Goal: Task Accomplishment & Management: Manage account settings

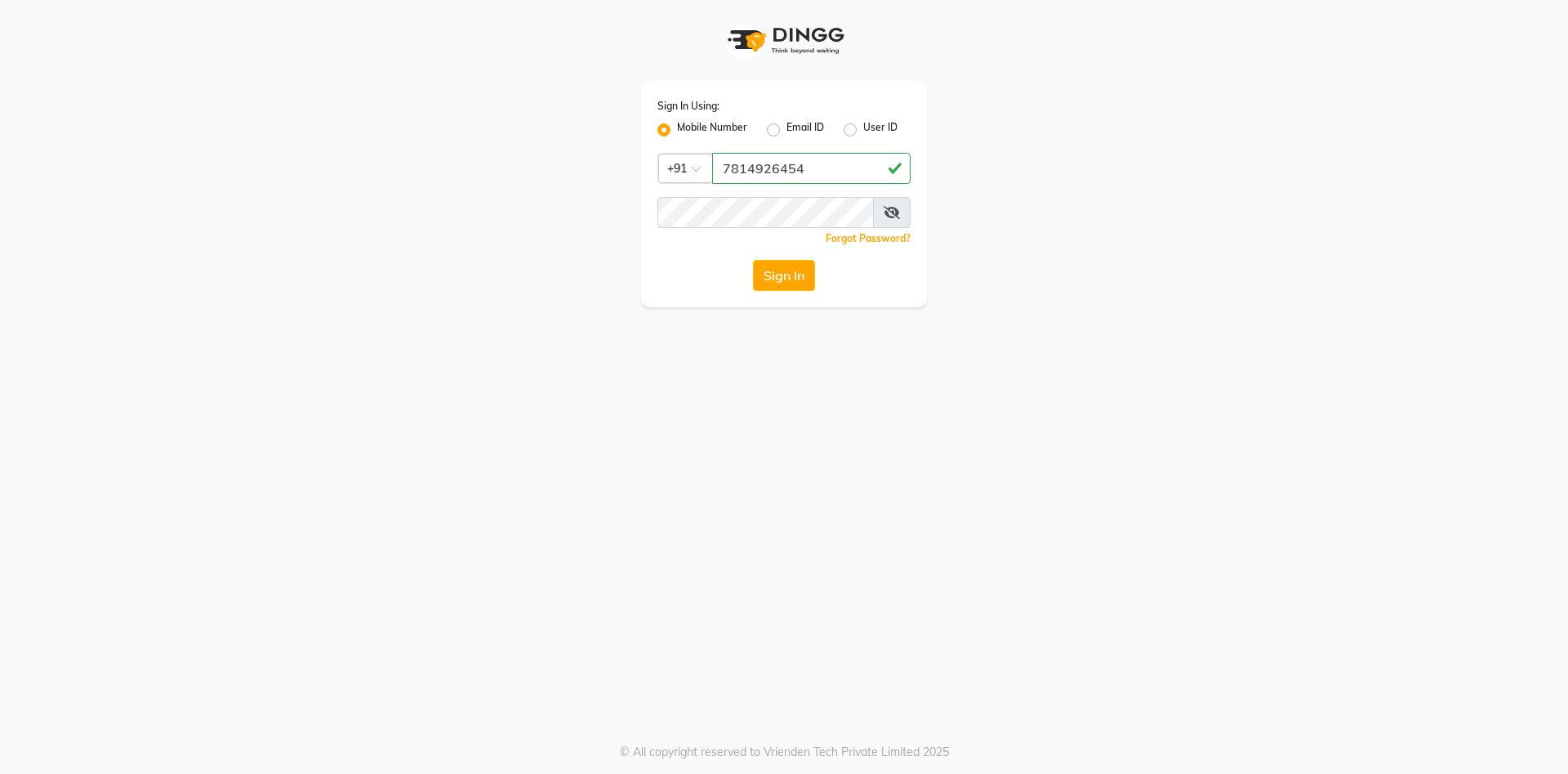
type input "7814926454"
click at [794, 270] on button "Sign In" at bounding box center [784, 275] width 62 height 31
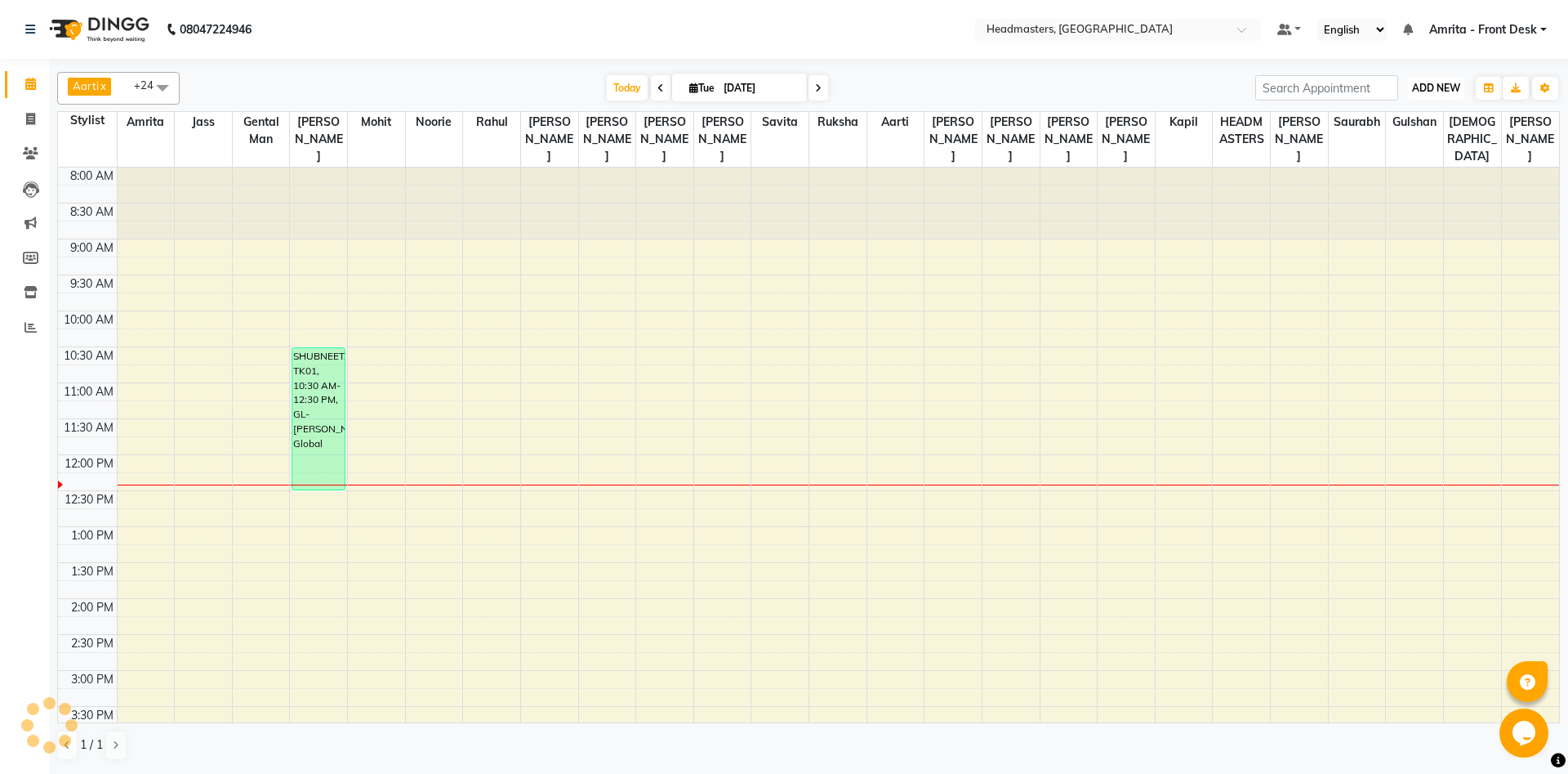
click at [1447, 85] on span "ADD NEW" at bounding box center [1436, 88] width 49 height 13
click at [1389, 138] on link "Add Invoice" at bounding box center [1399, 140] width 129 height 22
select select "service"
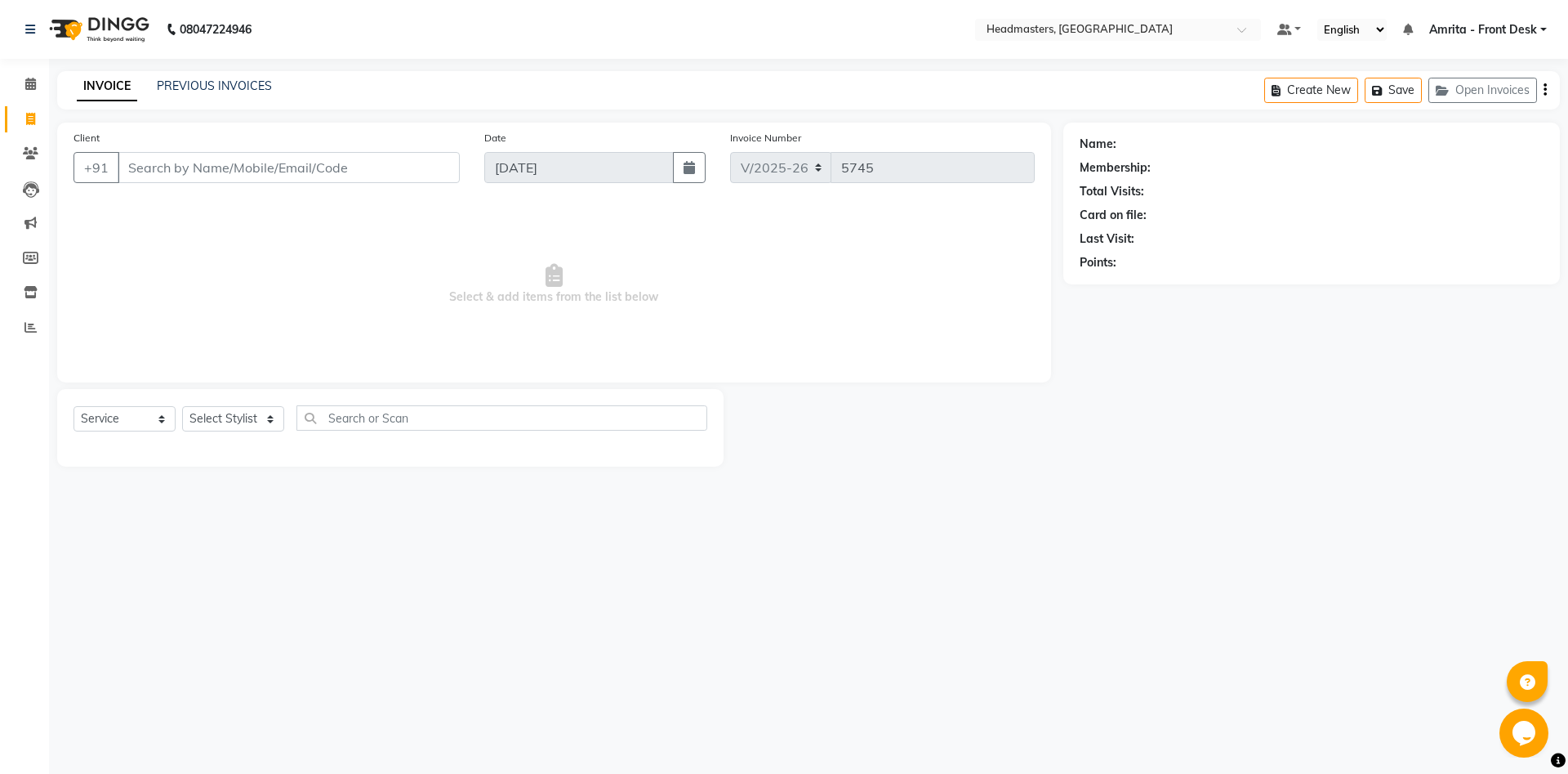
click at [143, 166] on input "Client" at bounding box center [288, 167] width 342 height 31
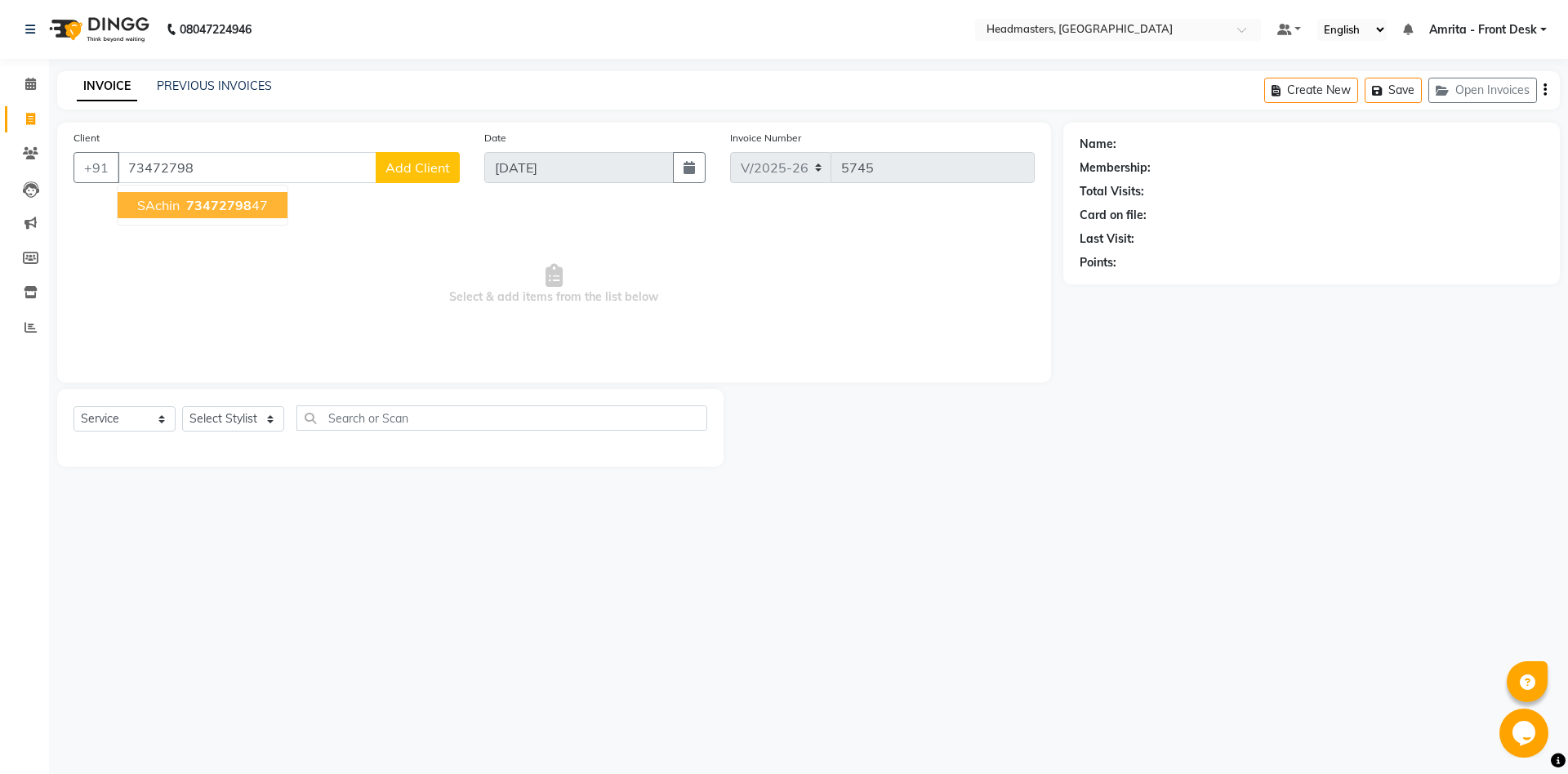
click at [219, 203] on span "73472798" at bounding box center [218, 205] width 66 height 16
type input "7347279847"
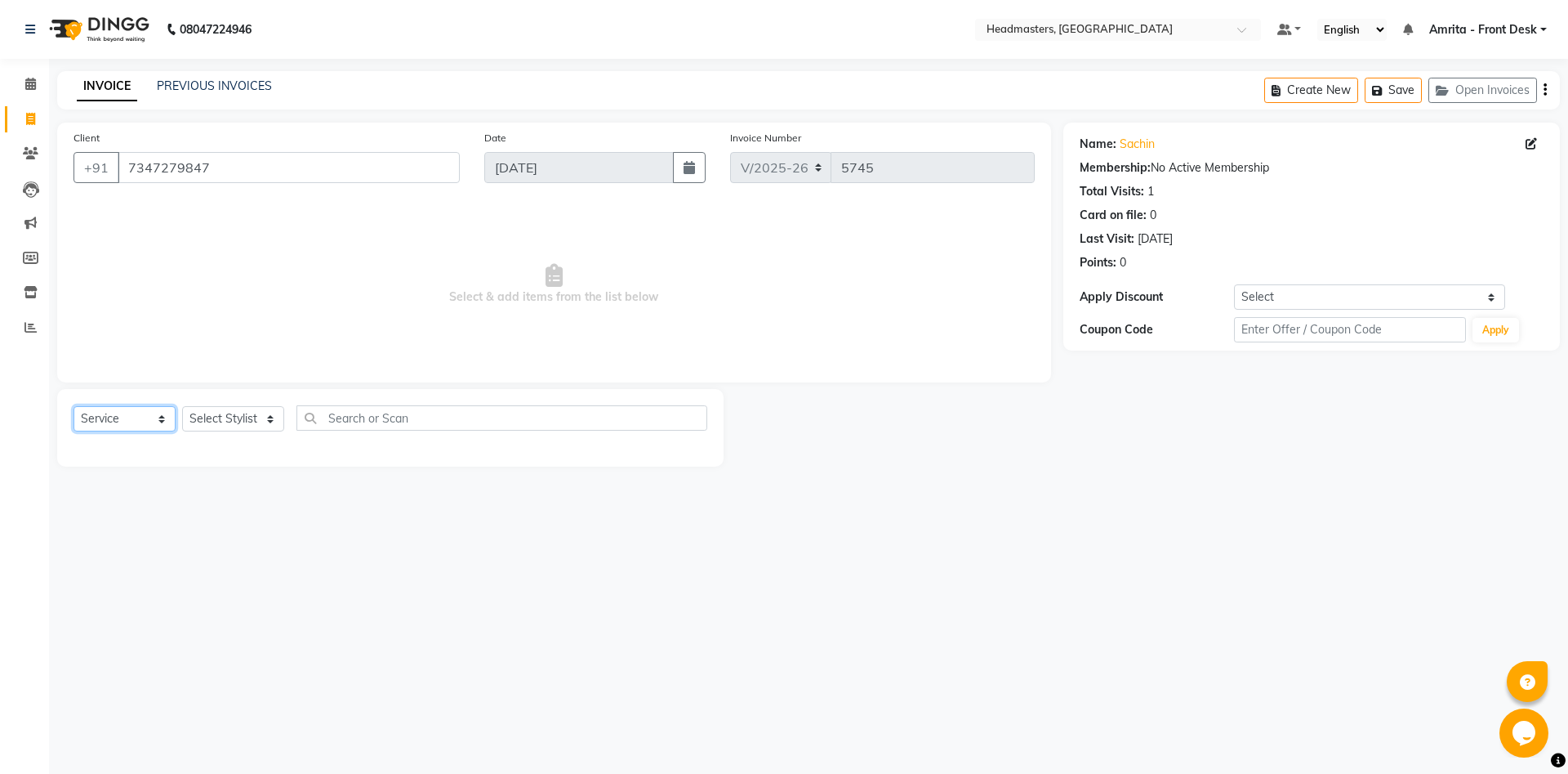
click at [74, 406] on select "Select Service Product Membership Package Voucher Prepaid Gift Card" at bounding box center [125, 419] width 102 height 25
select select "product"
click option "Product" at bounding box center [0, 0] width 0 height 0
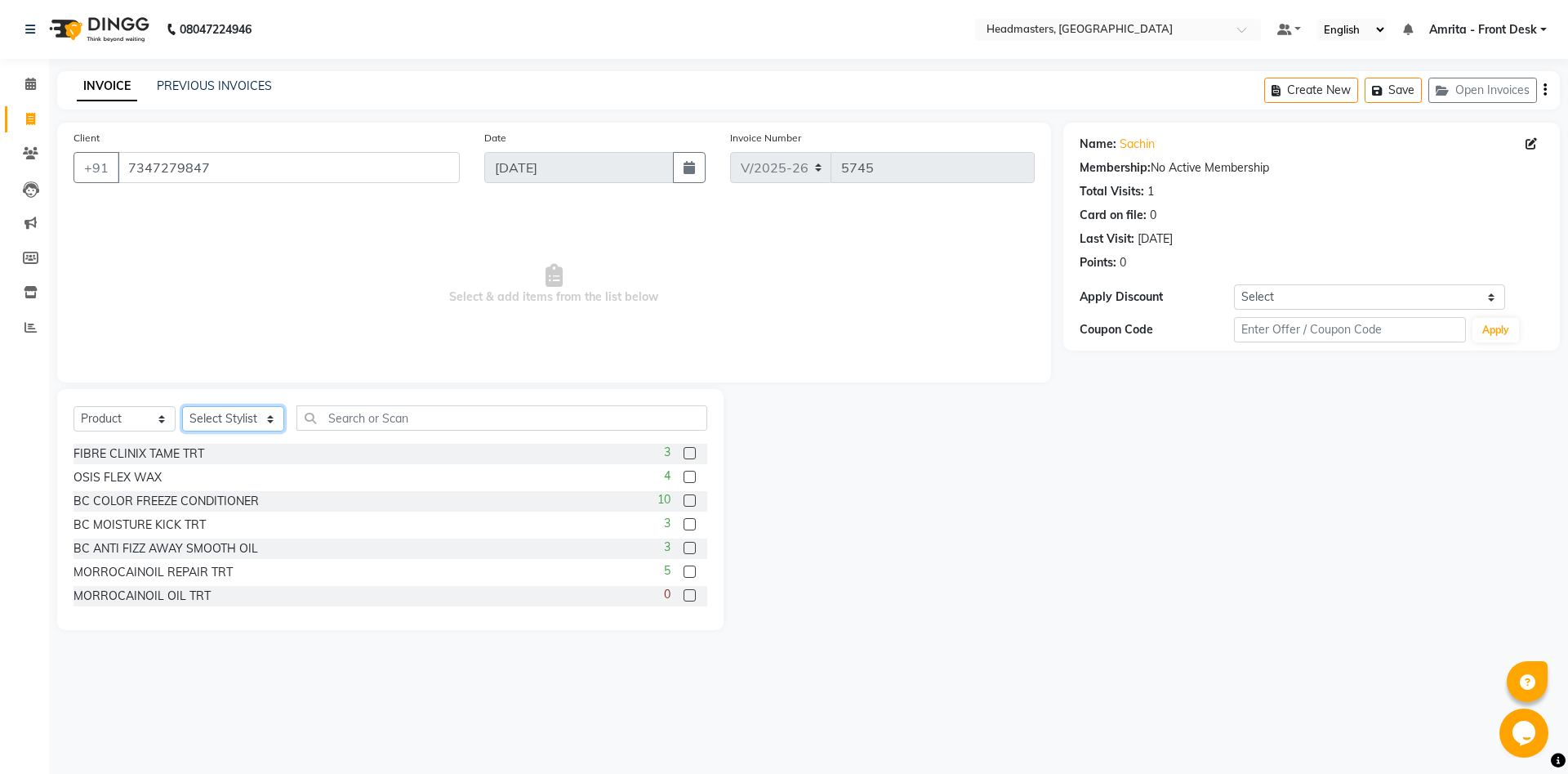
click at [182, 406] on select "Select Stylis[PERSON_NAME] Amrita - Front Des[PERSON_NAME]am Gental Man Gulshan…" at bounding box center [234, 419] width 102 height 25
select select "60721"
click option "[PERSON_NAME]" at bounding box center [0, 0] width 0 height 0
click at [369, 420] on input "text" at bounding box center [501, 418] width 411 height 25
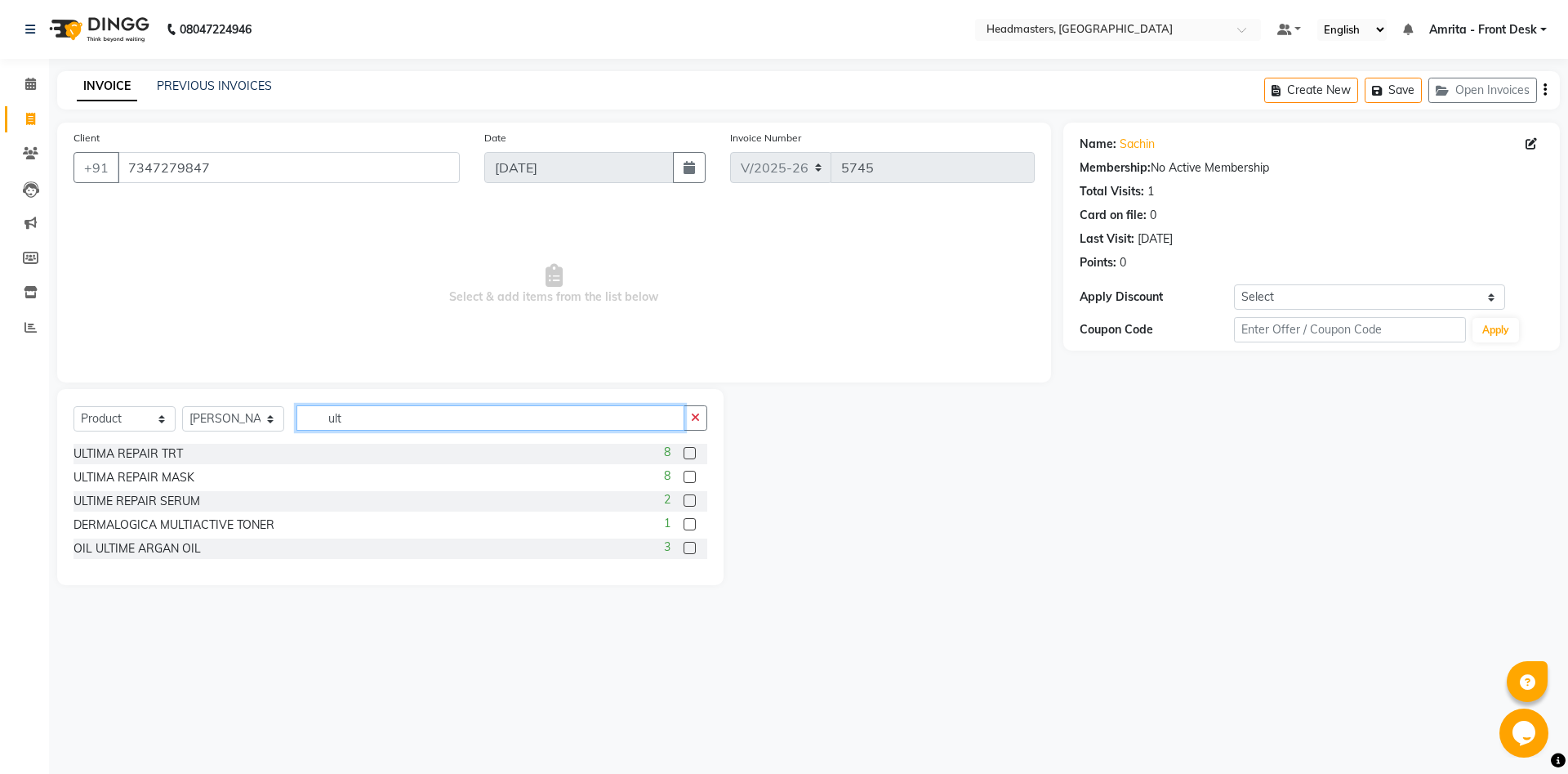
type input "ult"
click at [687, 476] on label at bounding box center [690, 476] width 13 height 13
click at [687, 476] on input "checkbox" at bounding box center [689, 477] width 11 height 11
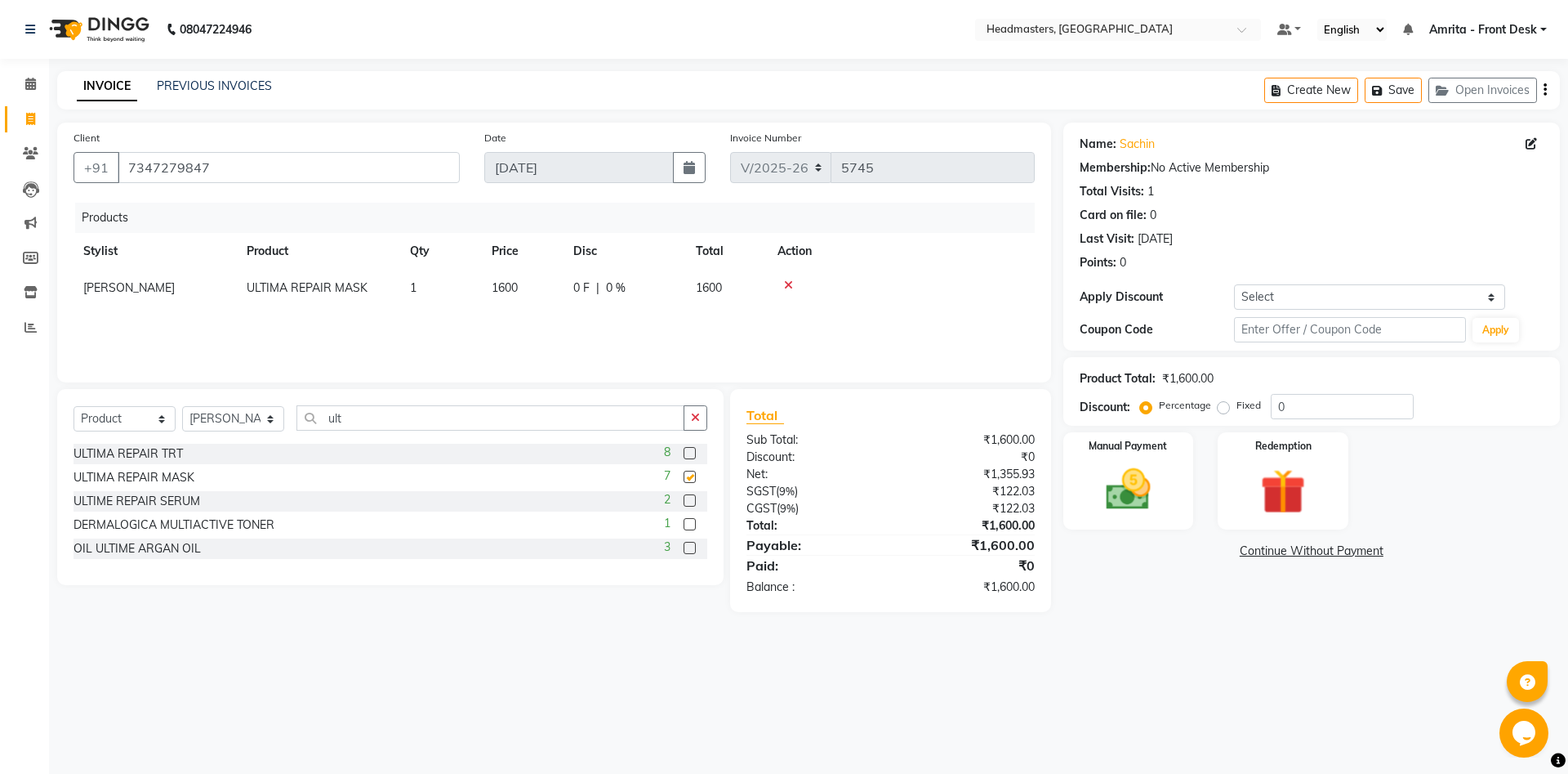
checkbox input "false"
click at [687, 453] on label at bounding box center [690, 453] width 13 height 13
click at [687, 453] on input "checkbox" at bounding box center [689, 454] width 11 height 11
checkbox input "false"
click at [792, 319] on icon at bounding box center [788, 322] width 9 height 12
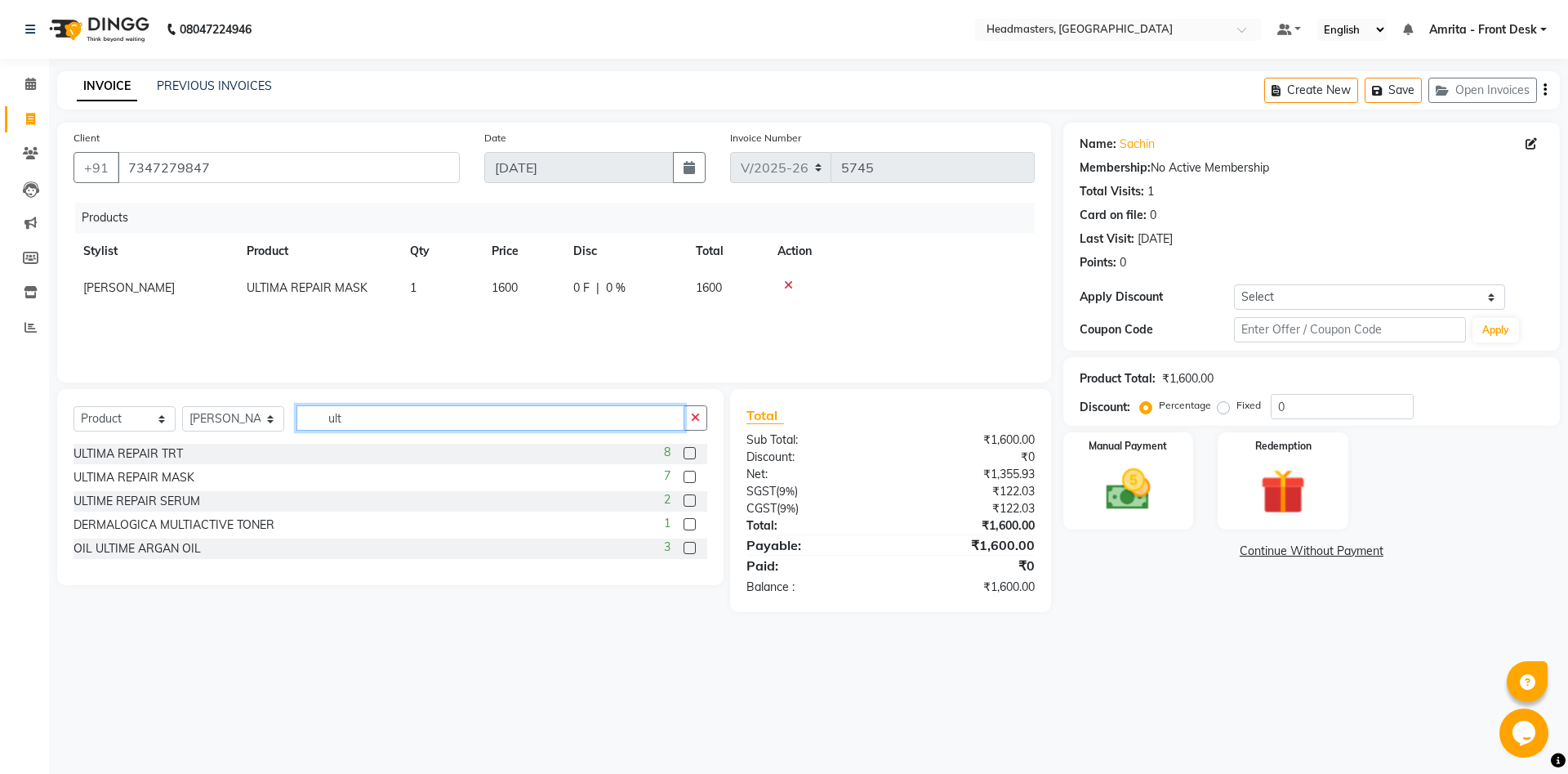
click at [377, 417] on input "ult" at bounding box center [491, 418] width 388 height 25
type input "u"
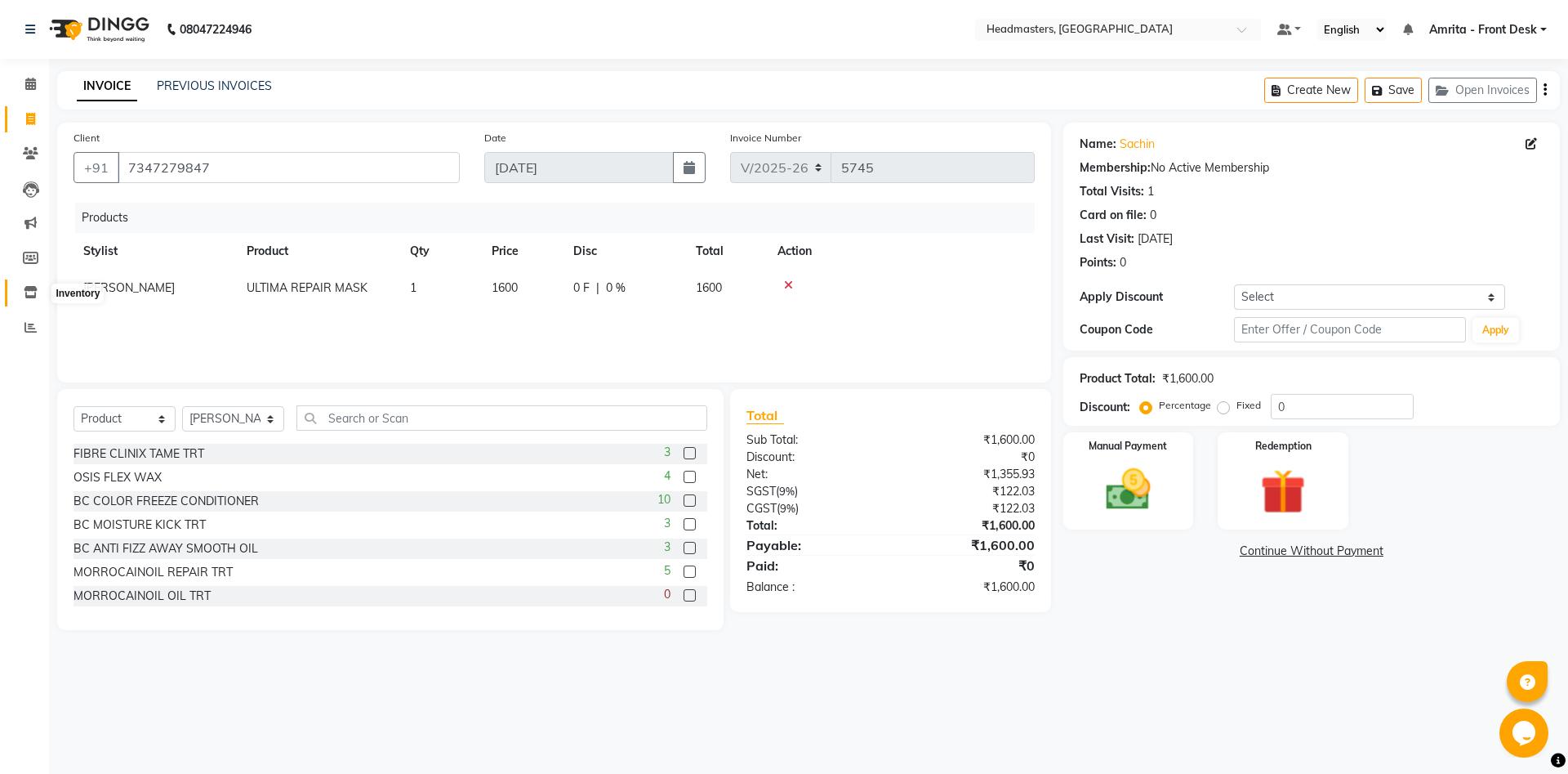
click at [41, 296] on span at bounding box center [31, 292] width 29 height 19
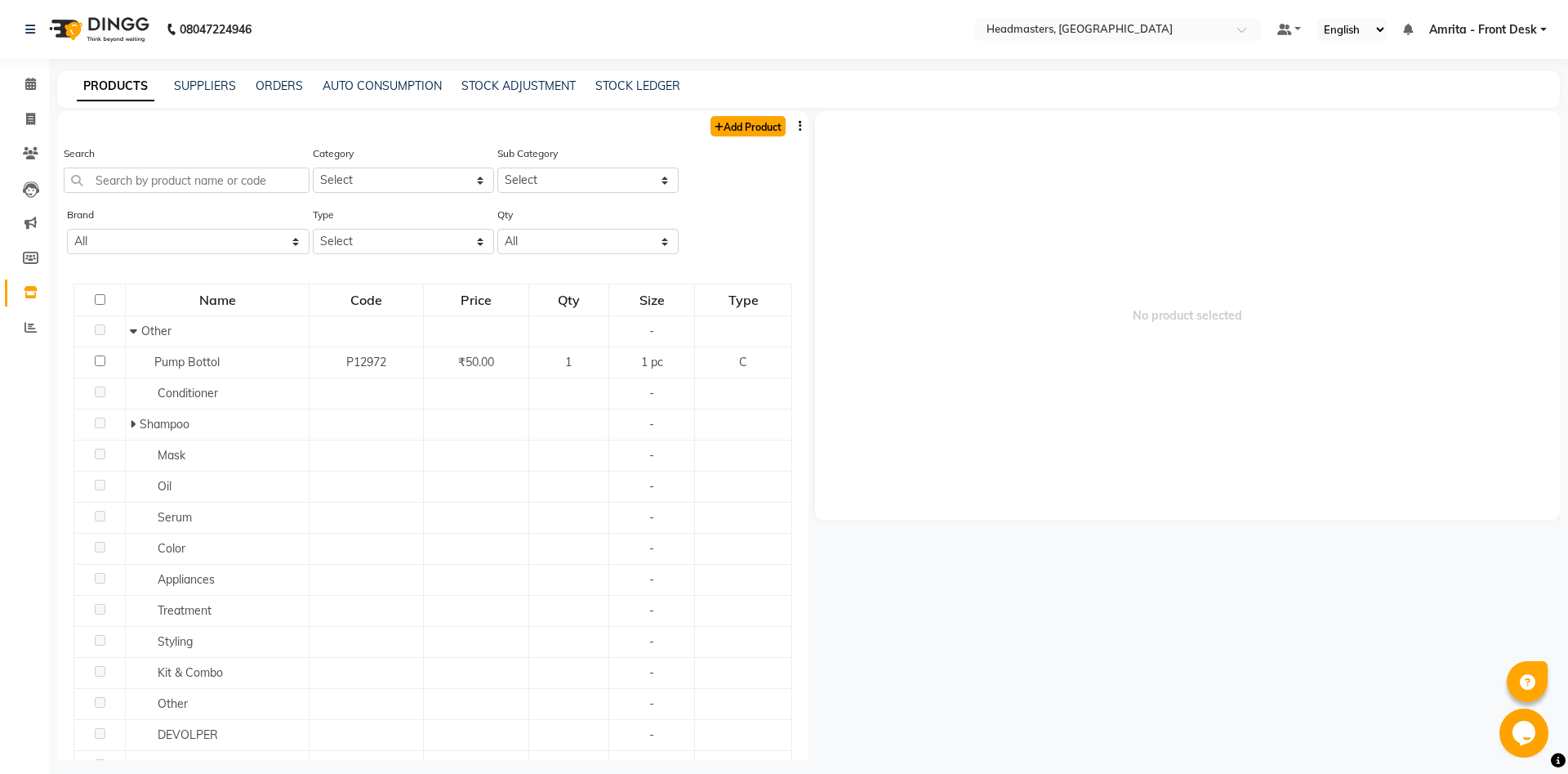
click at [748, 120] on link "Add Product" at bounding box center [749, 126] width 75 height 21
select select "true"
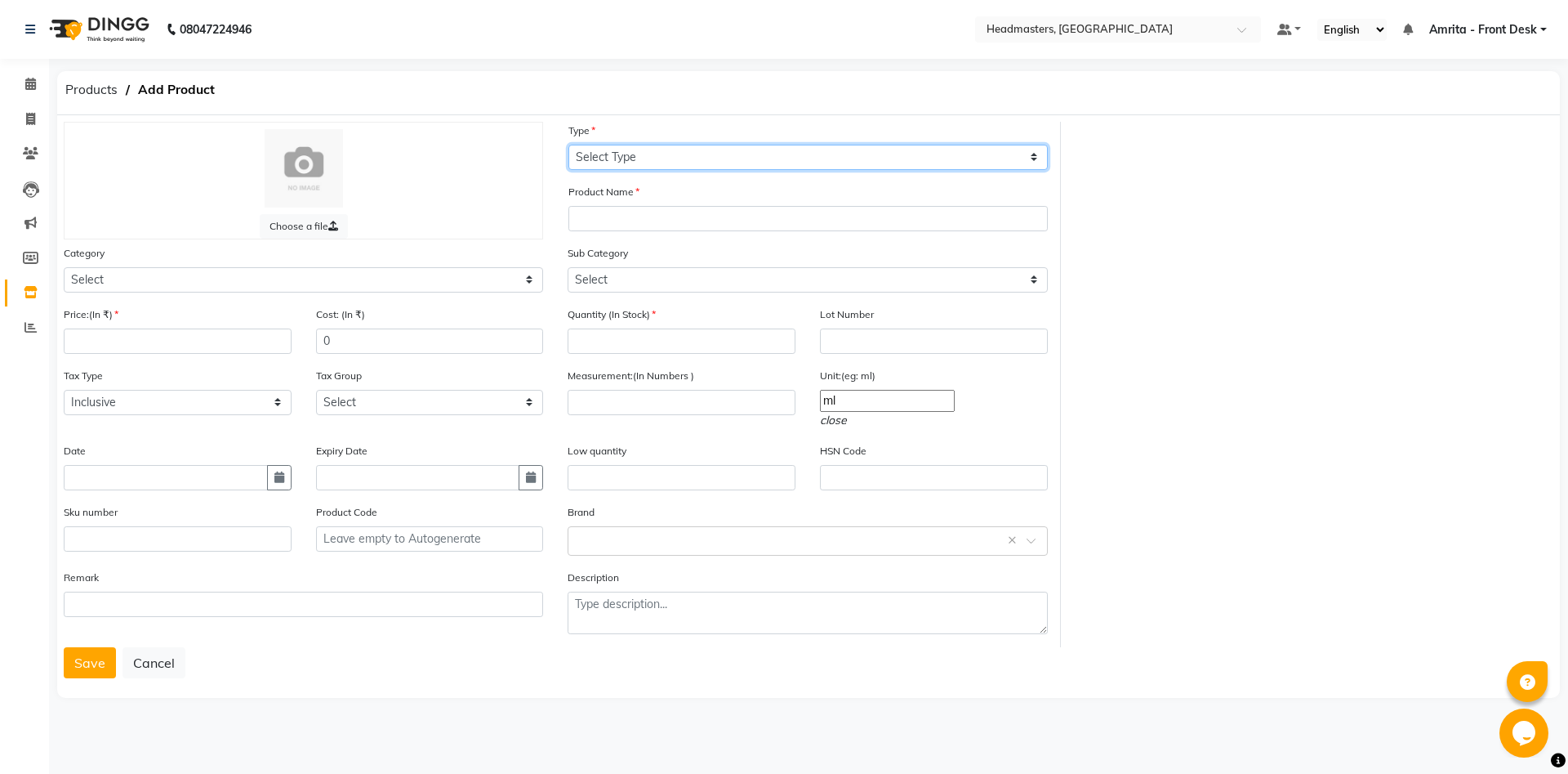
click at [568, 145] on select "Select Type Both Retail Consumable" at bounding box center [807, 157] width 479 height 25
select select "R"
click option "Retail" at bounding box center [0, 0] width 0 height 0
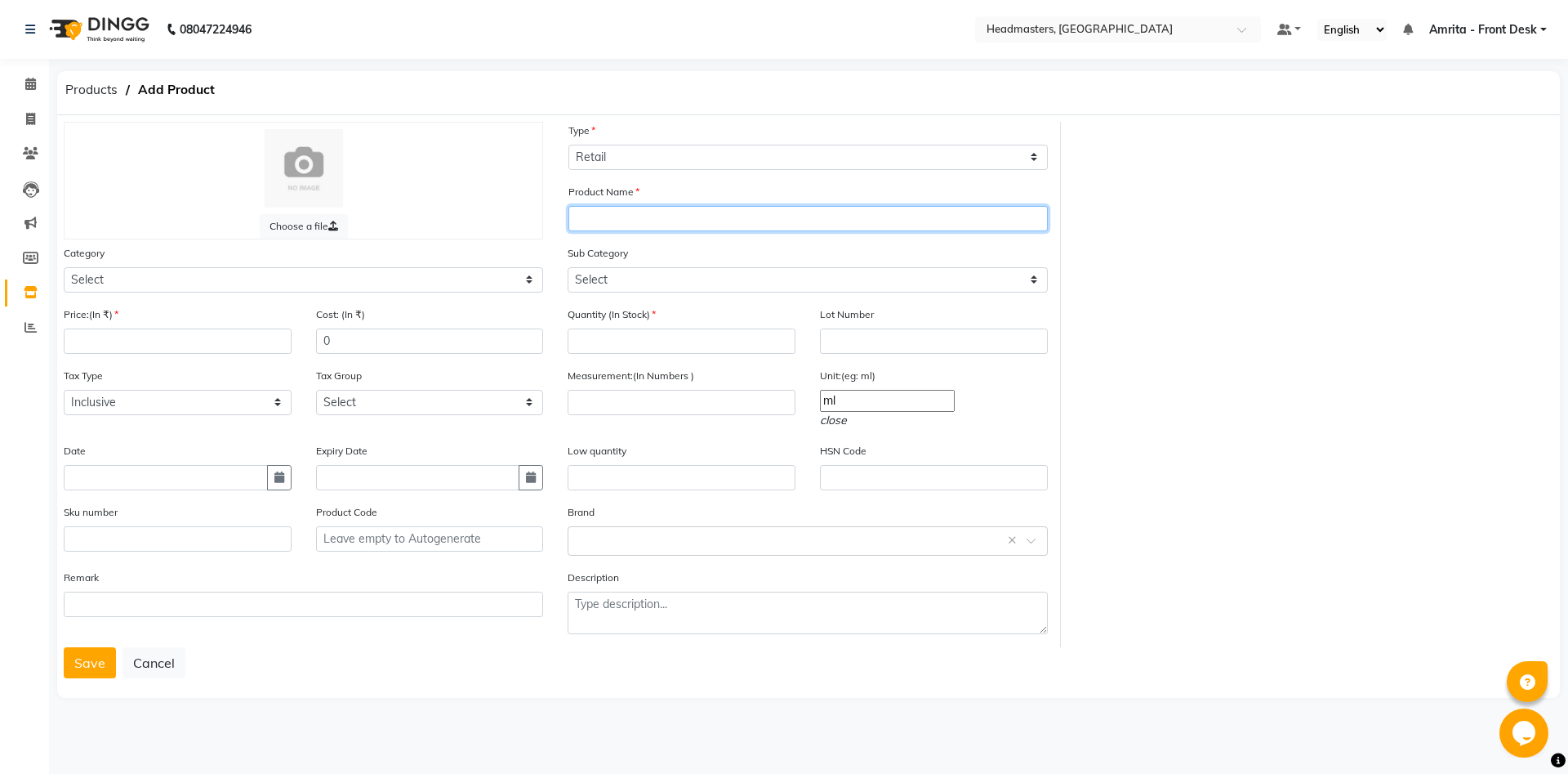
click at [635, 210] on input "text" at bounding box center [807, 218] width 479 height 25
type input "ultime repair shampoo"
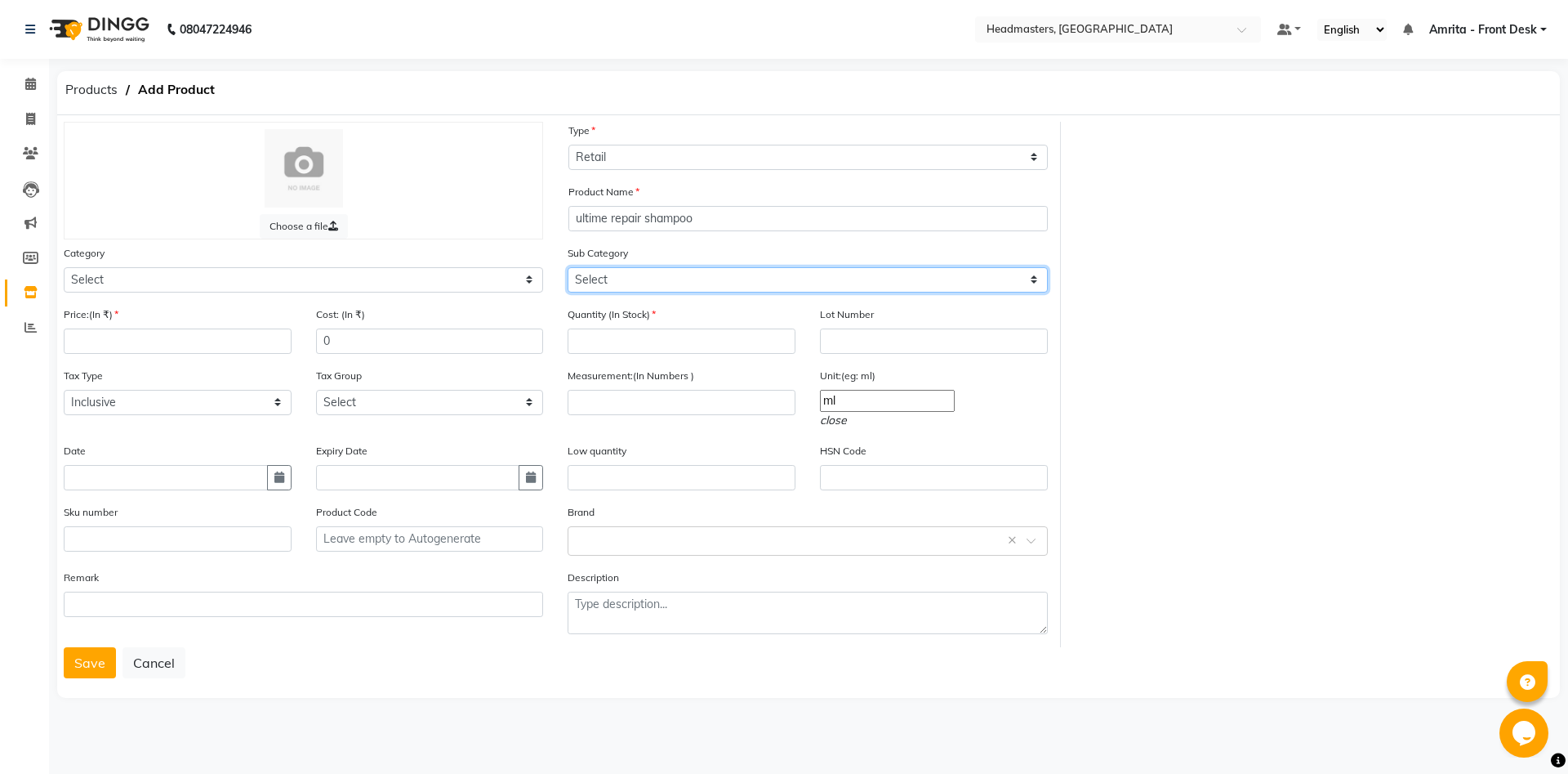
click at [568, 267] on select "Select" at bounding box center [807, 280] width 479 height 25
click at [1182, 293] on div "Choose a file Type Select Type Both Retail Consumable Product Name ultime repai…" at bounding box center [808, 384] width 1514 height 525
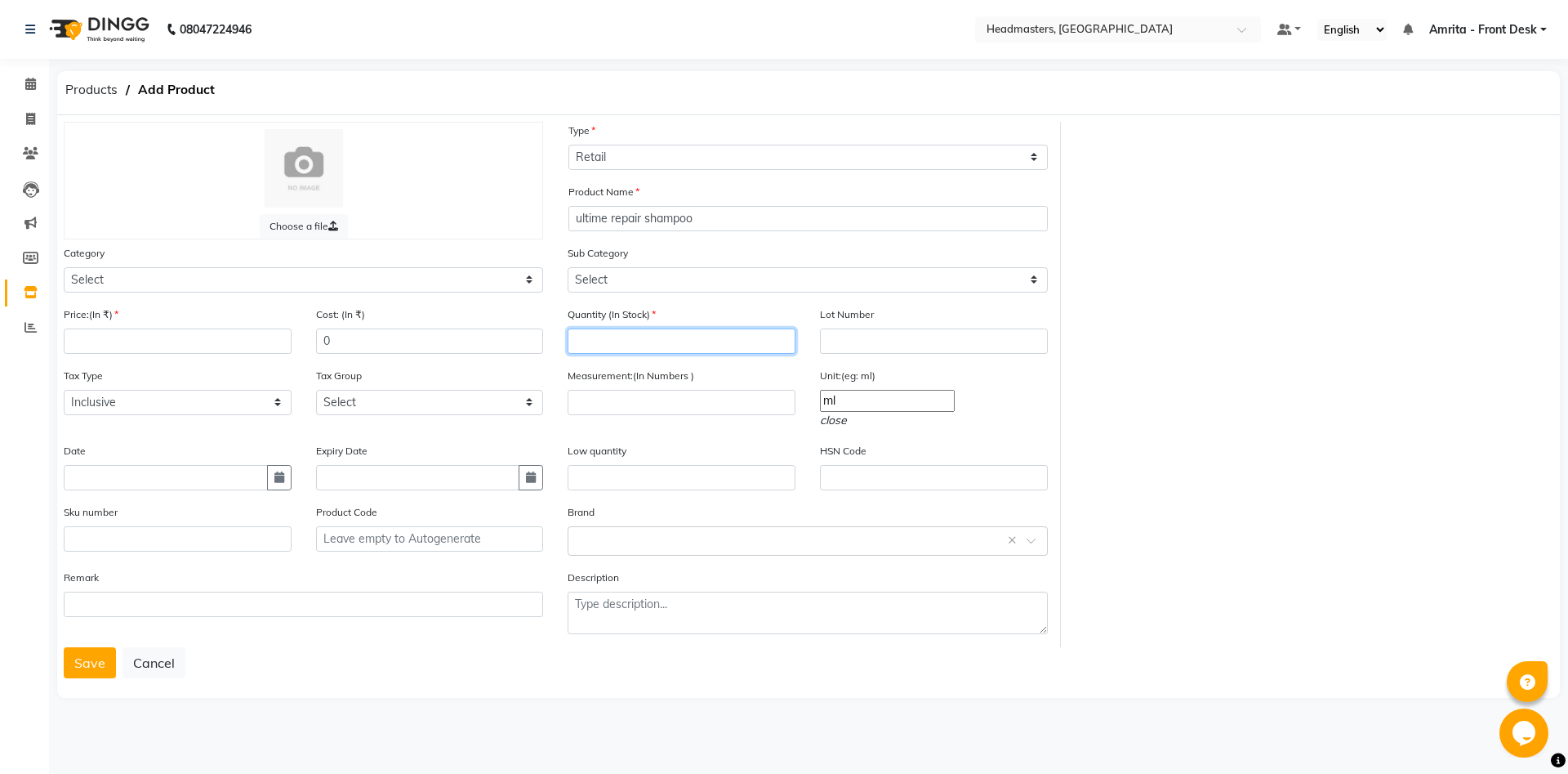
click at [735, 347] on input "number" at bounding box center [682, 341] width 228 height 25
type input "5"
click at [690, 407] on input "number" at bounding box center [682, 402] width 228 height 25
type input "-1"
click at [784, 407] on input "-1" at bounding box center [682, 402] width 228 height 25
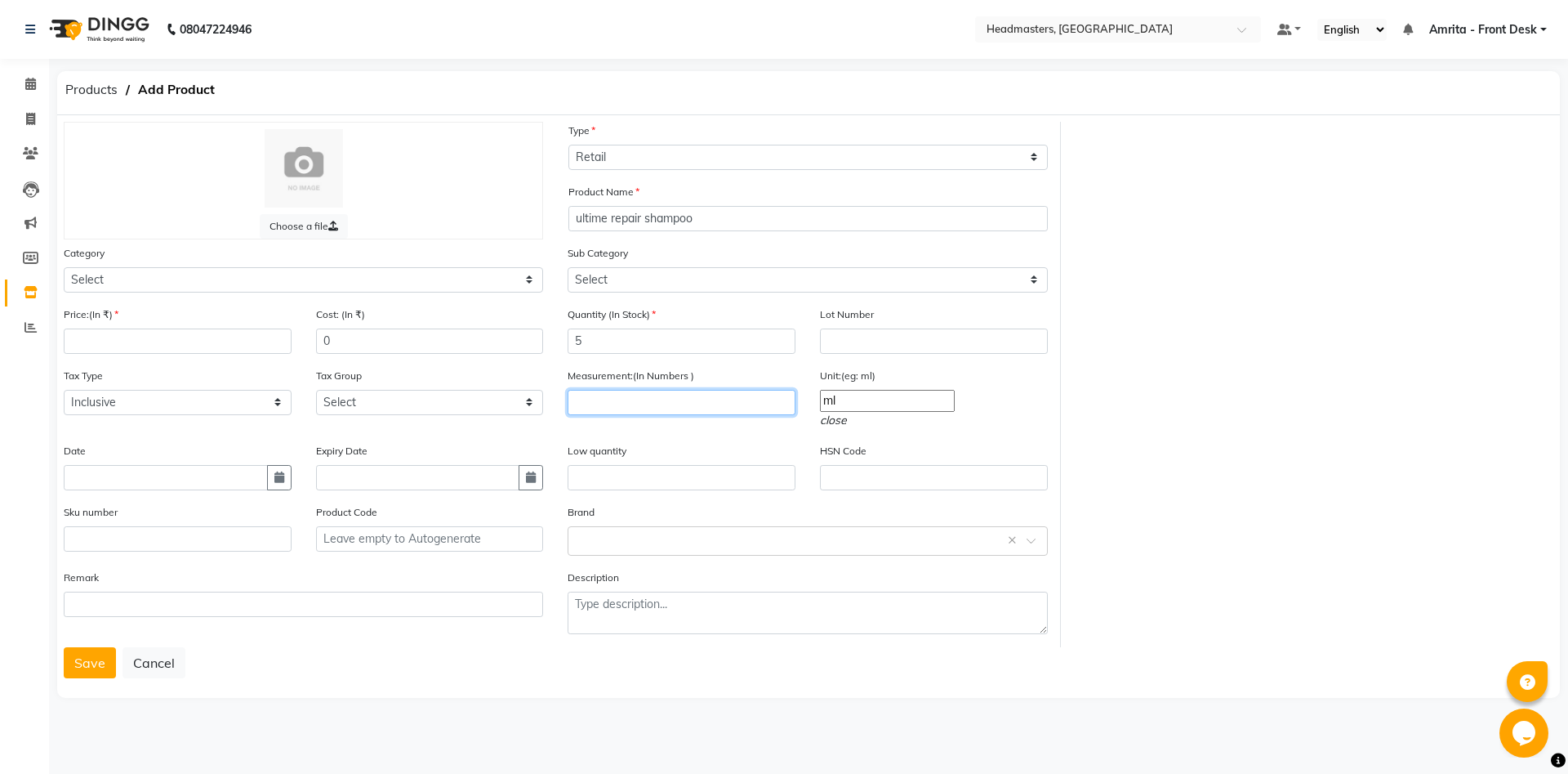
click at [621, 414] on input "number" at bounding box center [682, 402] width 228 height 25
type input "250"
click at [903, 399] on input "ml" at bounding box center [887, 400] width 135 height 22
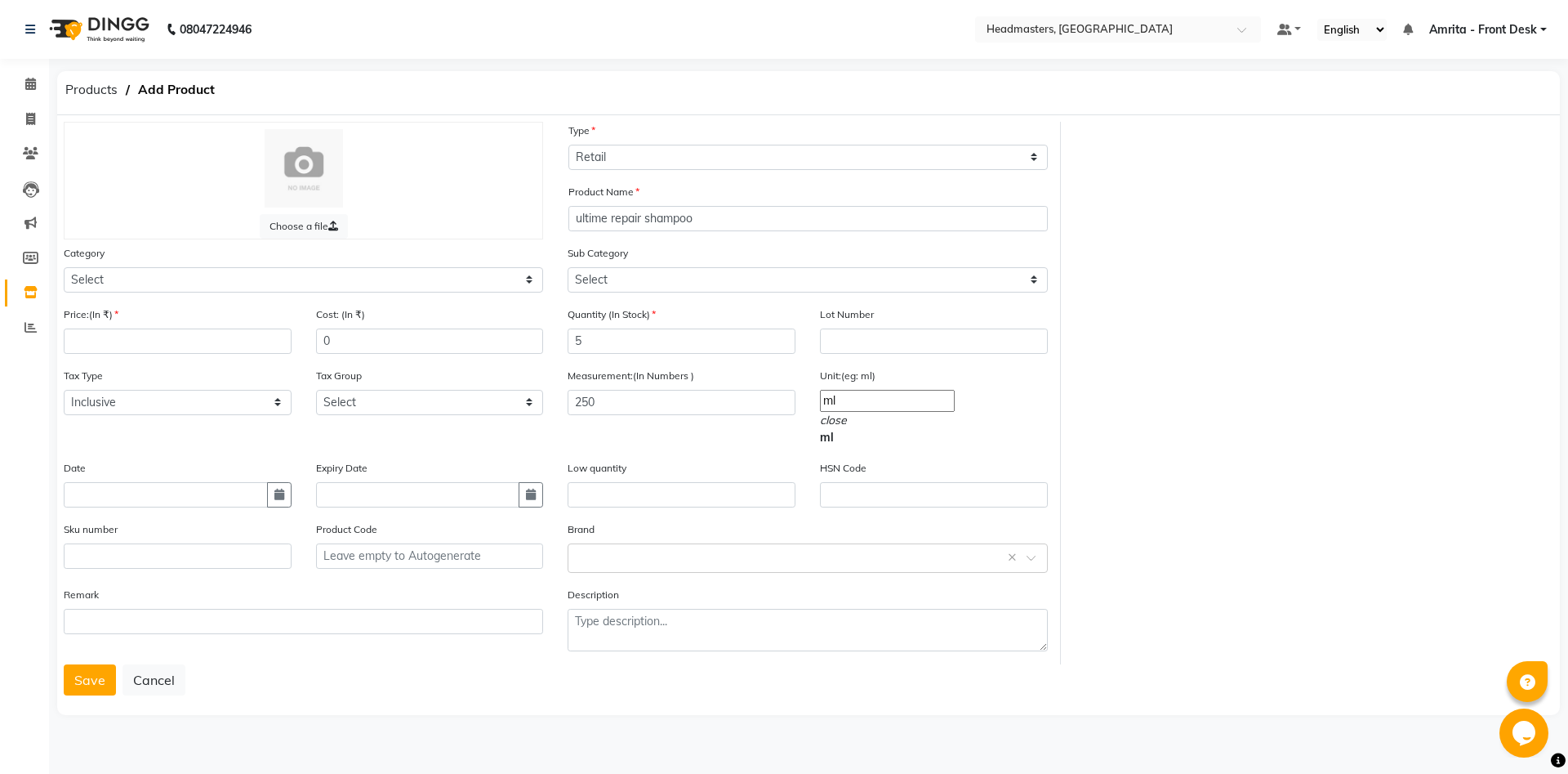
click at [834, 444] on link "ml" at bounding box center [826, 437] width 13 height 14
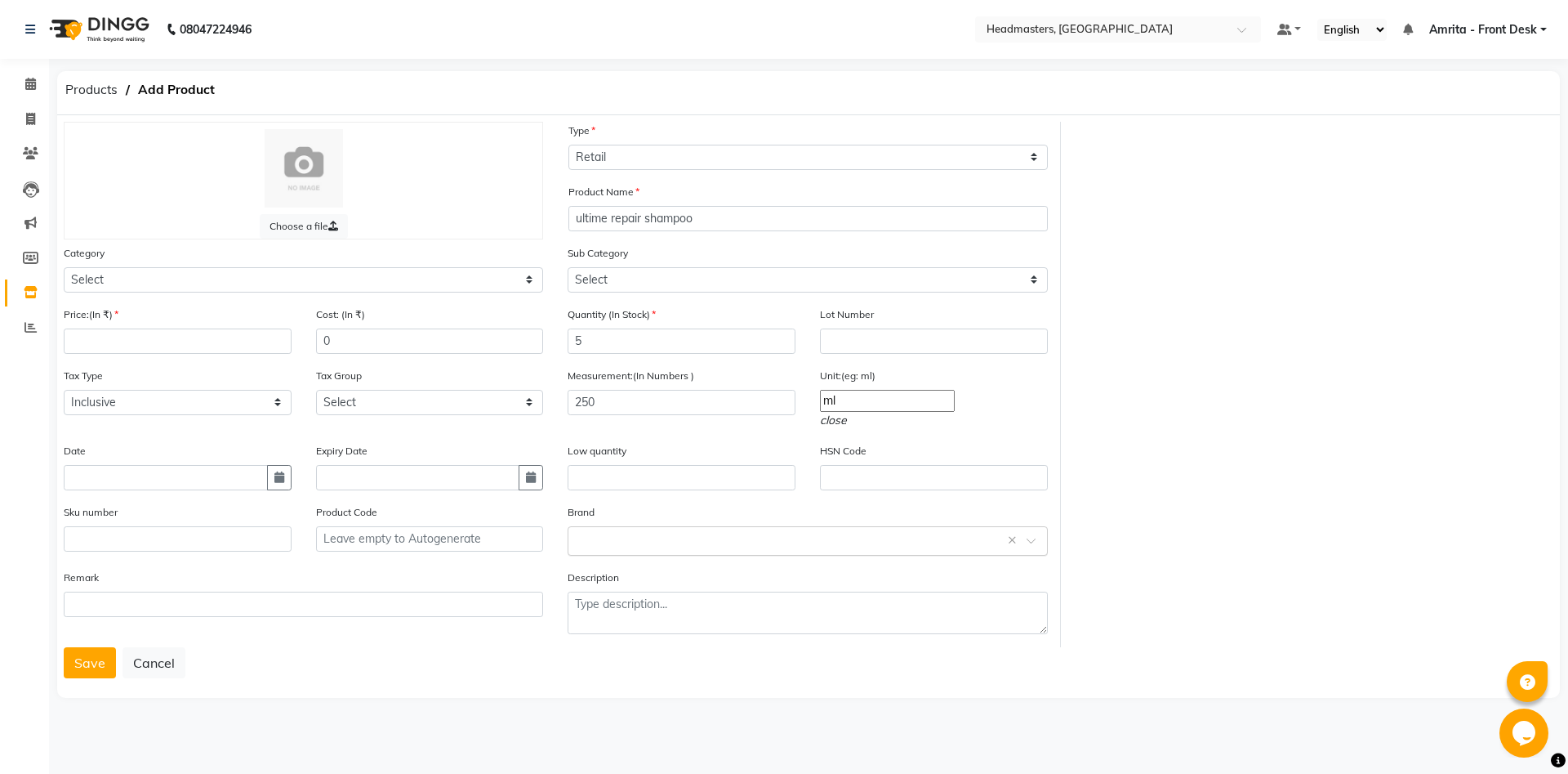
click at [641, 539] on input "text" at bounding box center [791, 539] width 429 height 17
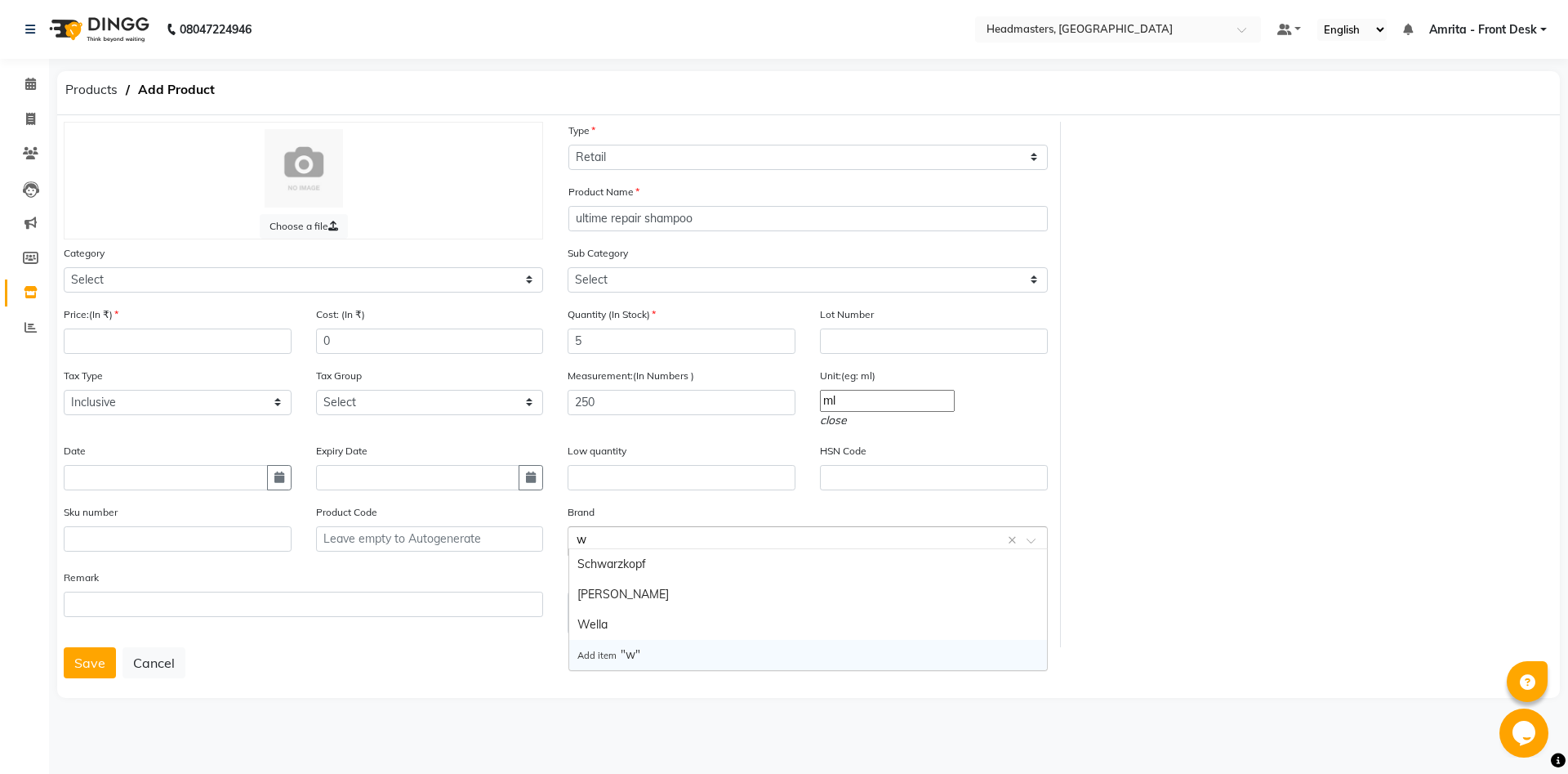
type input "we"
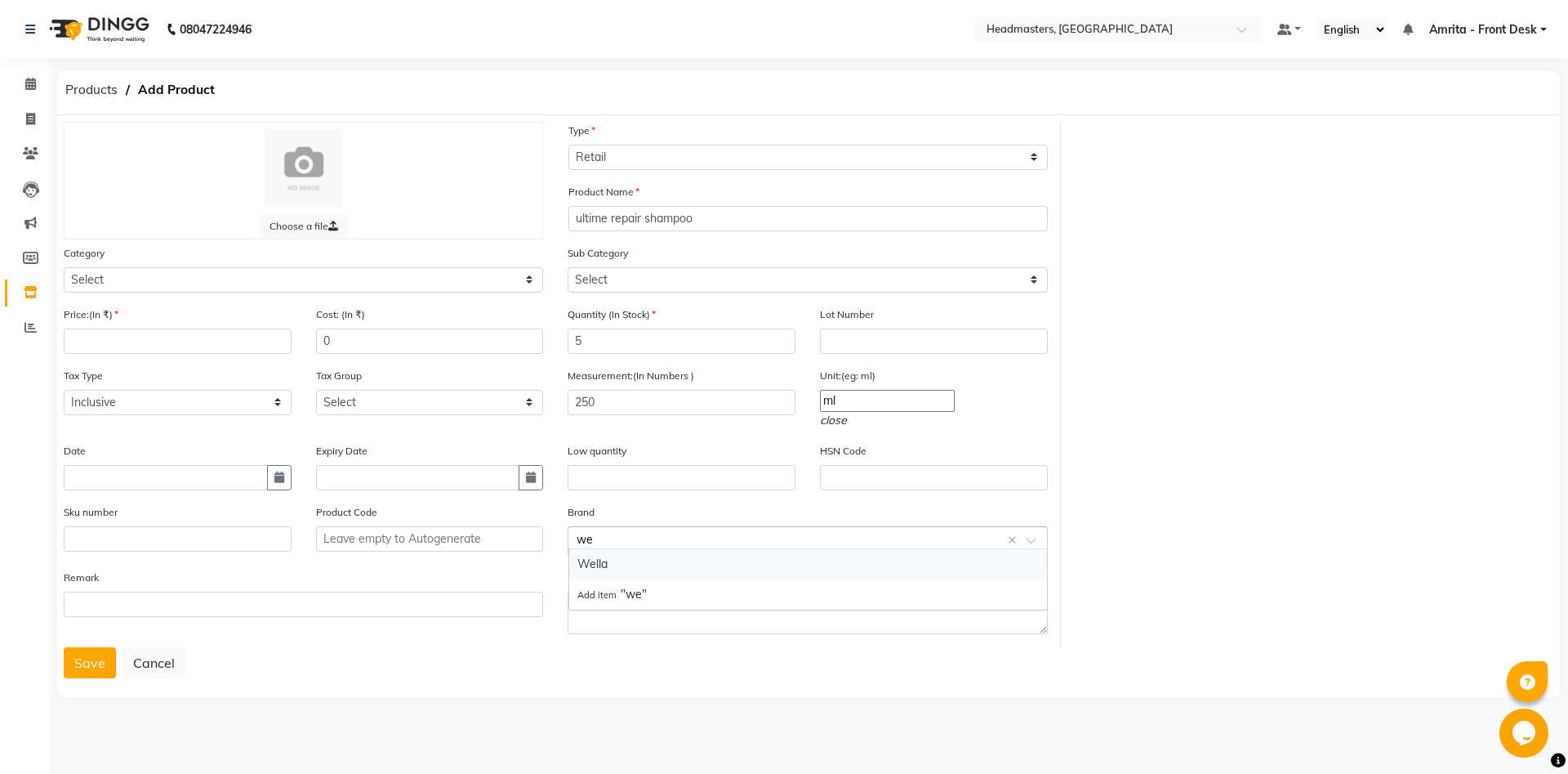
click at [613, 562] on div "Wella" at bounding box center [808, 565] width 478 height 31
click at [128, 334] on input "number" at bounding box center [178, 341] width 228 height 25
type input "1800"
click at [276, 482] on button "button" at bounding box center [279, 477] width 24 height 25
select select "9"
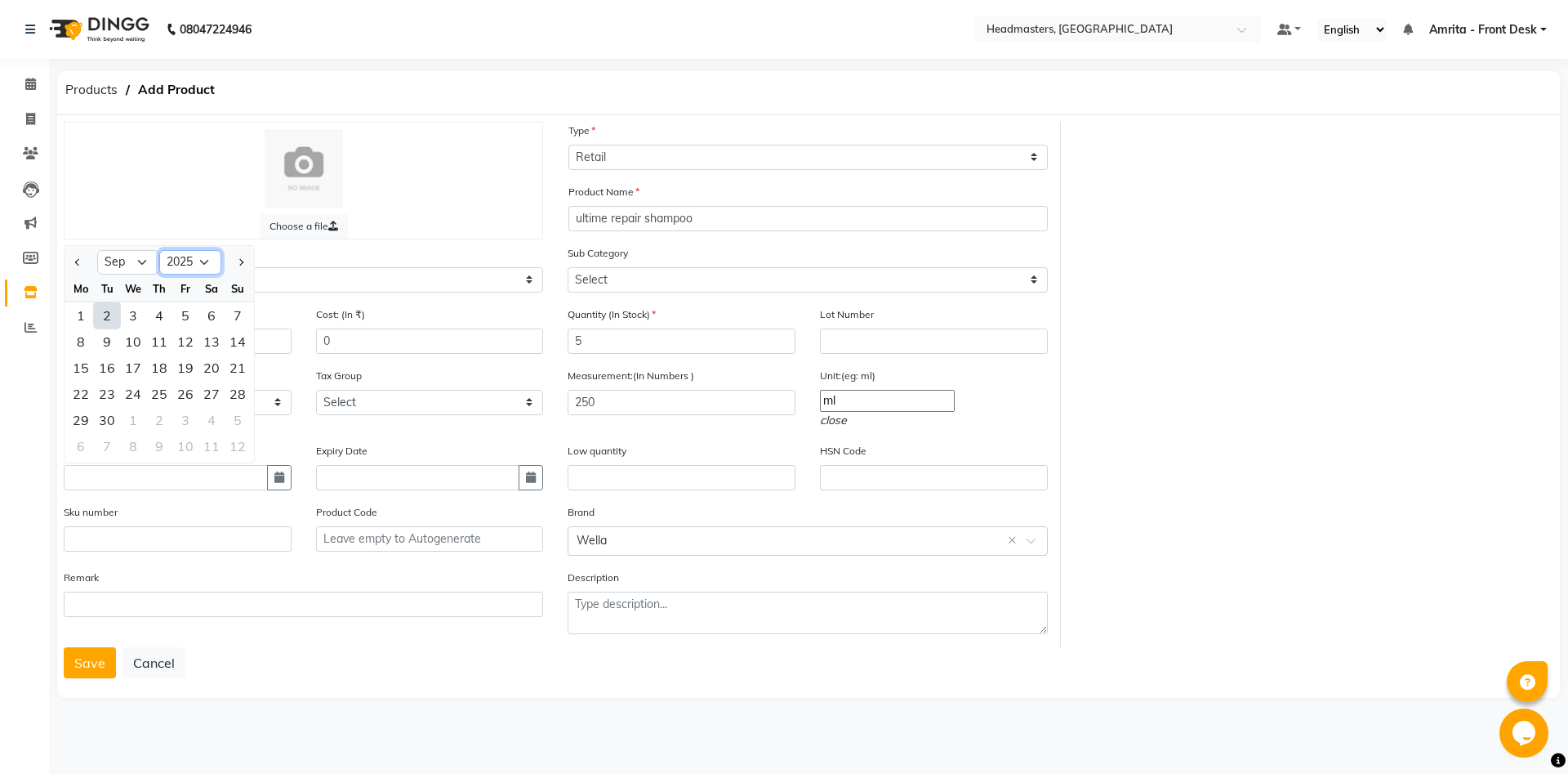
click at [159, 250] on select "2015 2016 2017 2018 2019 2020 2021 2022 2023 2024 2025 2026 2027 2028 2029 2030…" at bounding box center [190, 262] width 62 height 24
select select "2024"
click option "2024" at bounding box center [0, 0] width 0 height 0
click at [102, 414] on div "24" at bounding box center [106, 420] width 26 height 26
type input "24-09-2024"
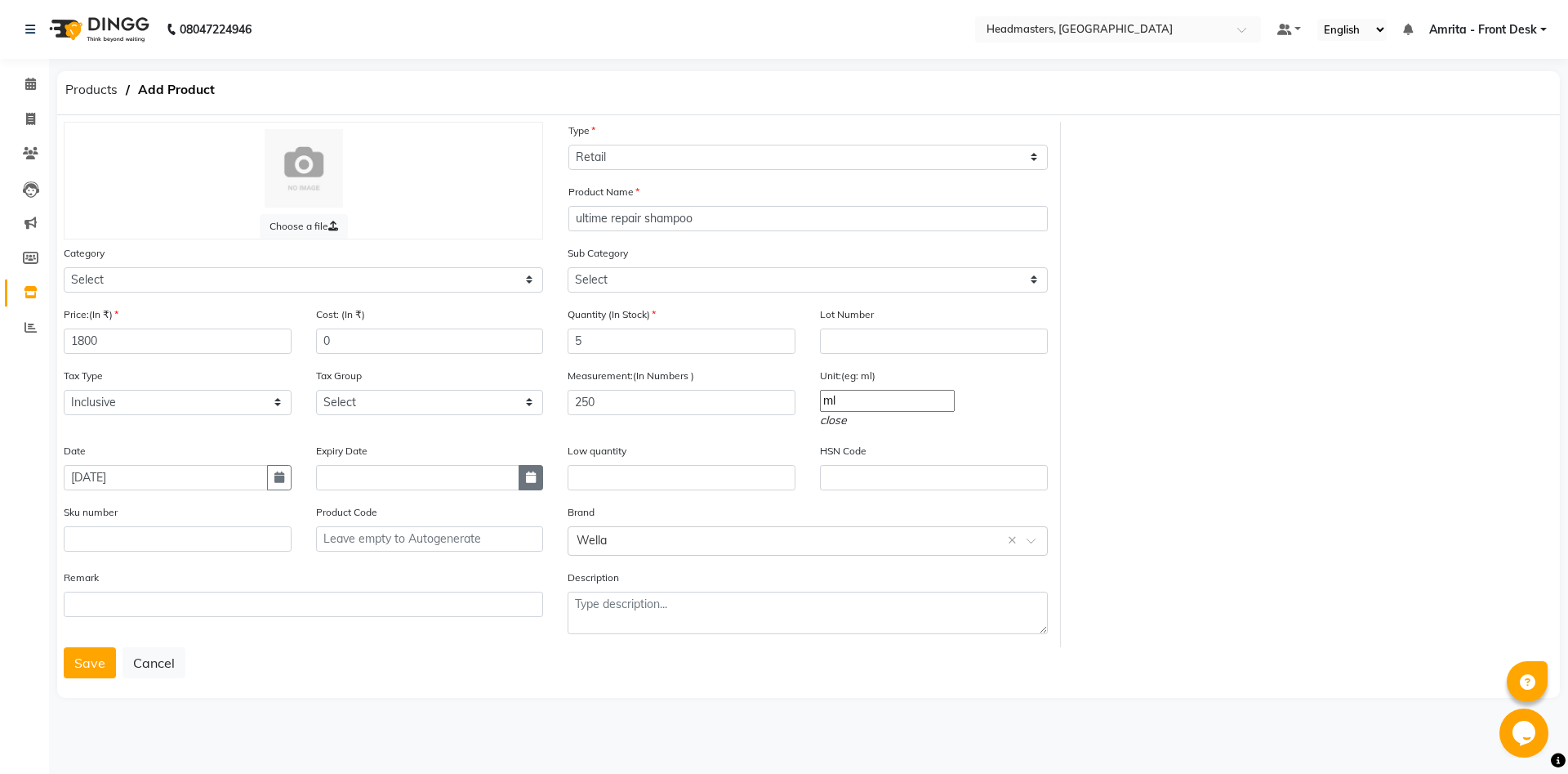
click at [532, 473] on icon "button" at bounding box center [530, 476] width 10 height 12
select select "9"
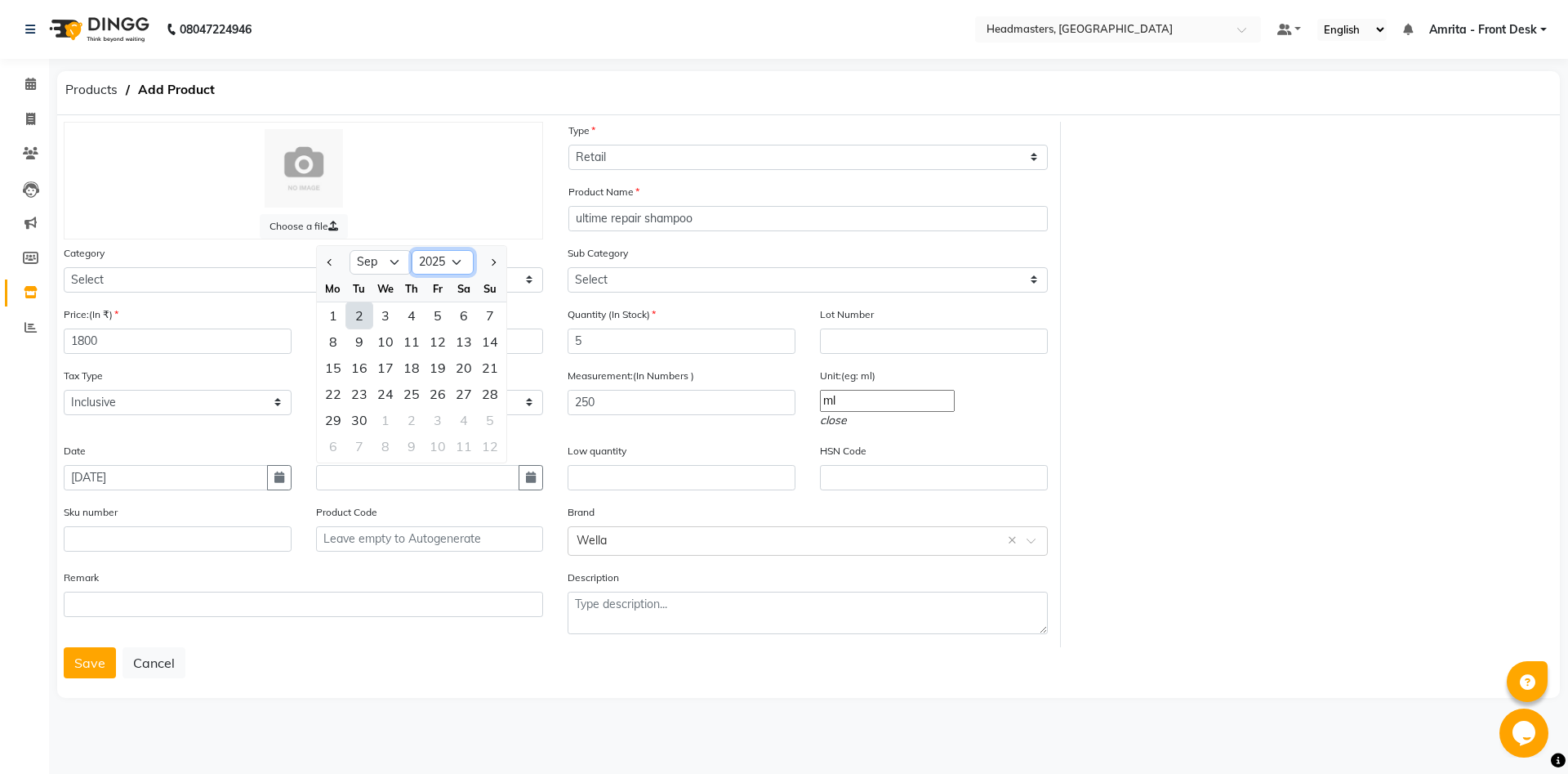
click at [412, 250] on select "2015 2016 2017 2018 2019 2020 2021 2022 2023 2024 2025 2026 2027 2028 2029 2030…" at bounding box center [442, 262] width 62 height 24
select select "2027"
click option "2027" at bounding box center [0, 0] width 0 height 0
click at [412, 250] on select "2017 2018 2019 2020 2021 2022 2023 2024 2025 2026 2027 2028 2029 2030 2031 2032…" at bounding box center [442, 262] width 62 height 24
click option "2027" at bounding box center [0, 0] width 0 height 0
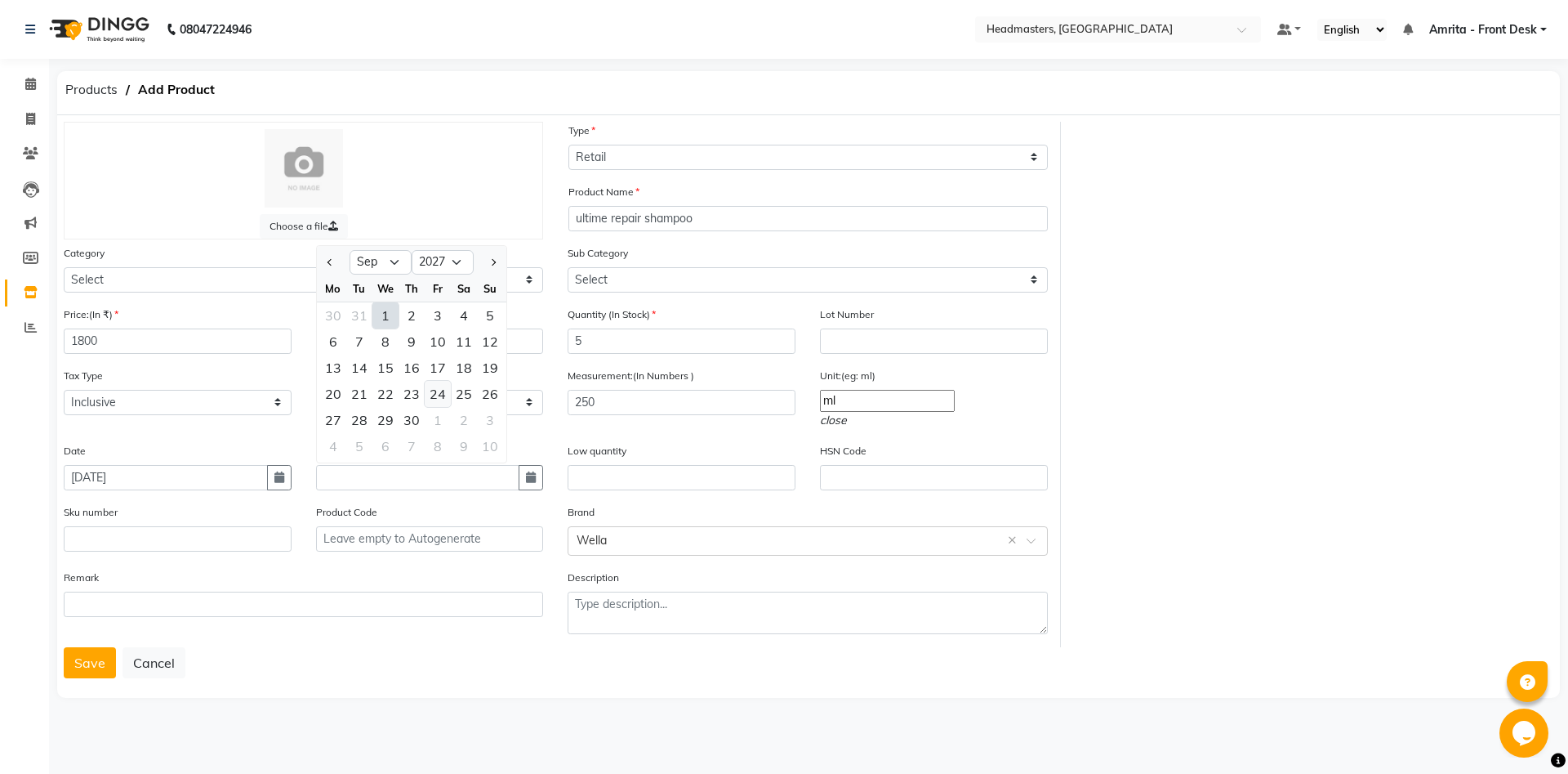
click at [437, 386] on div "24" at bounding box center [438, 393] width 26 height 26
type input "24-09-2027"
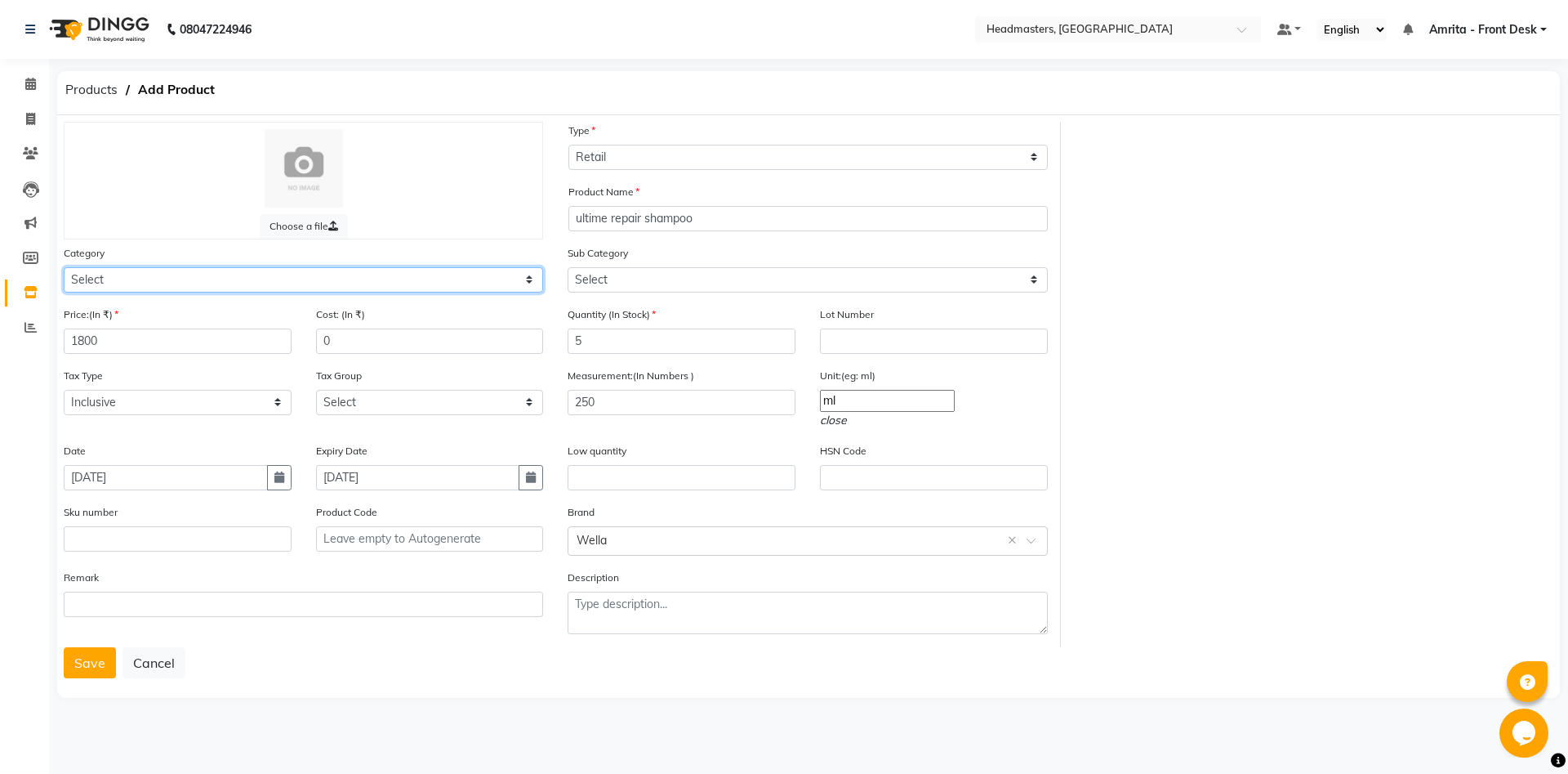
click at [64, 267] on select "Select Hair Skin Makeup Personal Care Appliances Beard Waxing Disposable Thread…" at bounding box center [303, 280] width 479 height 25
select select "1099101100"
click option "Hair" at bounding box center [0, 0] width 0 height 0
click at [93, 650] on button "Save" at bounding box center [90, 663] width 52 height 31
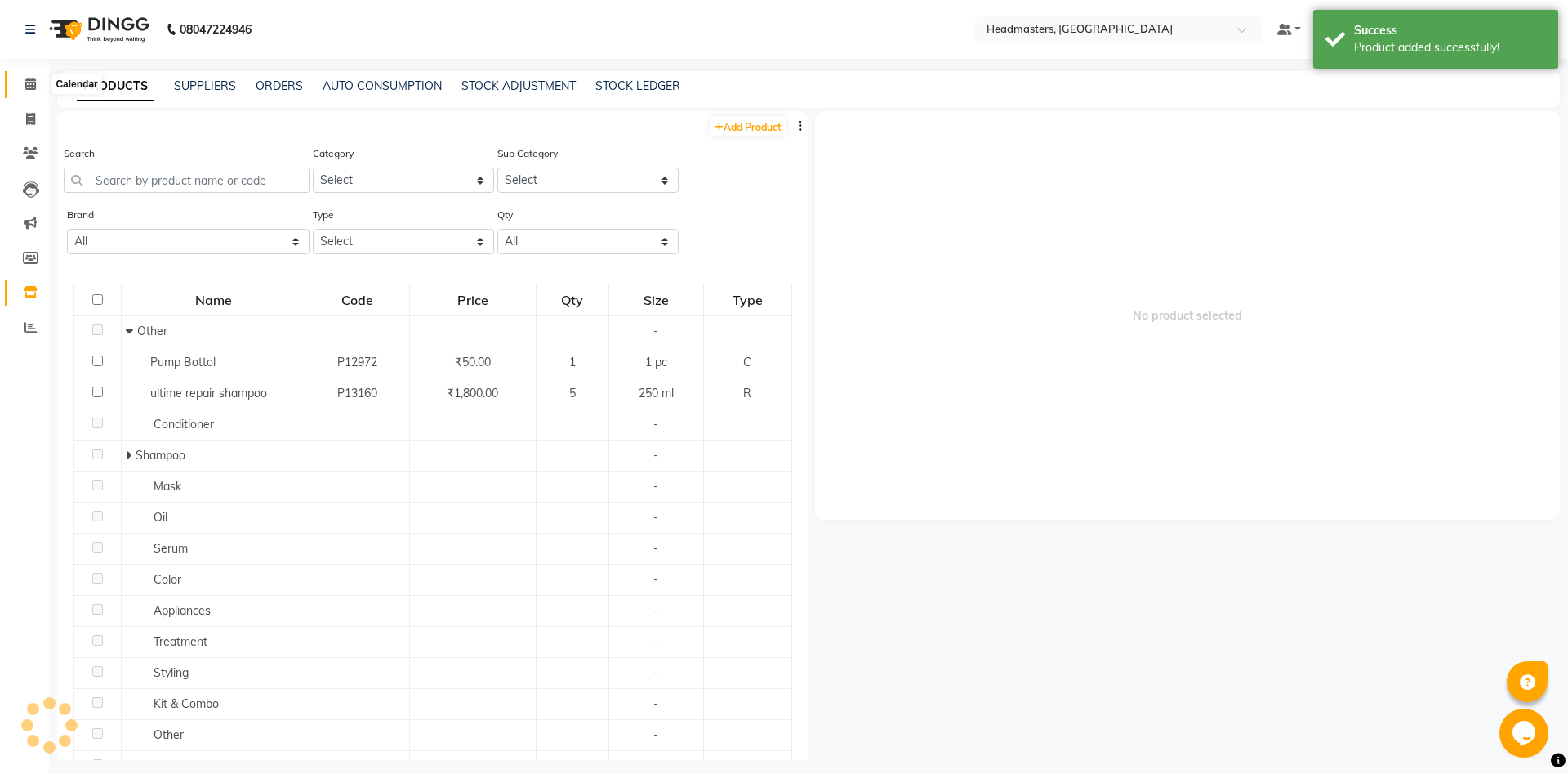
click at [33, 78] on icon at bounding box center [31, 84] width 11 height 13
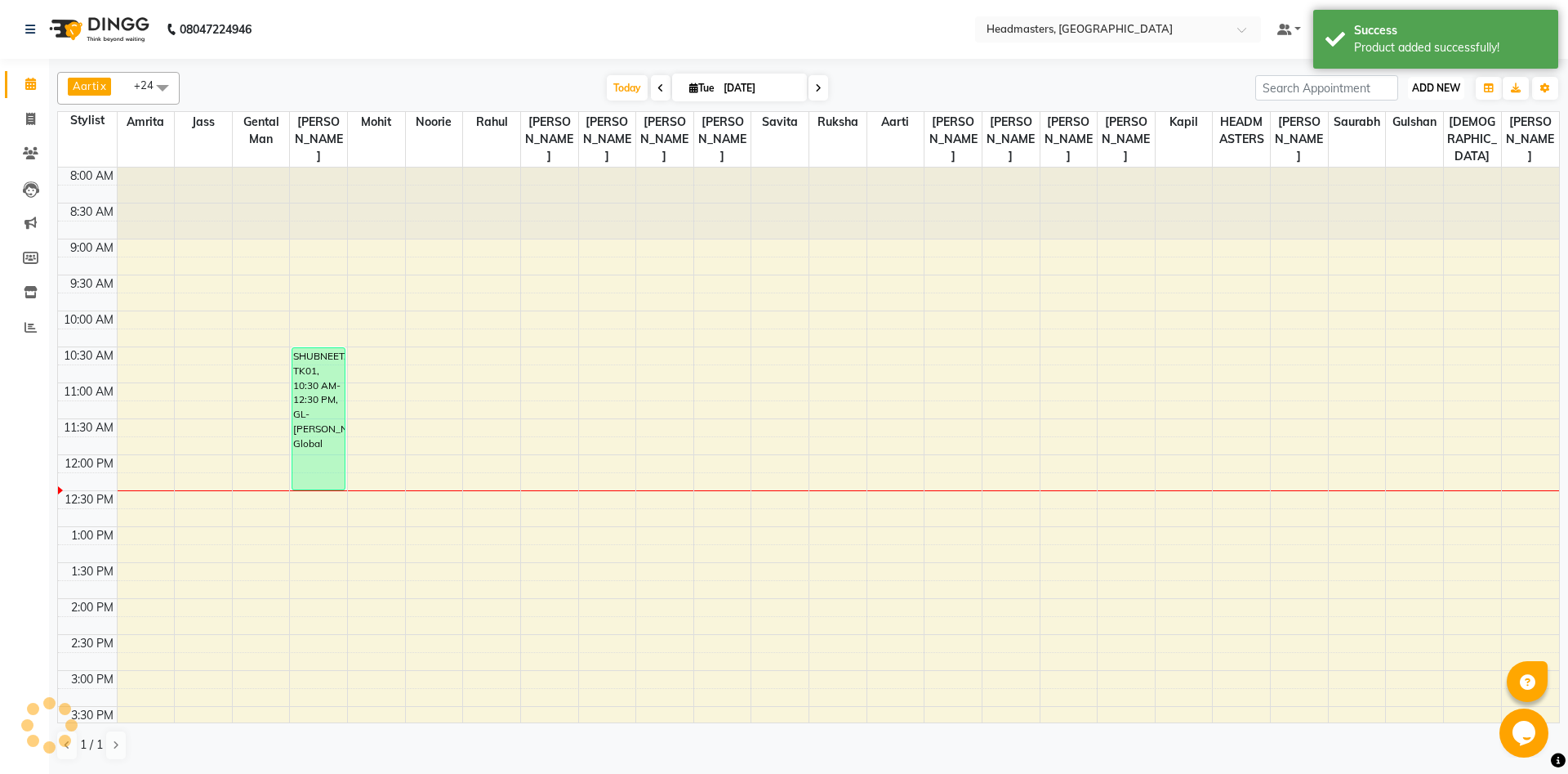
click at [1438, 93] on span "ADD NEW" at bounding box center [1436, 88] width 49 height 13
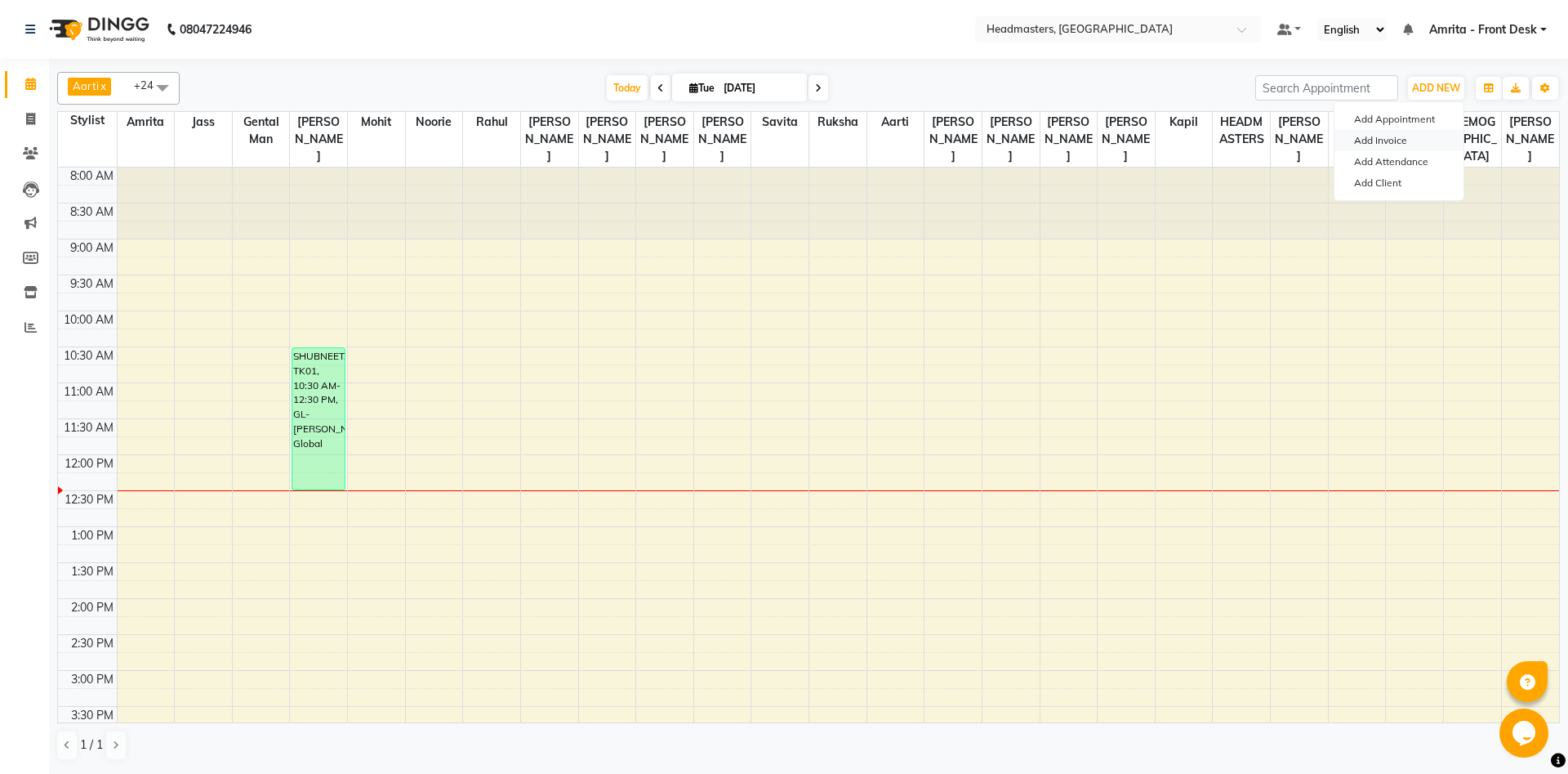
click at [1375, 138] on link "Add Invoice" at bounding box center [1399, 140] width 129 height 22
select select "service"
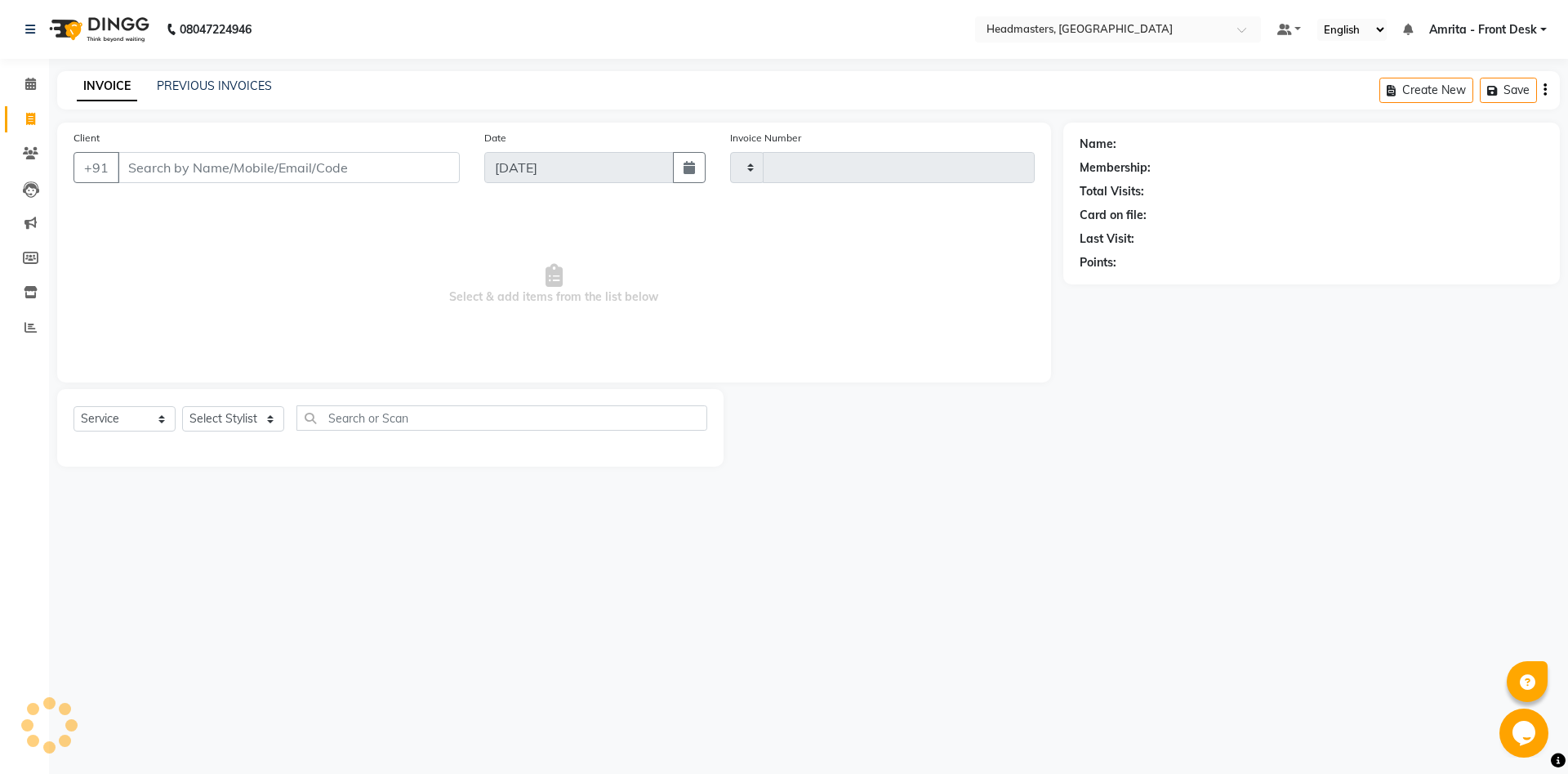
type input "5745"
select select "7130"
click at [199, 165] on input "Client" at bounding box center [288, 167] width 342 height 31
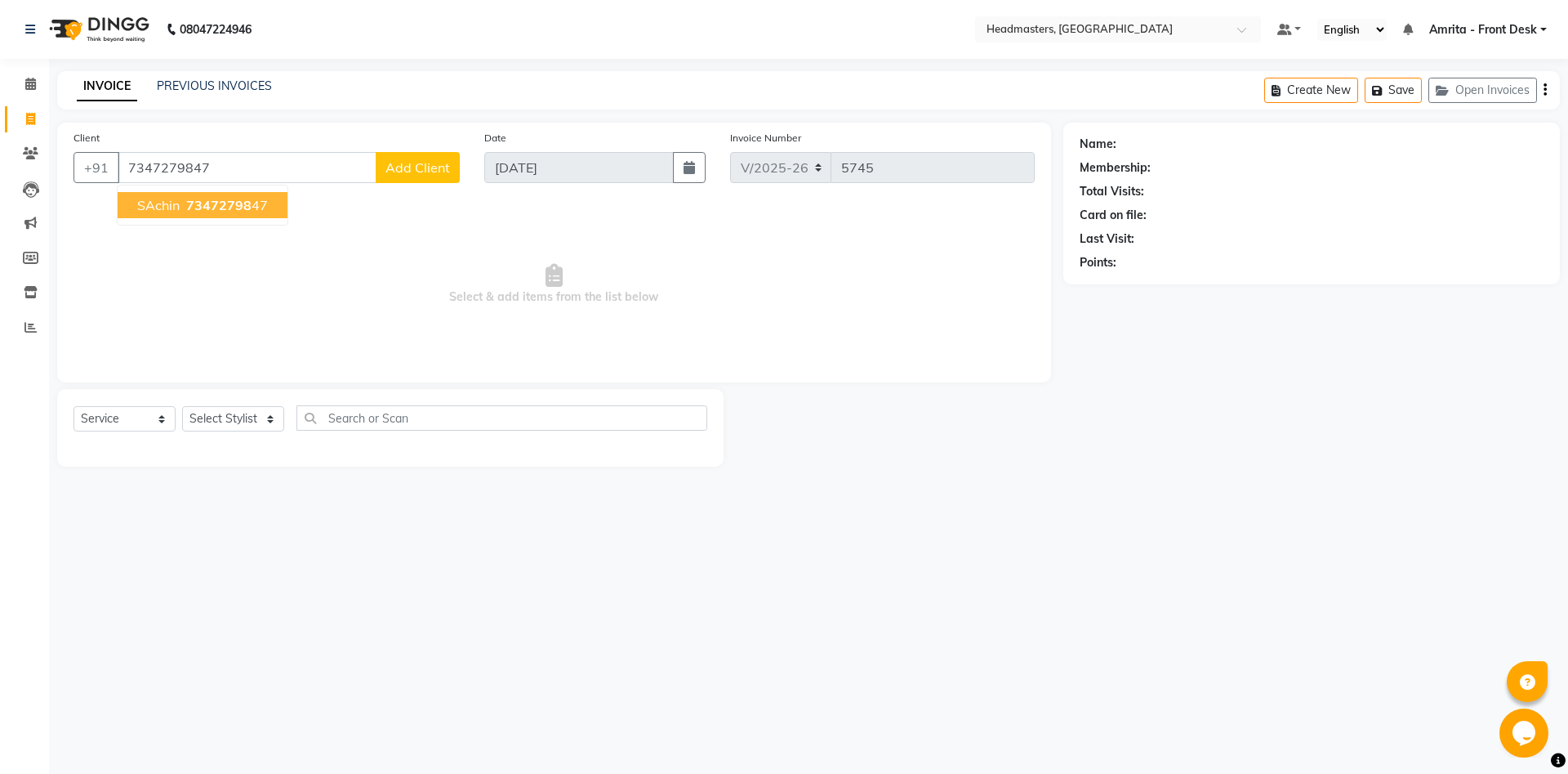
type input "7347279847"
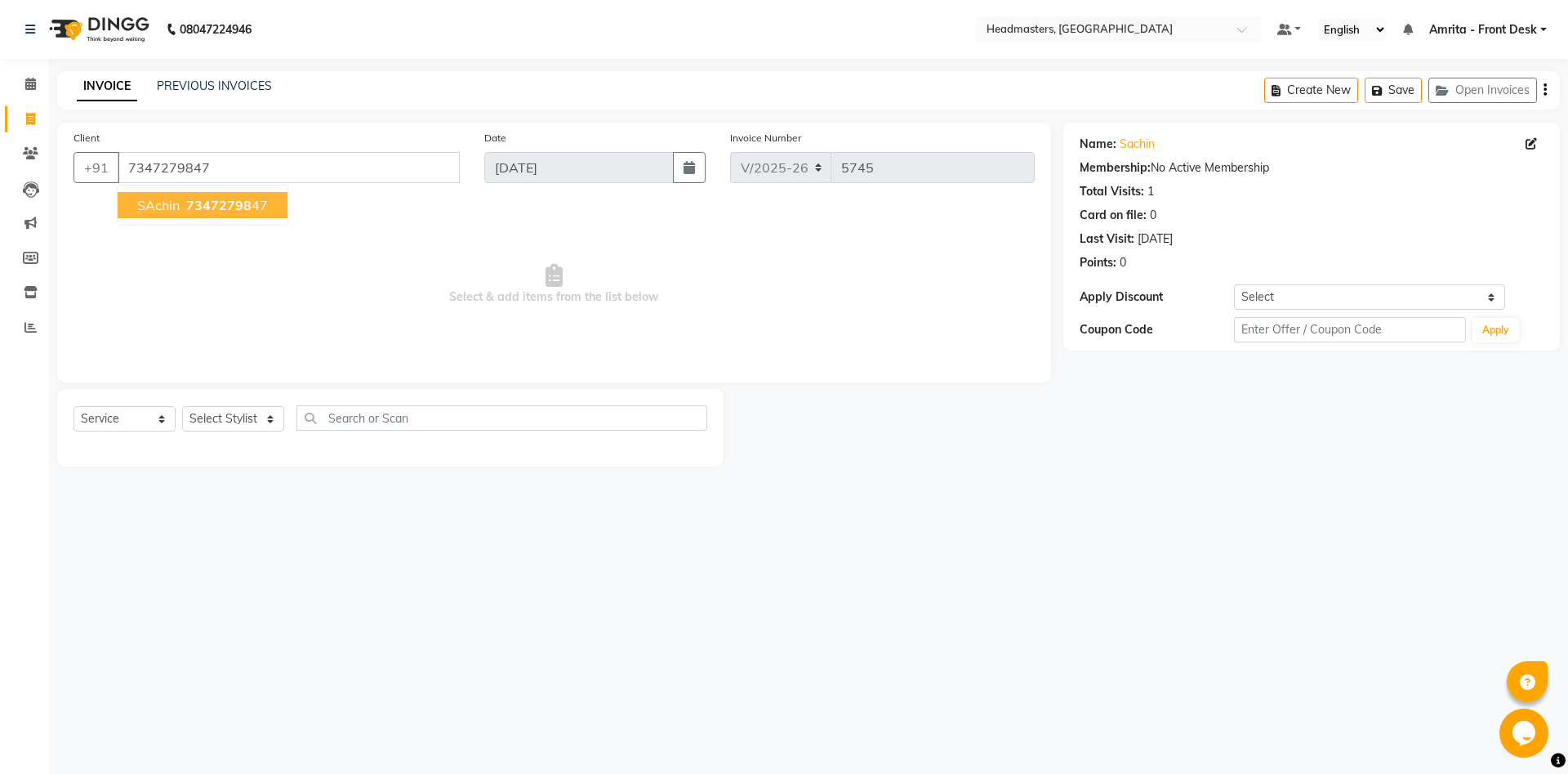
click at [219, 209] on button "SAchin 73472798 47" at bounding box center [202, 205] width 170 height 26
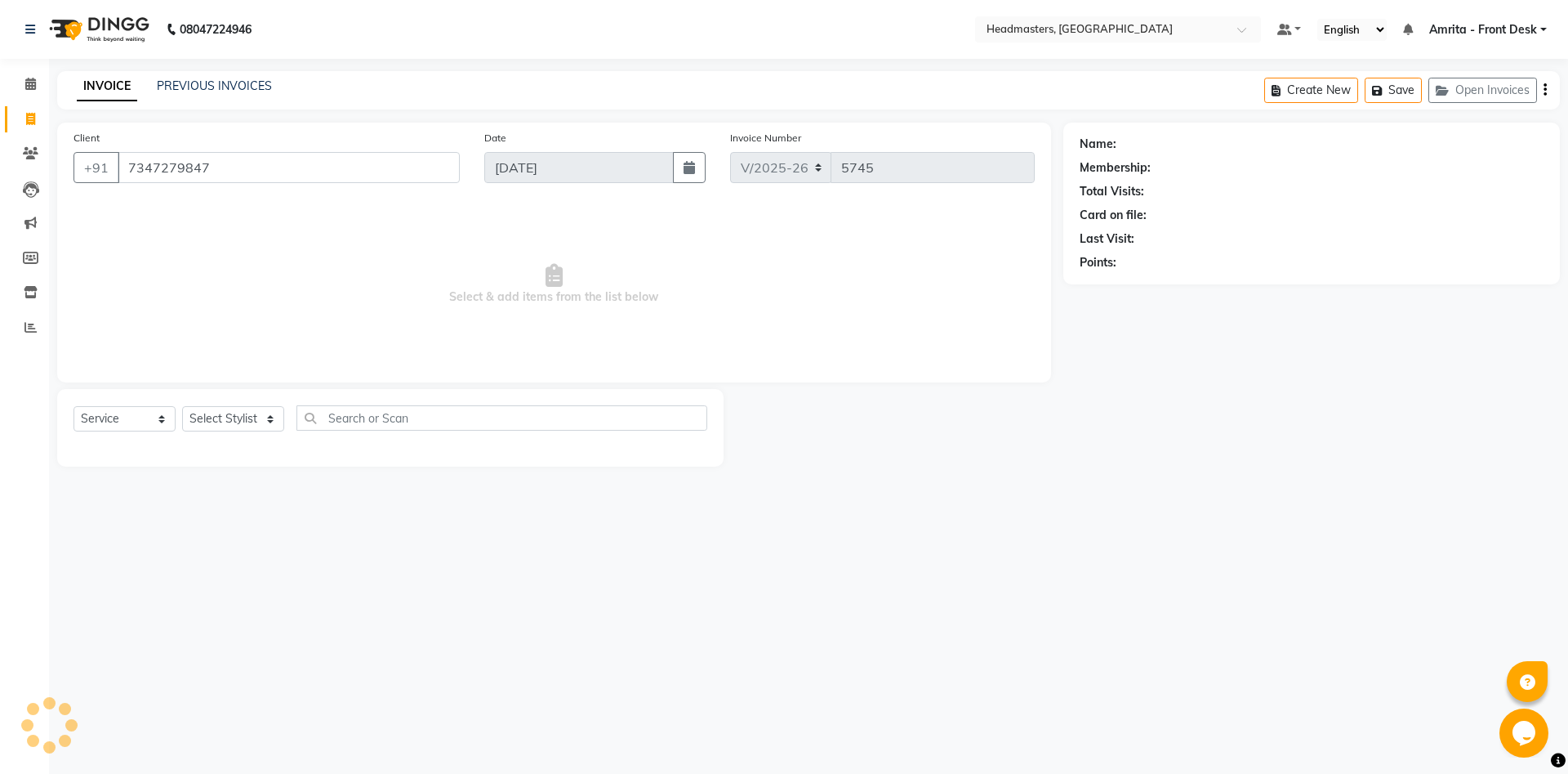
click at [219, 209] on span "Select & add items from the list below" at bounding box center [554, 284] width 961 height 164
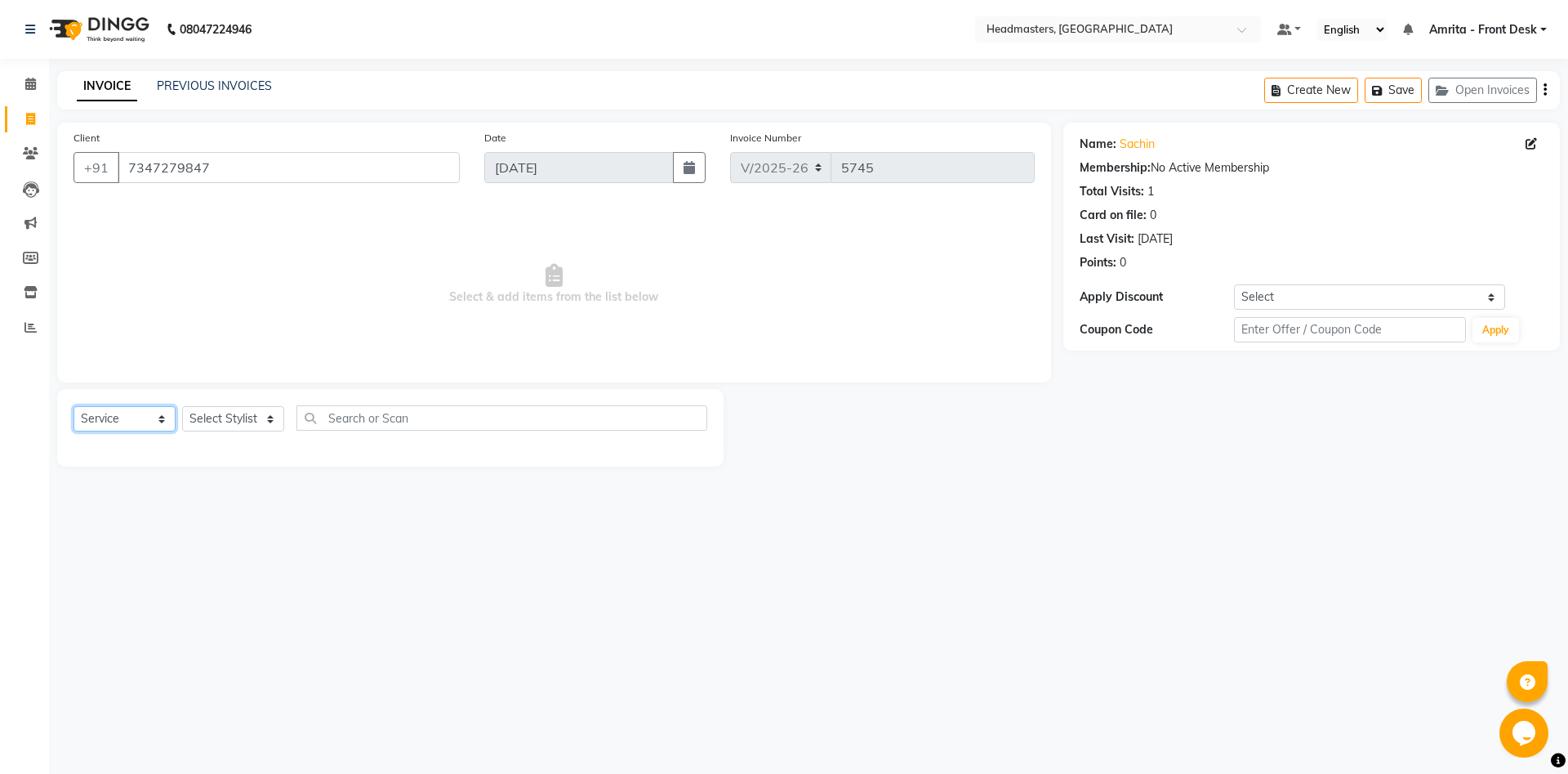
click at [74, 406] on select "Select Service Product Membership Package Voucher Prepaid Gift Card" at bounding box center [125, 419] width 102 height 25
select select "product"
click option "Product" at bounding box center [0, 0] width 0 height 0
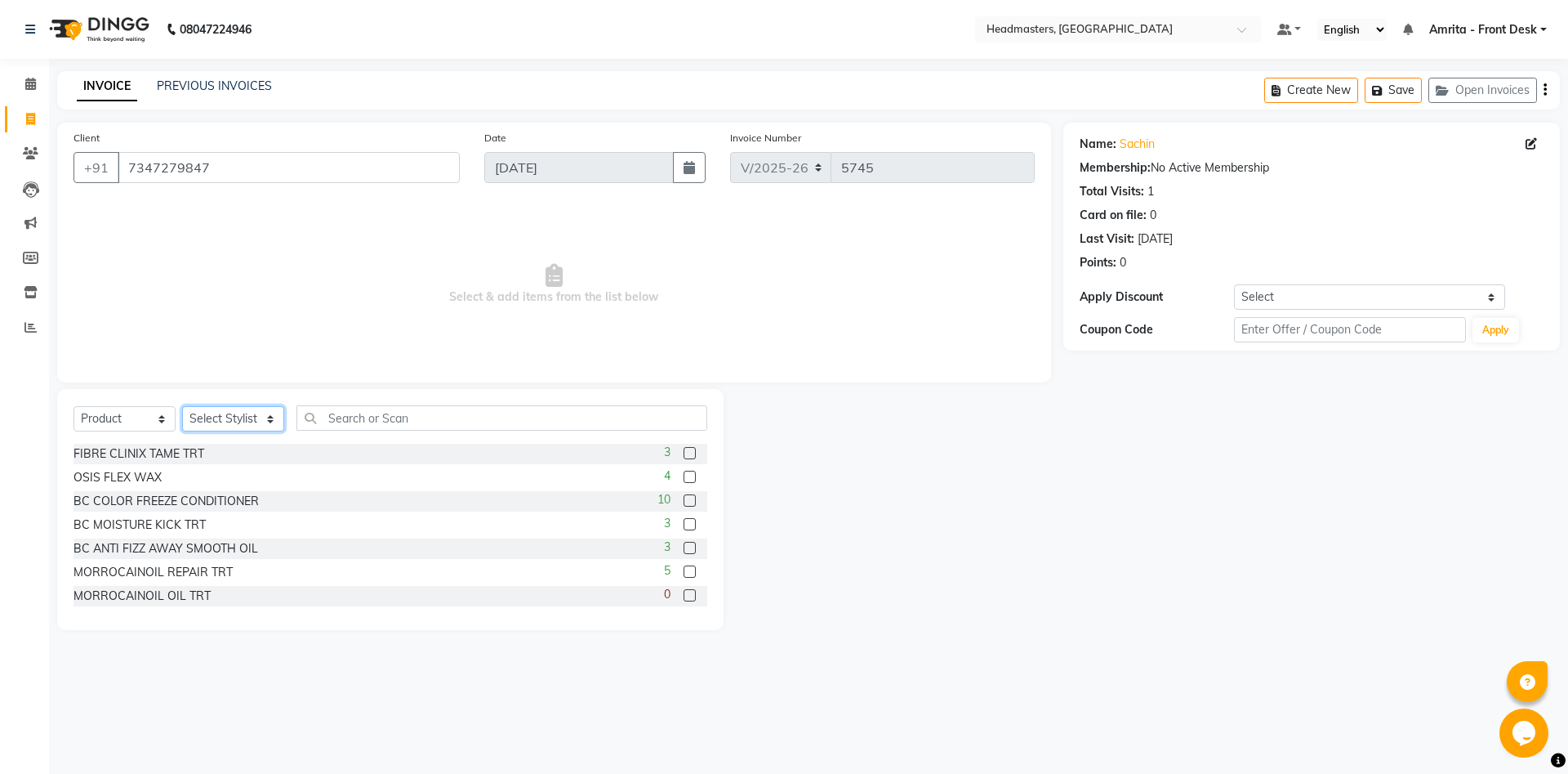
click at [182, 406] on select "Select Stylis[PERSON_NAME] Amrita - Front Des[PERSON_NAME]am Gental Man Gulshan…" at bounding box center [234, 419] width 102 height 25
select select "60721"
click option "[PERSON_NAME]" at bounding box center [0, 0] width 0 height 0
click at [404, 410] on input "text" at bounding box center [501, 418] width 411 height 25
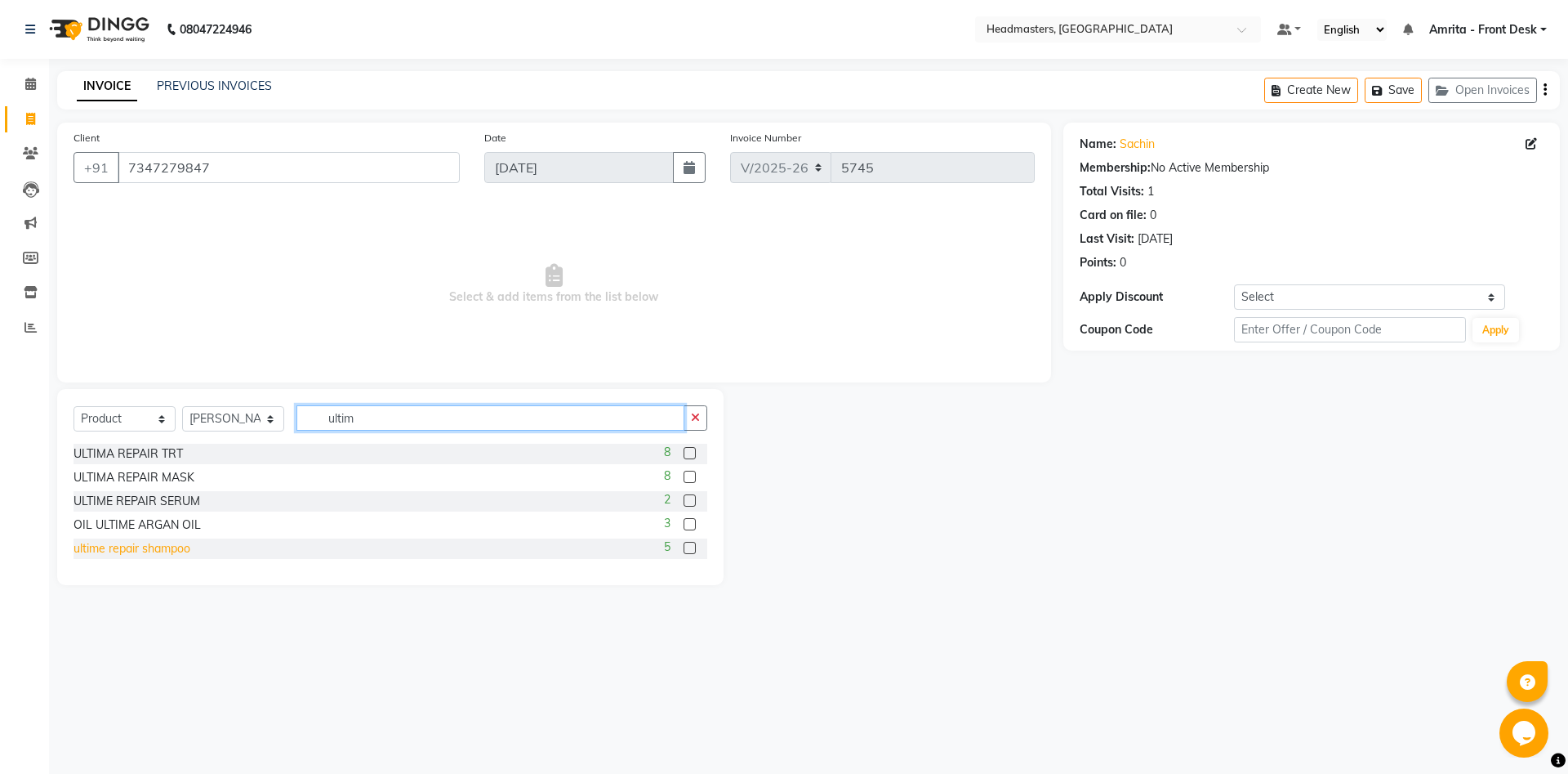
type input "ultim"
click at [157, 550] on div "ultime repair shampoo" at bounding box center [132, 548] width 117 height 17
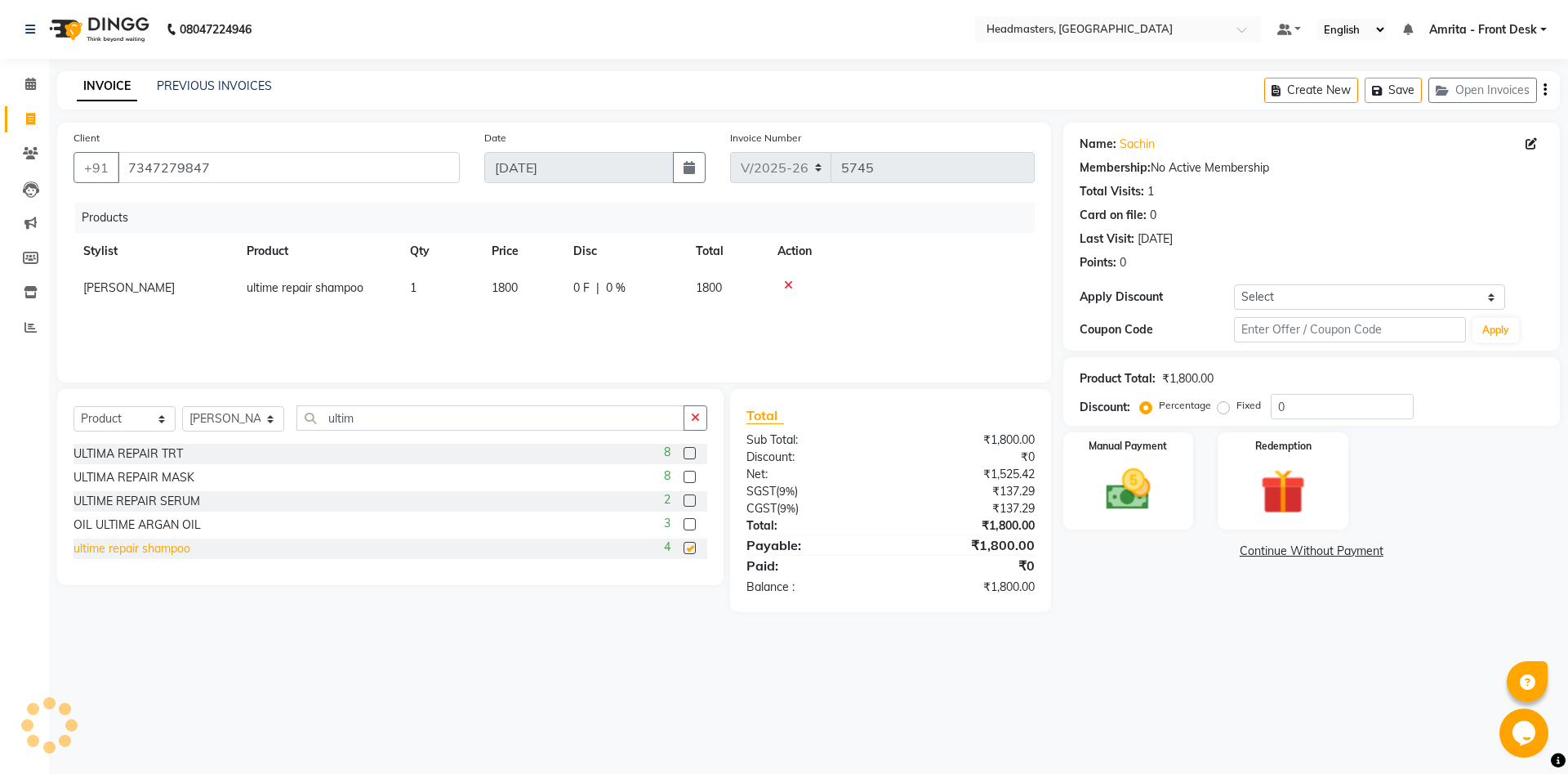
checkbox input "false"
click at [195, 476] on div "ULTIMA REPAIR MASK 8" at bounding box center [390, 477] width 633 height 21
click at [691, 476] on label at bounding box center [690, 476] width 13 height 13
click at [691, 476] on input "checkbox" at bounding box center [689, 477] width 11 height 11
checkbox input "false"
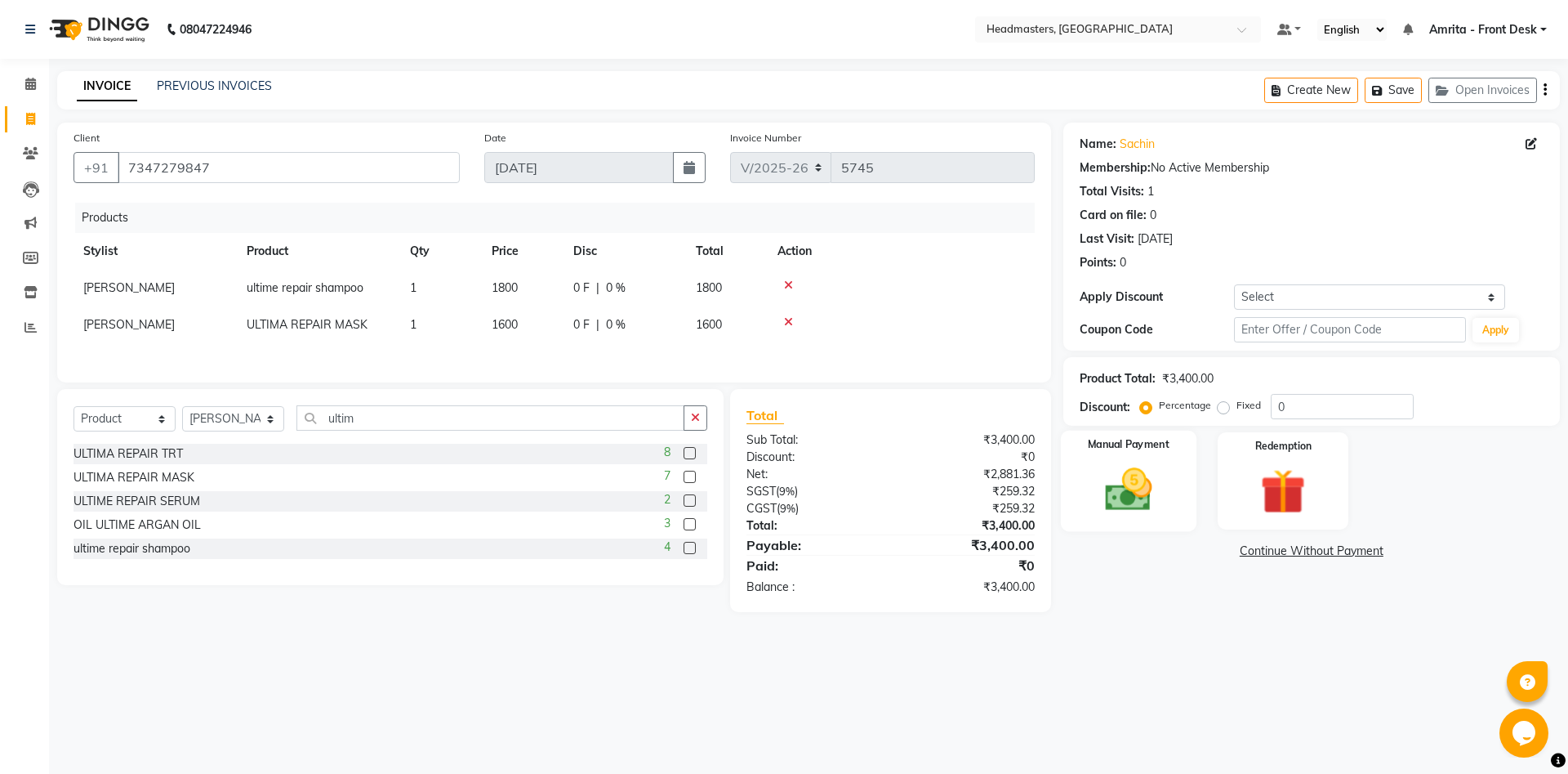
click at [1135, 485] on img at bounding box center [1128, 489] width 76 height 54
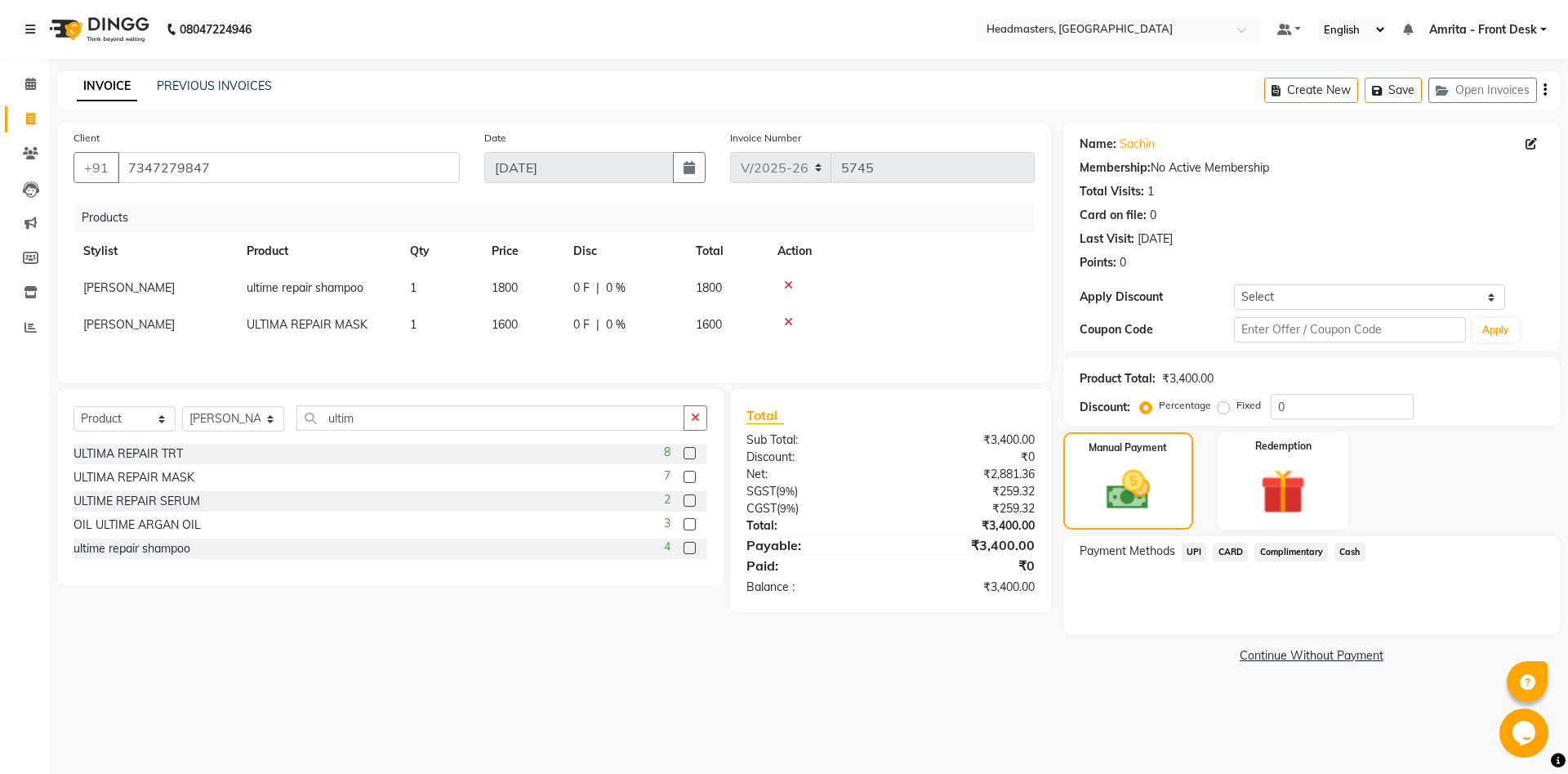
click at [1225, 548] on span "CARD" at bounding box center [1229, 551] width 35 height 19
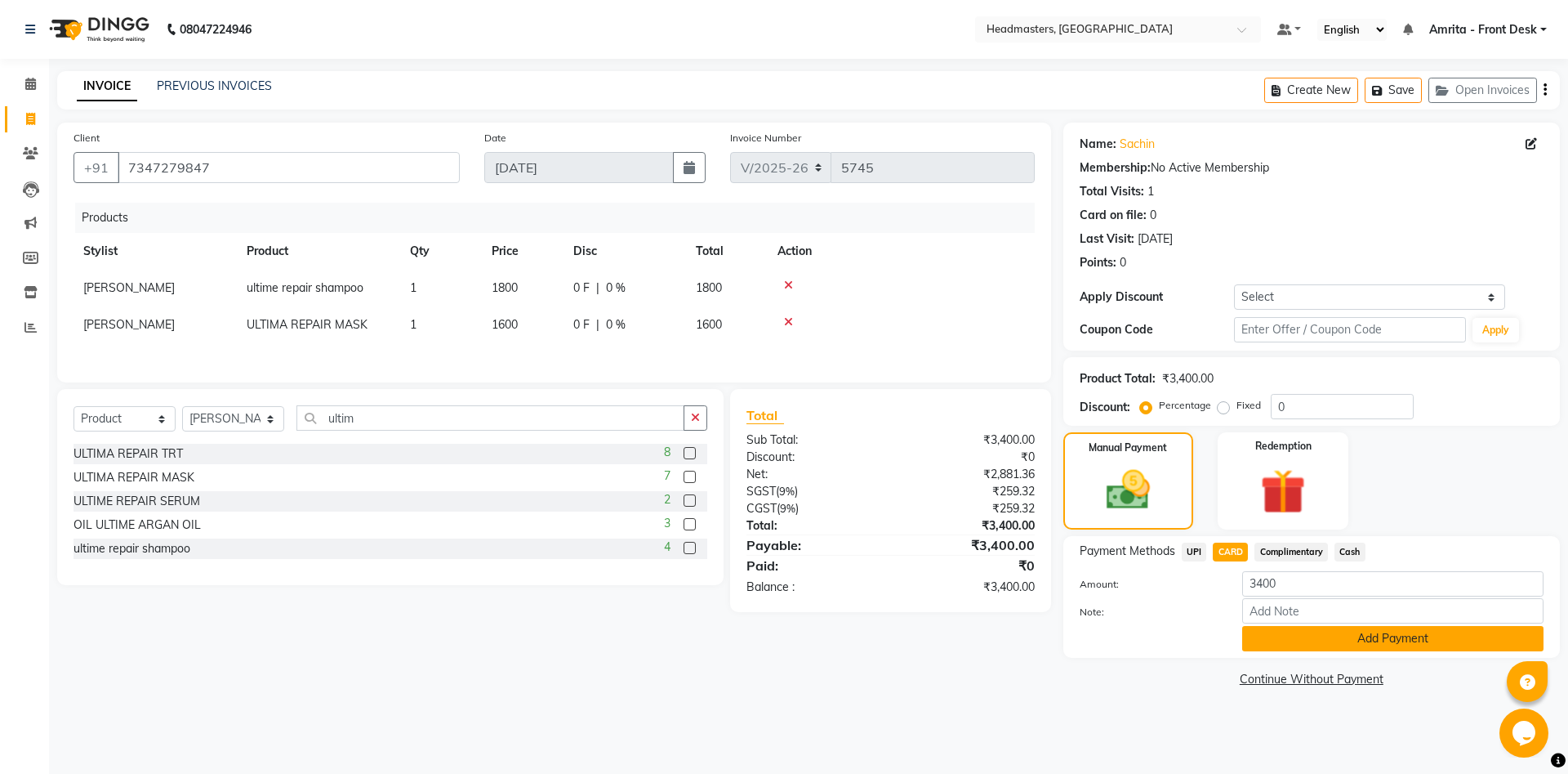
click at [1403, 637] on button "Add Payment" at bounding box center [1392, 638] width 301 height 25
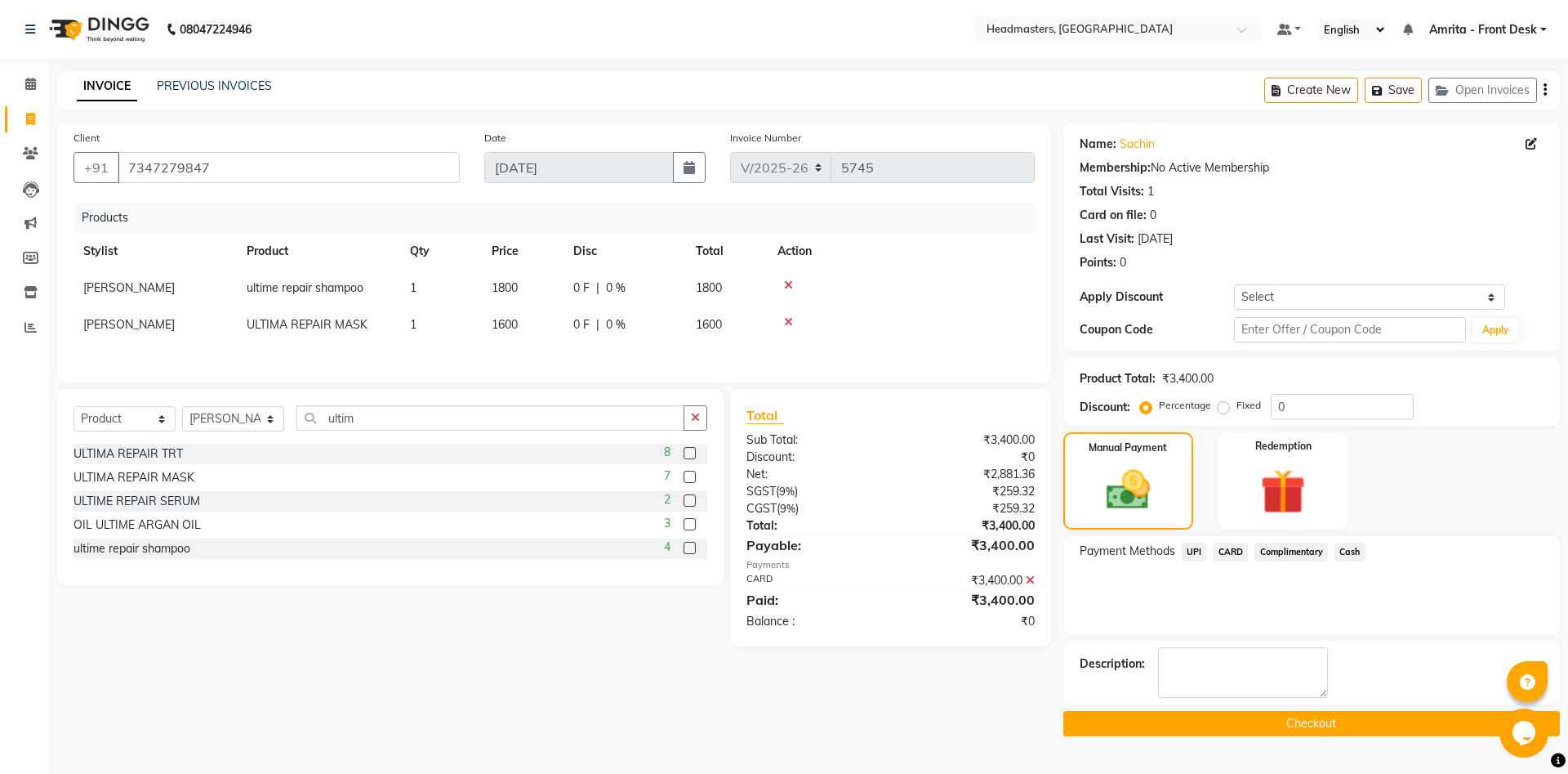
click at [1320, 718] on button "Checkout" at bounding box center [1311, 724] width 496 height 25
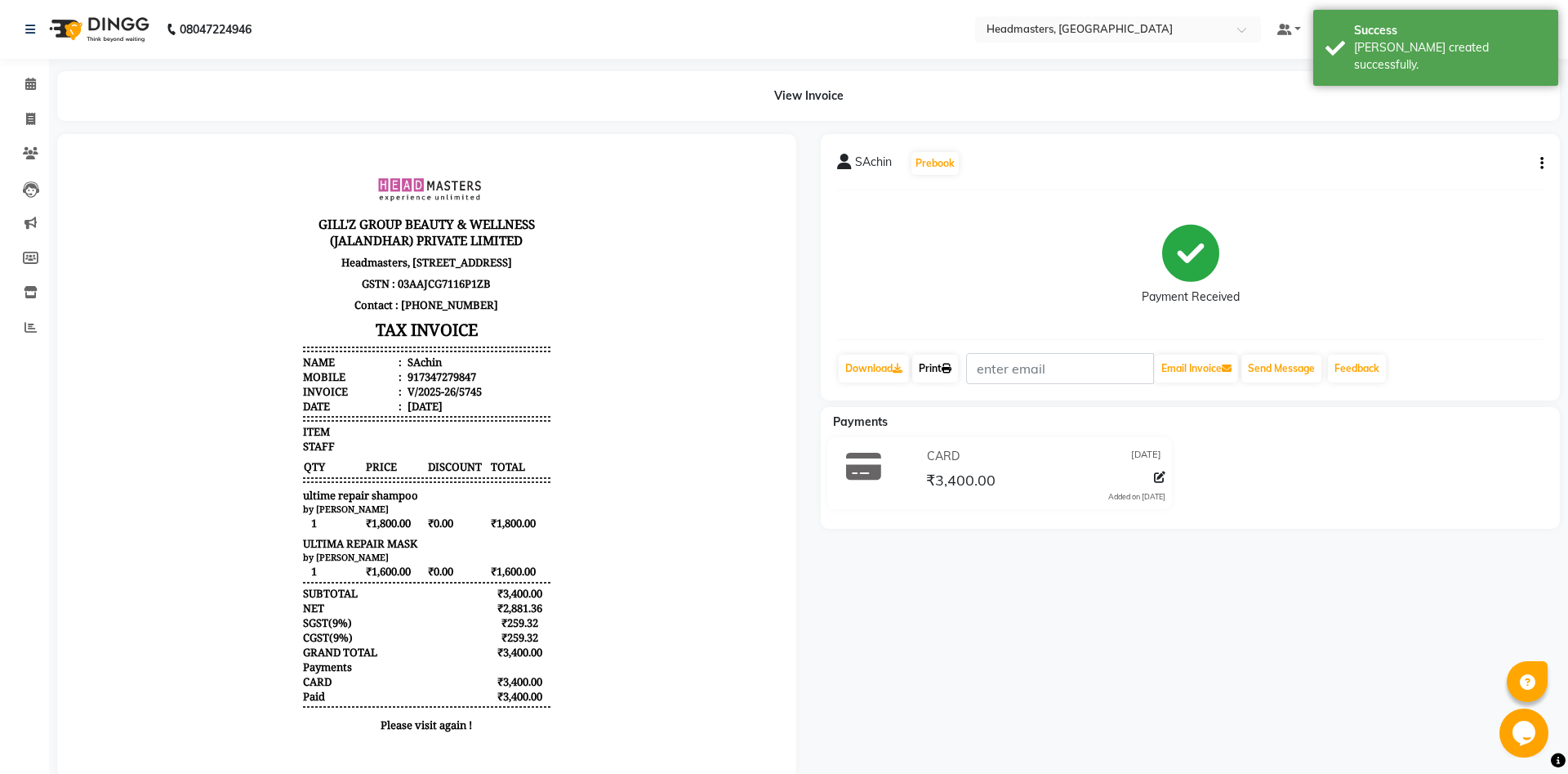
click at [940, 367] on link "Print" at bounding box center [935, 368] width 46 height 28
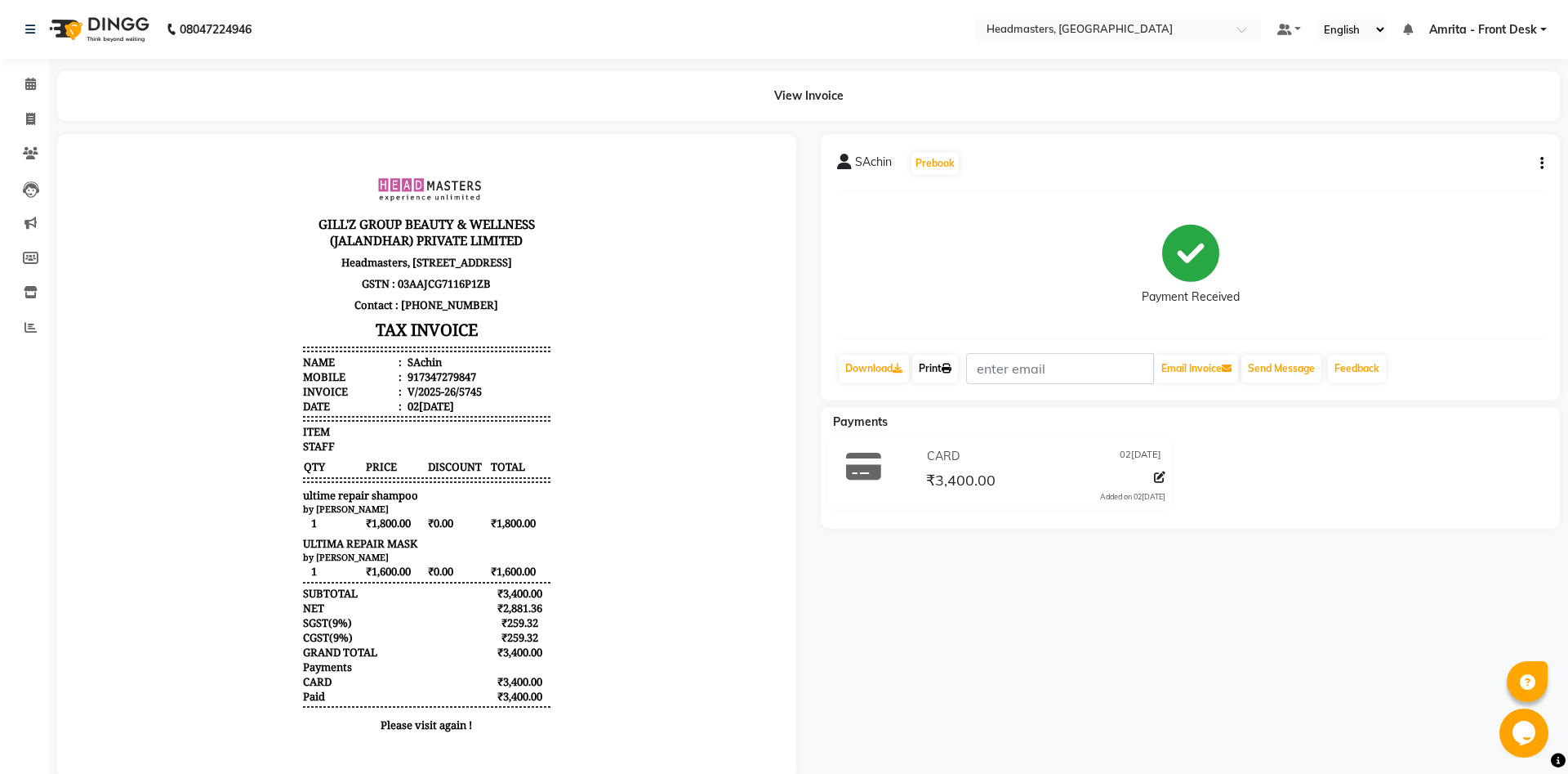
click at [935, 367] on link "Print" at bounding box center [935, 368] width 46 height 28
click at [26, 83] on icon at bounding box center [31, 84] width 11 height 13
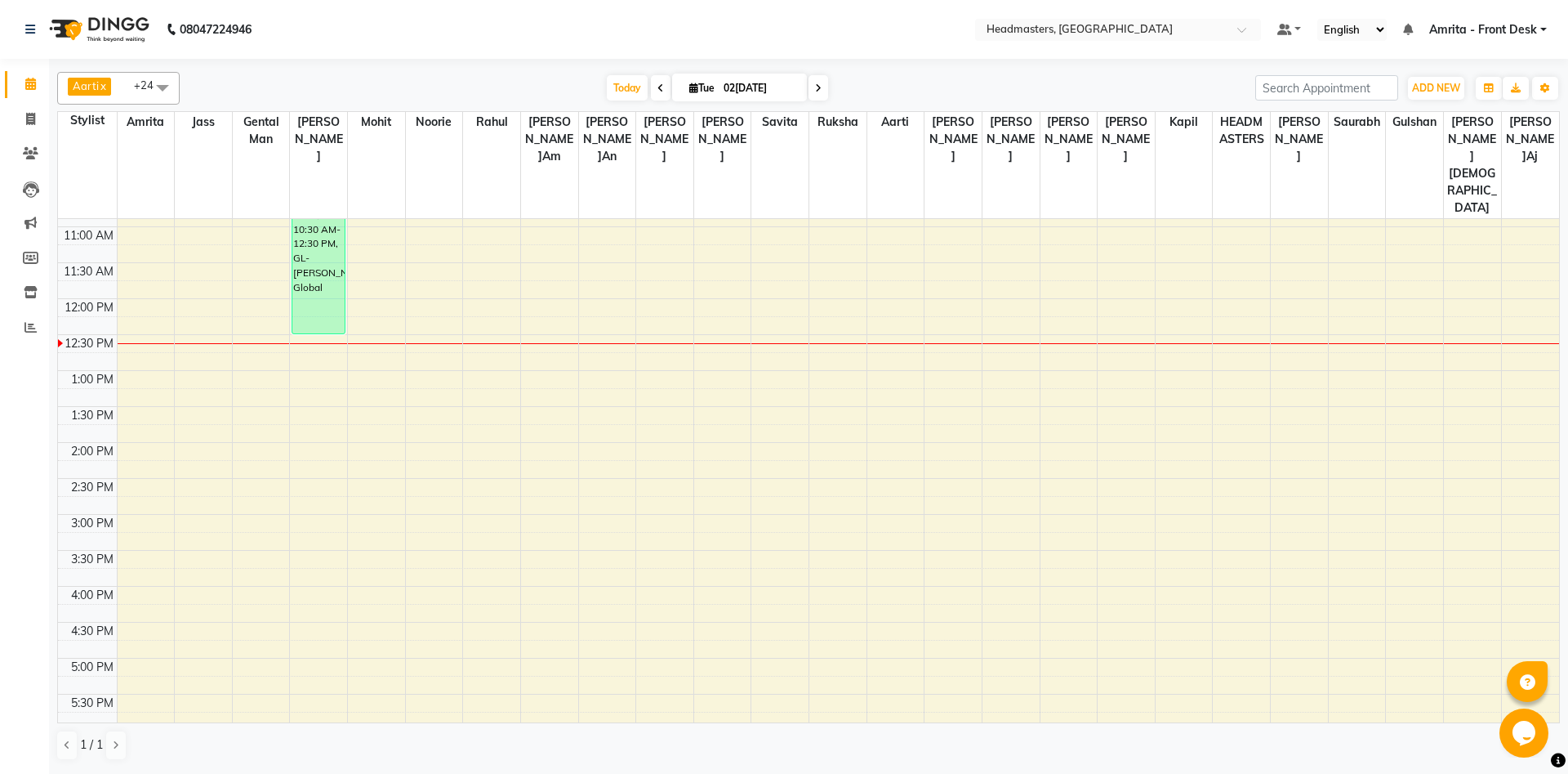
scroll to position [264, 0]
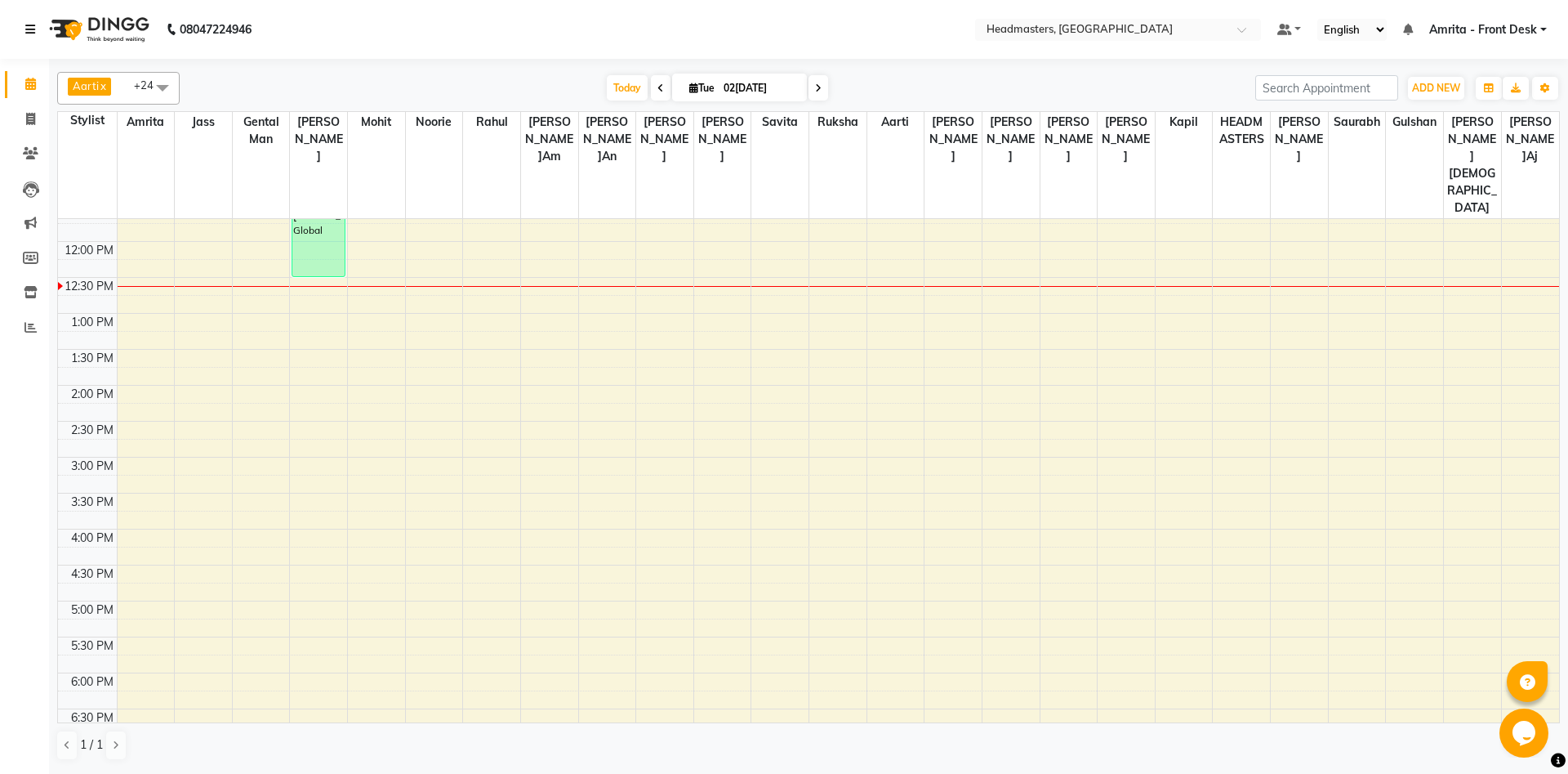
click at [26, 32] on icon at bounding box center [30, 29] width 10 height 12
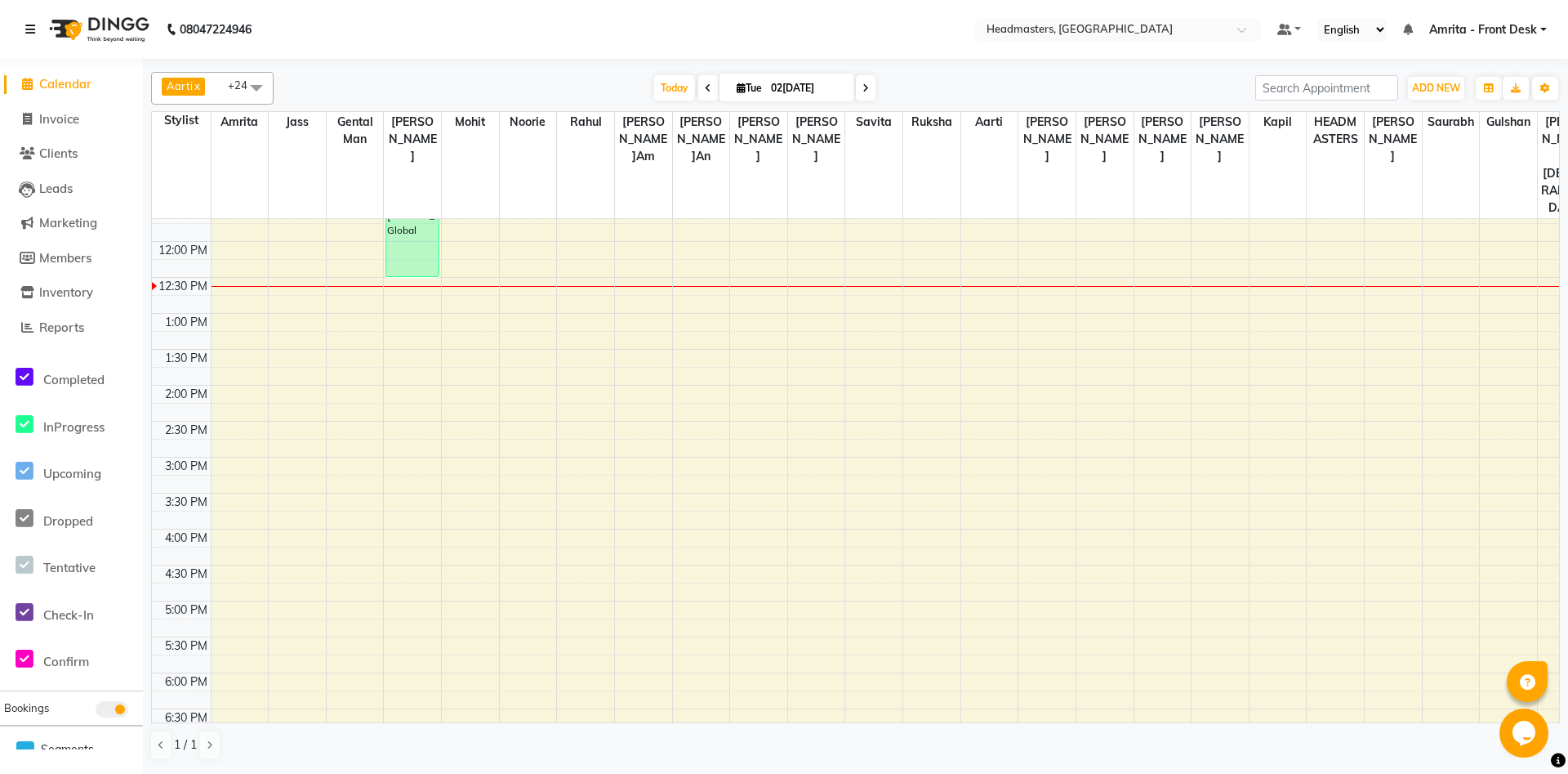
scroll to position [0, 0]
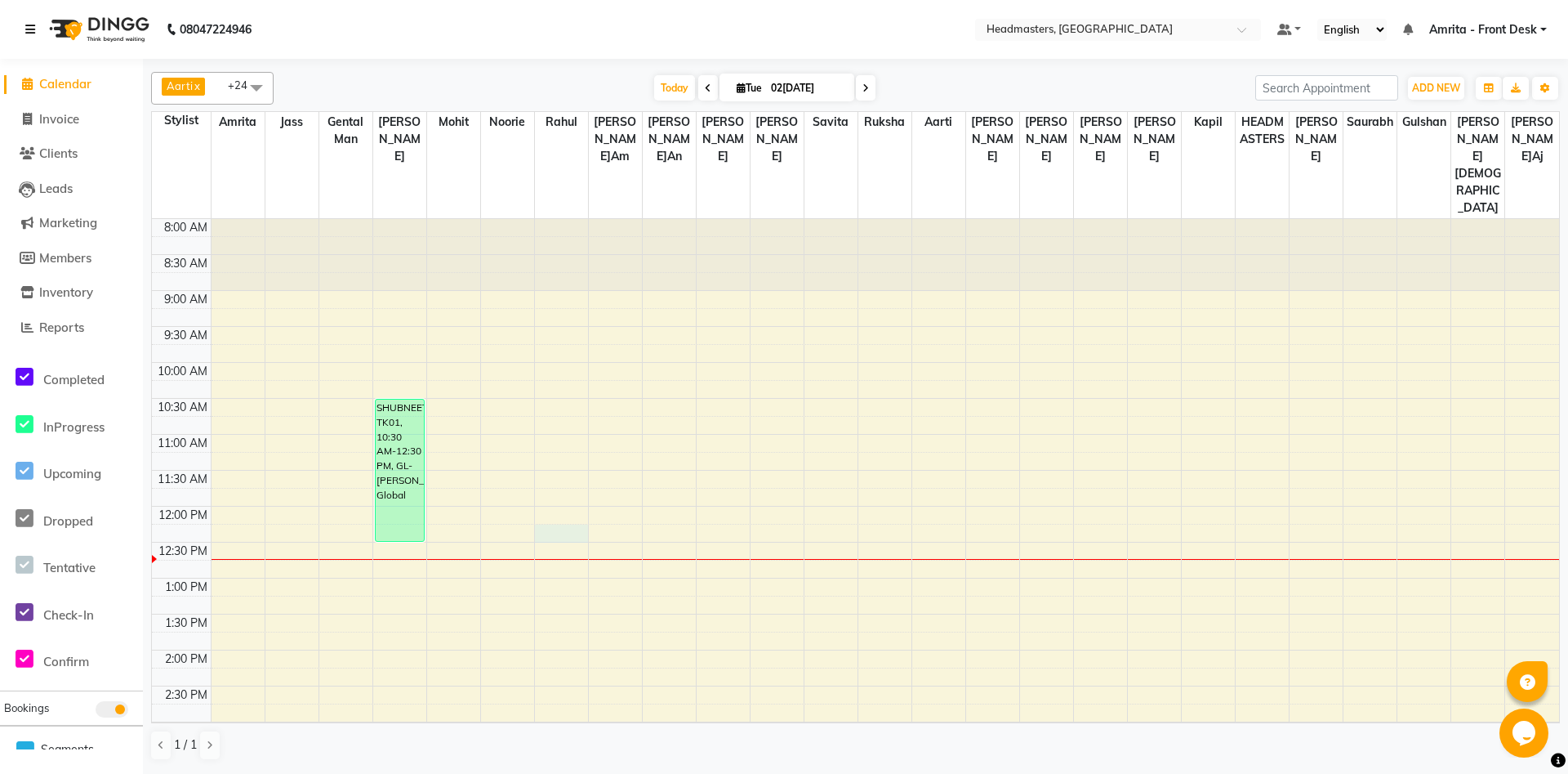
click at [601, 523] on td at bounding box center [884, 532] width 1348 height 18
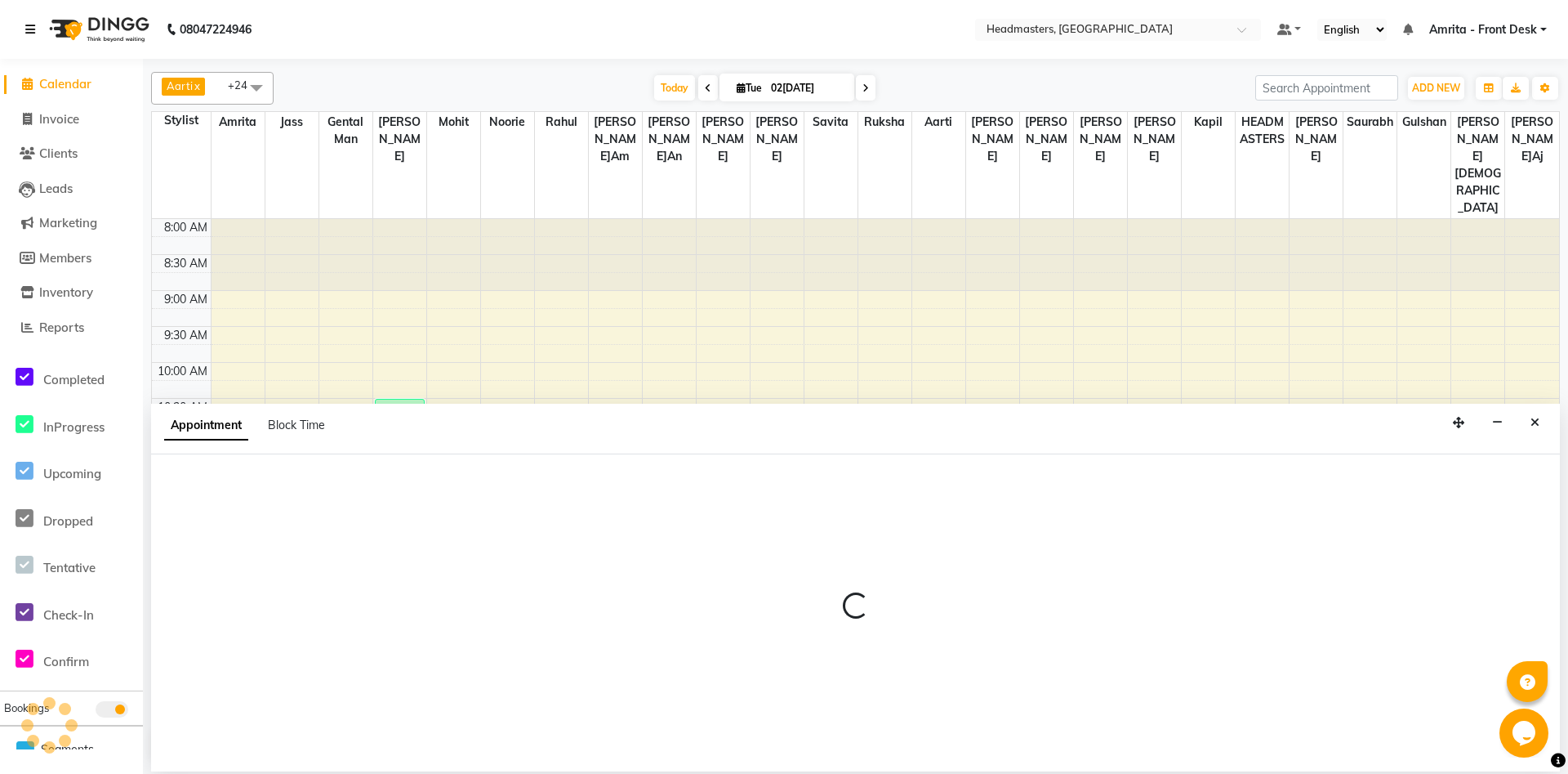
select select "60725"
select select "tentative"
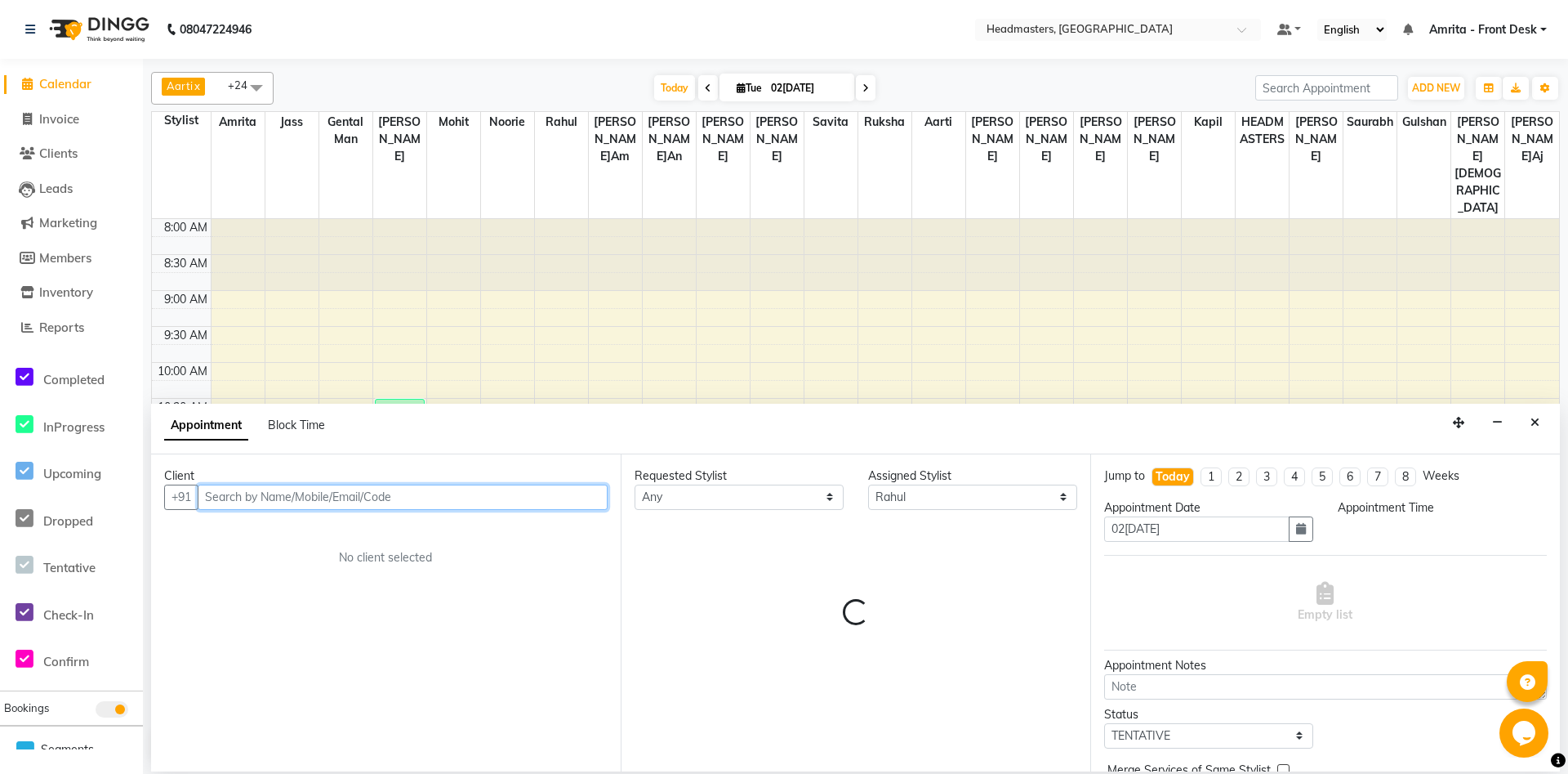
select select "735"
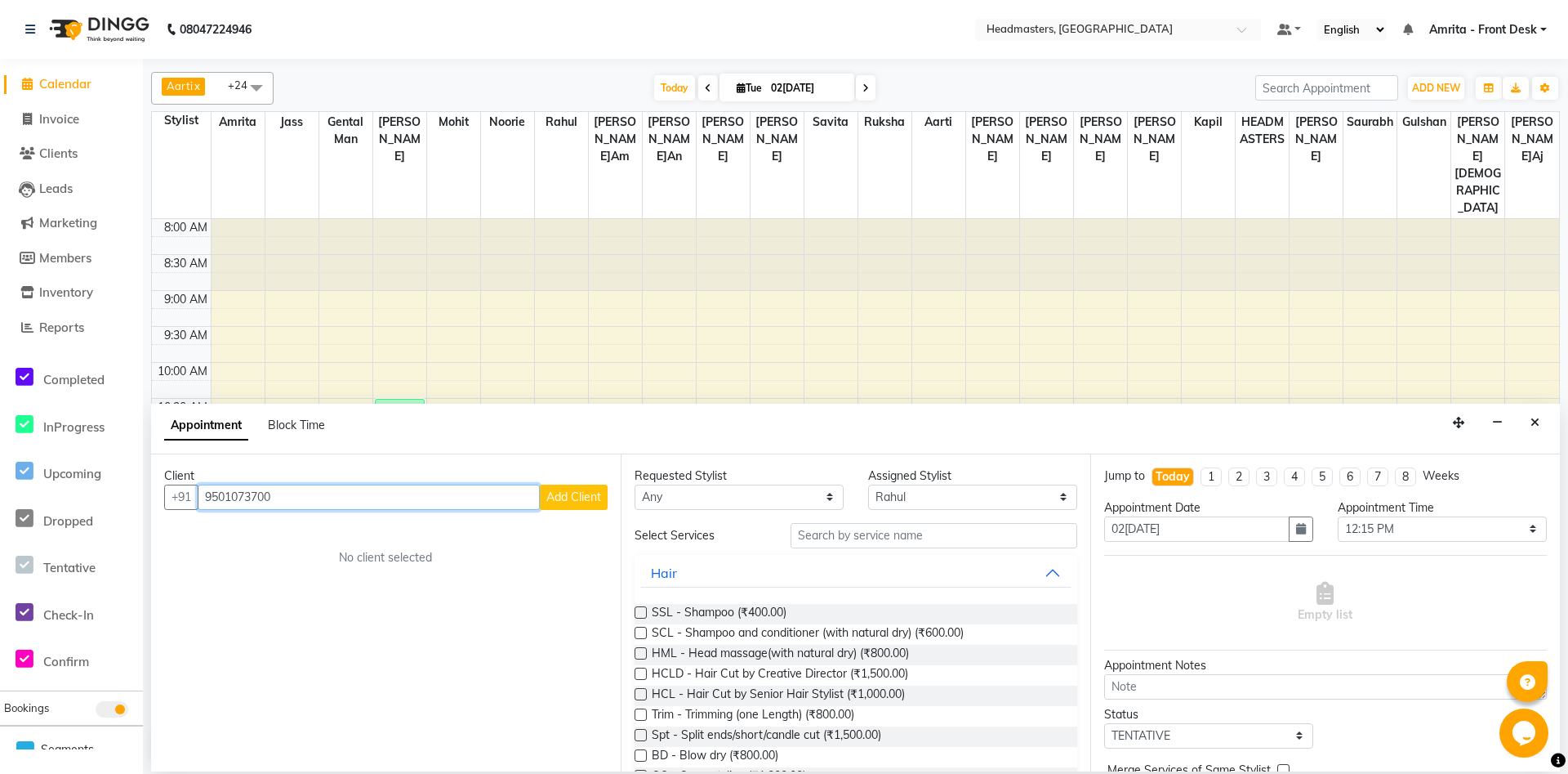
type input "9501073700"
click at [593, 496] on span "Add Client" at bounding box center [573, 496] width 55 height 14
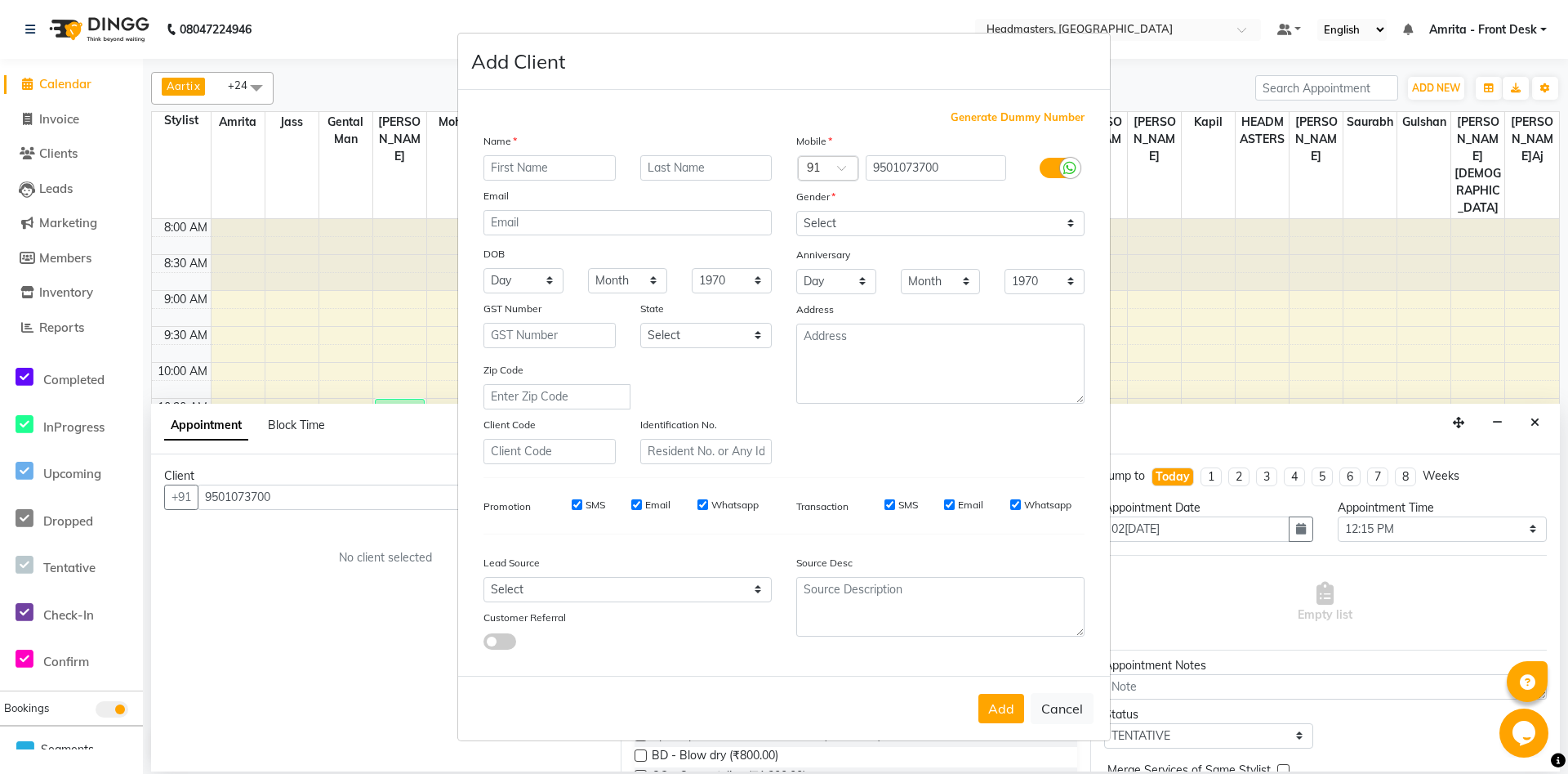
click at [516, 158] on input "text" at bounding box center [549, 168] width 132 height 25
type input "[PERSON_NAME]et"
click at [796, 210] on select "Select [DEMOGRAPHIC_DATA] [DEMOGRAPHIC_DATA] Other Prefer Not To Say" at bounding box center [940, 223] width 288 height 25
select select "[DEMOGRAPHIC_DATA]"
click option "[DEMOGRAPHIC_DATA]" at bounding box center [0, 0] width 0 height 0
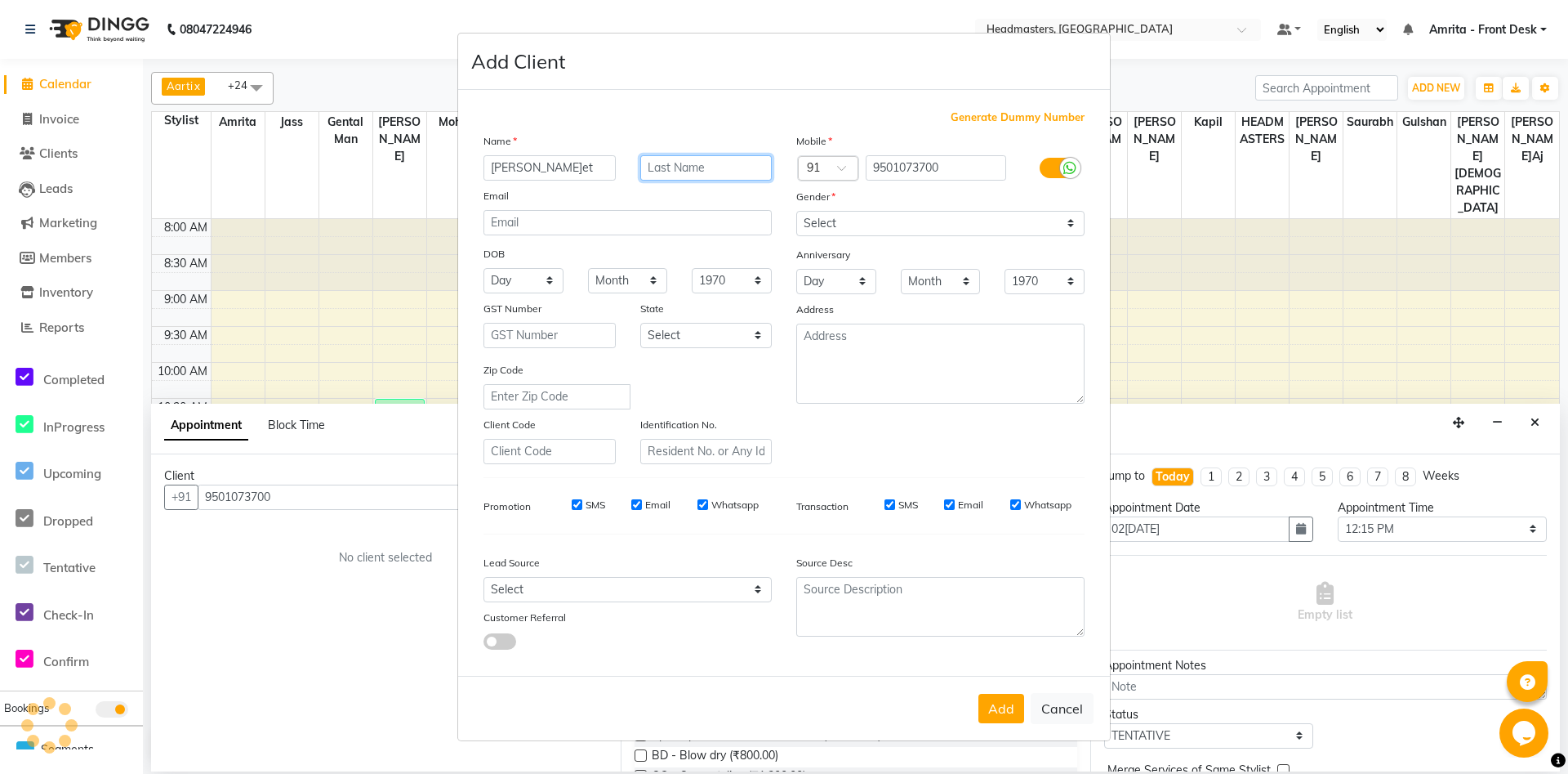
click at [681, 165] on input "text" at bounding box center [705, 168] width 132 height 25
type input "[PERSON_NAME]"
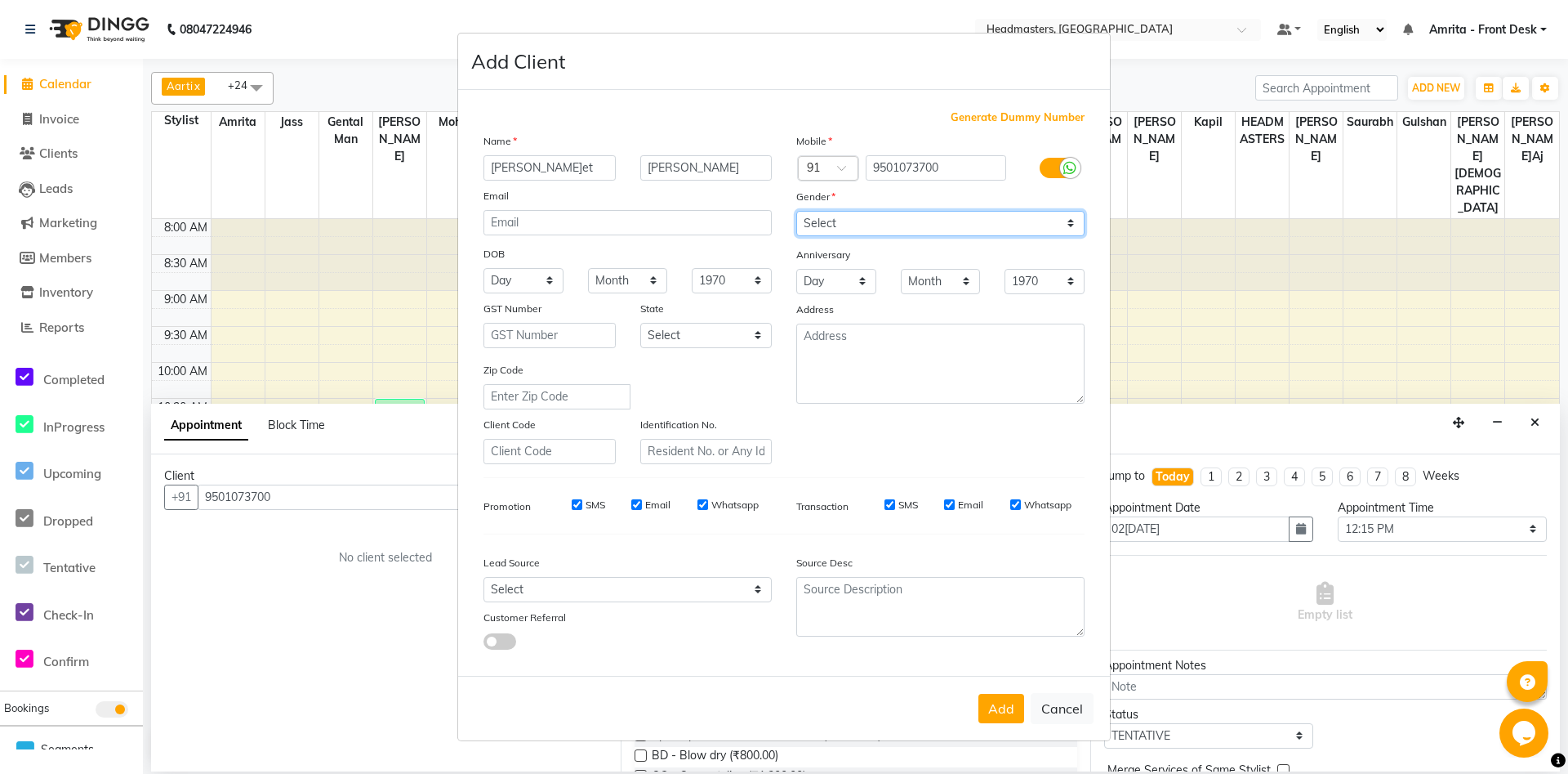
click at [796, 210] on select "Select [DEMOGRAPHIC_DATA] [DEMOGRAPHIC_DATA] Other Prefer Not To Say" at bounding box center [940, 223] width 288 height 25
drag, startPoint x: 820, startPoint y: 220, endPoint x: 993, endPoint y: 713, distance: 522.5
click at [993, 713] on button "Add" at bounding box center [1001, 707] width 46 height 30
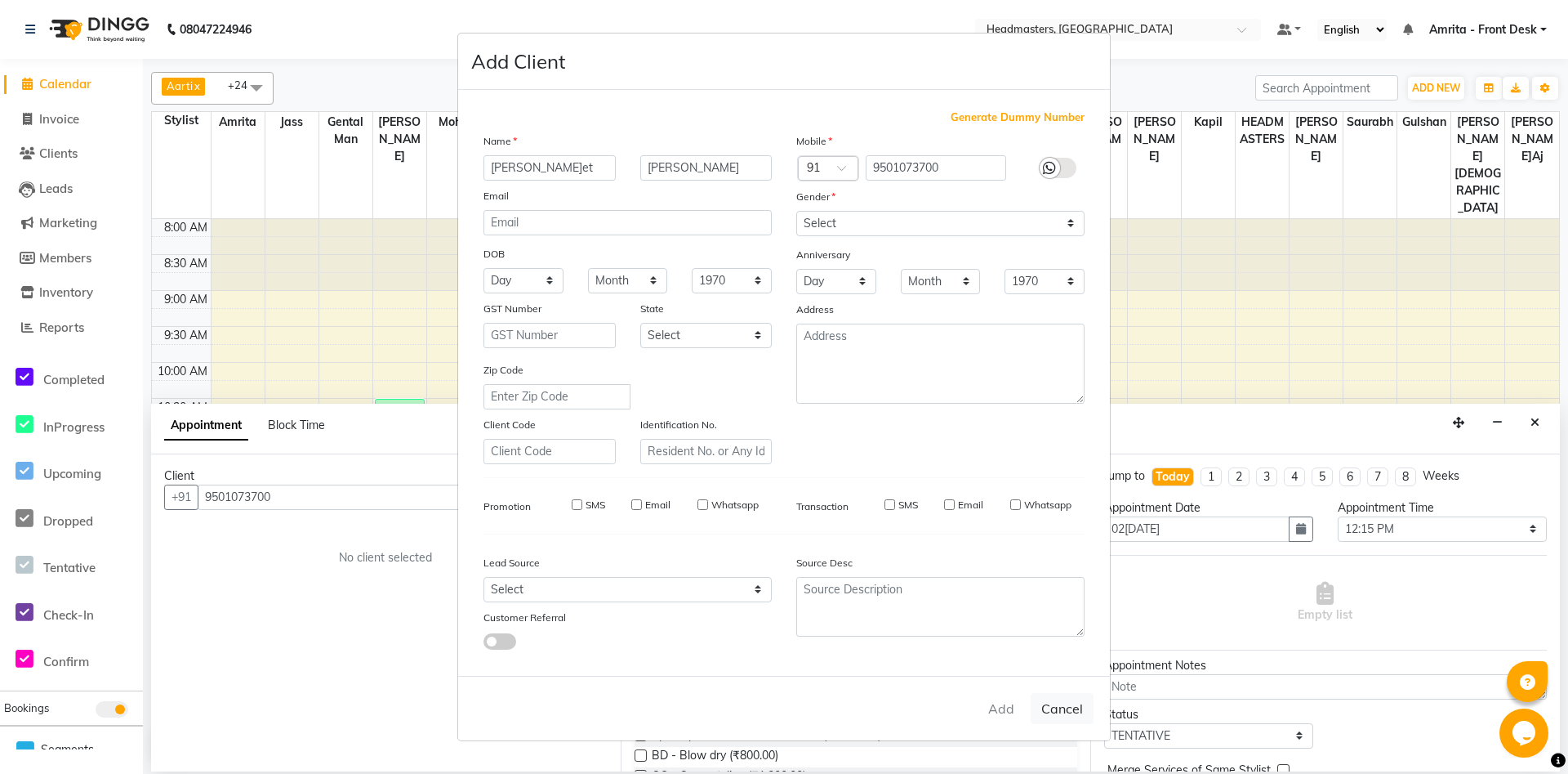
select select
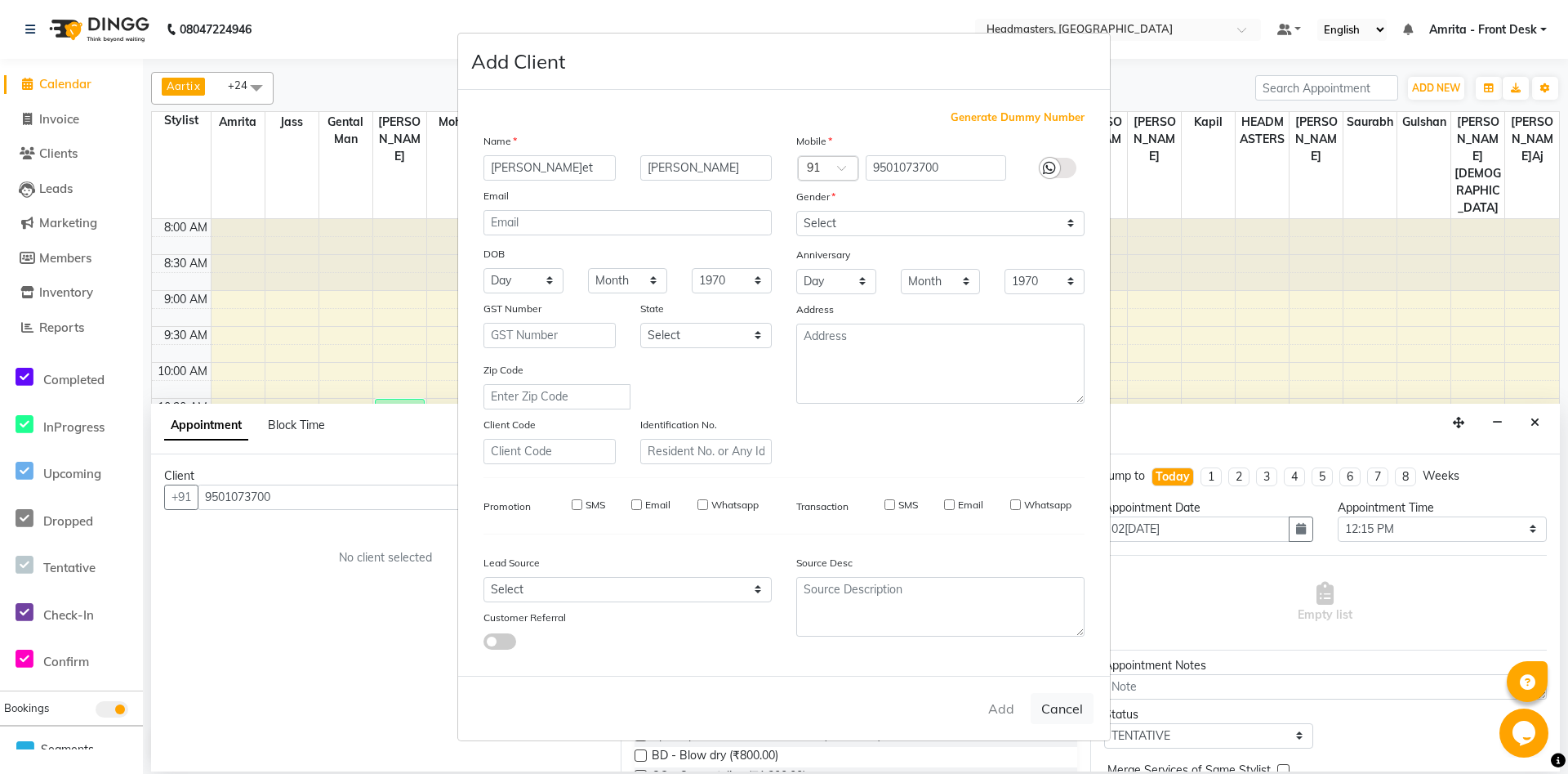
select select
checkbox input "false"
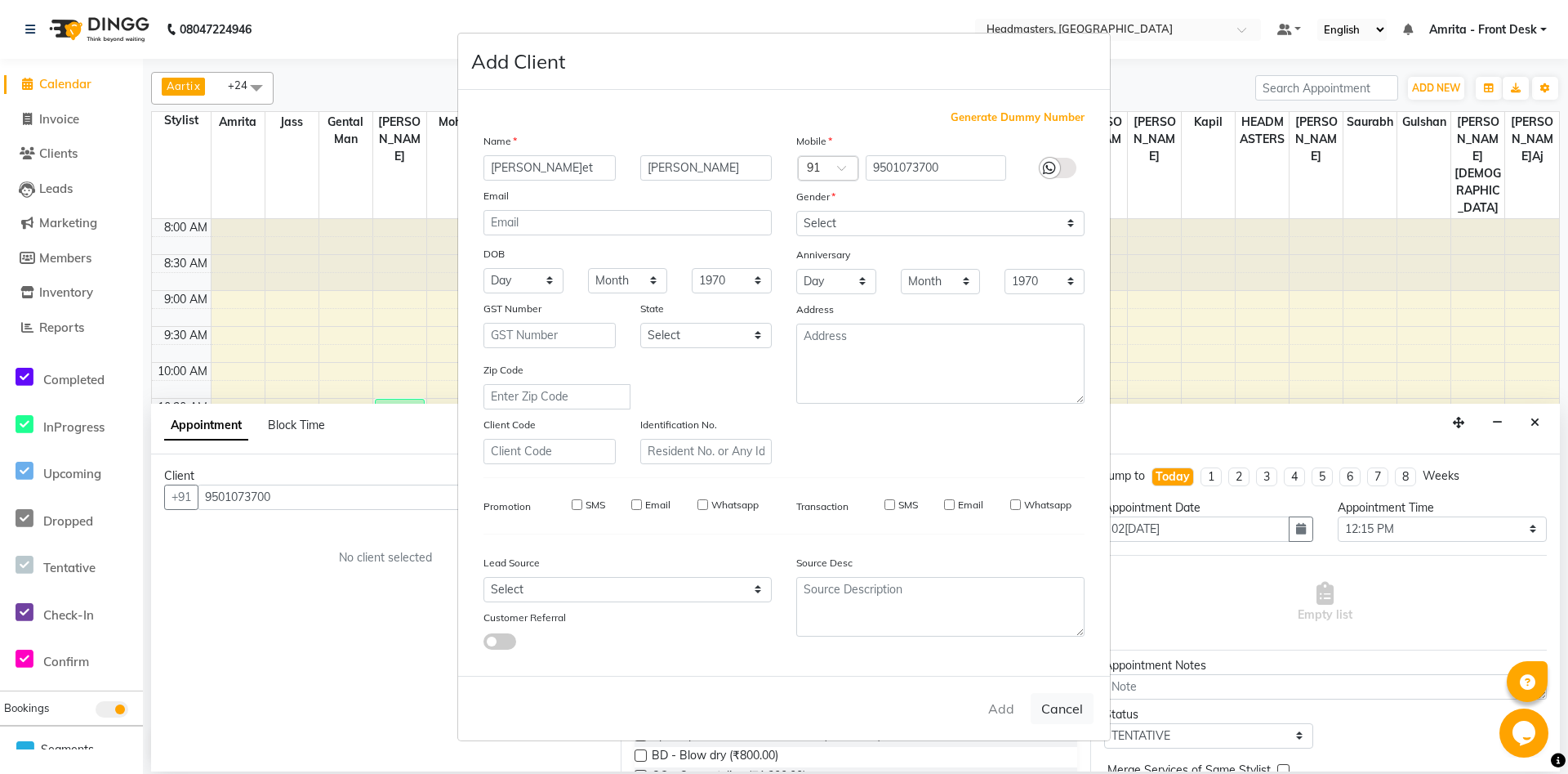
checkbox input "false"
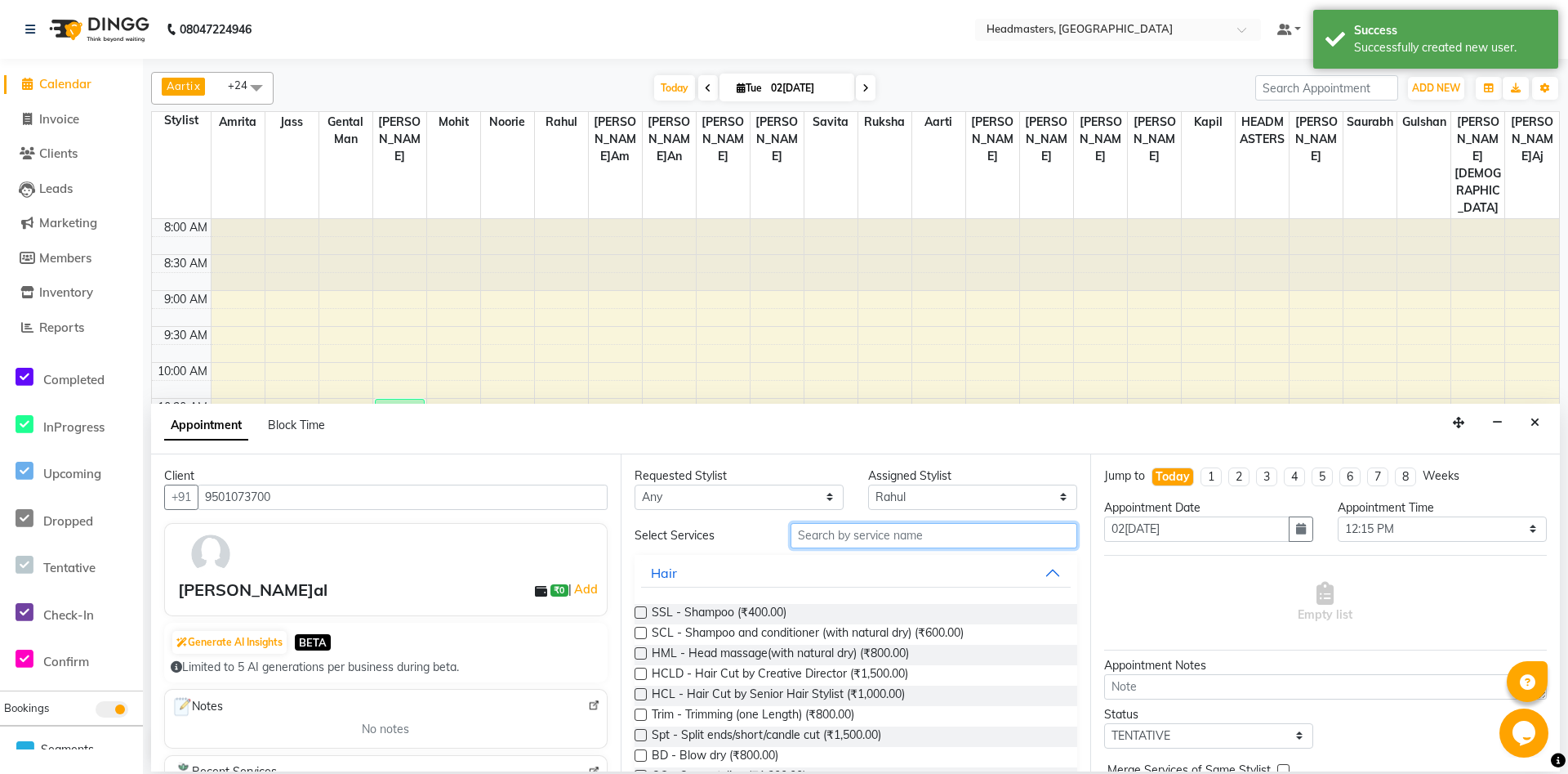
click at [926, 531] on input "text" at bounding box center [934, 536] width 287 height 25
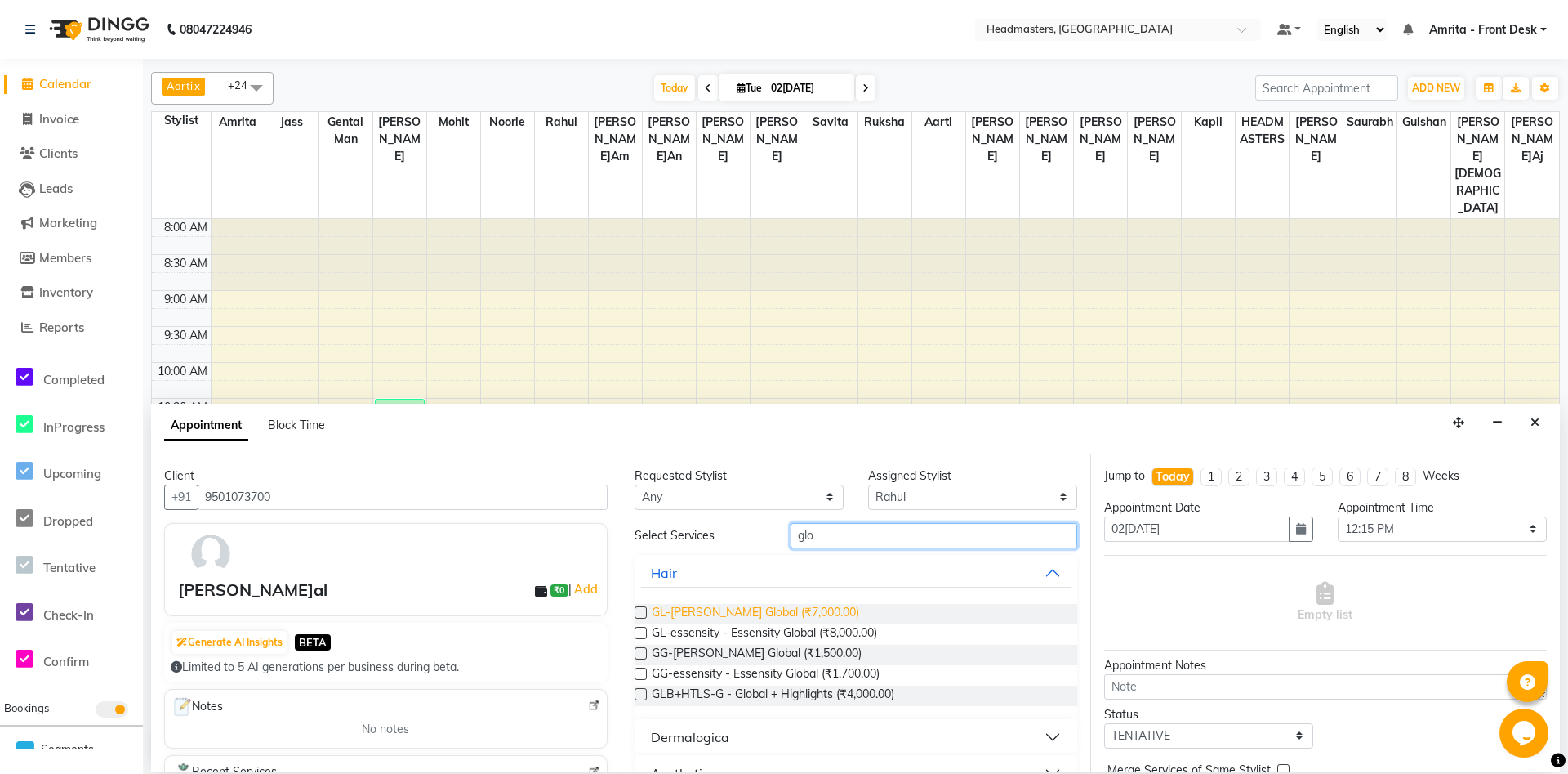
type input "glo"
click at [793, 619] on span "GL-[PERSON_NAME] Global (₹7,000.00)" at bounding box center [755, 614] width 208 height 21
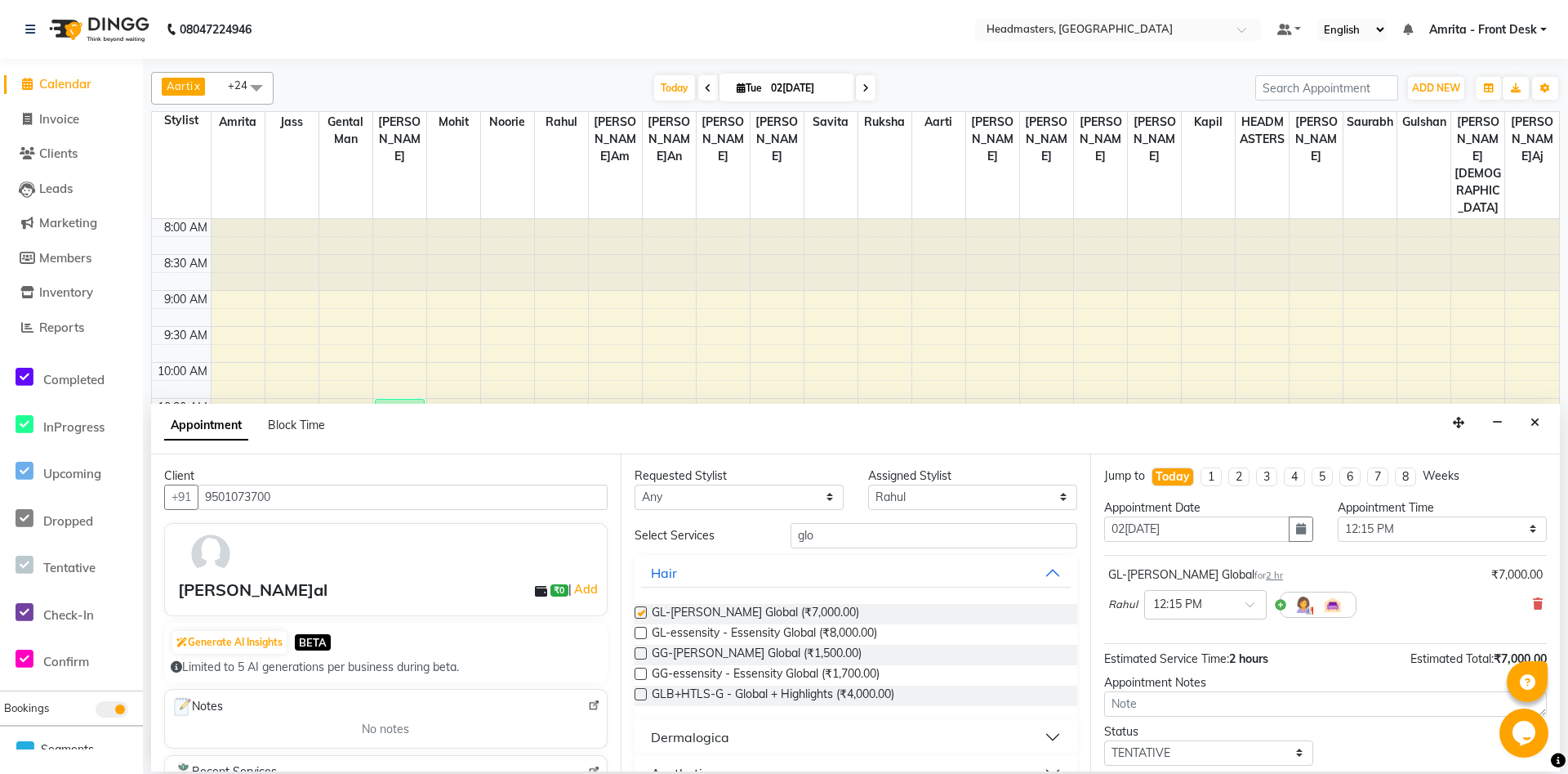
checkbox input "false"
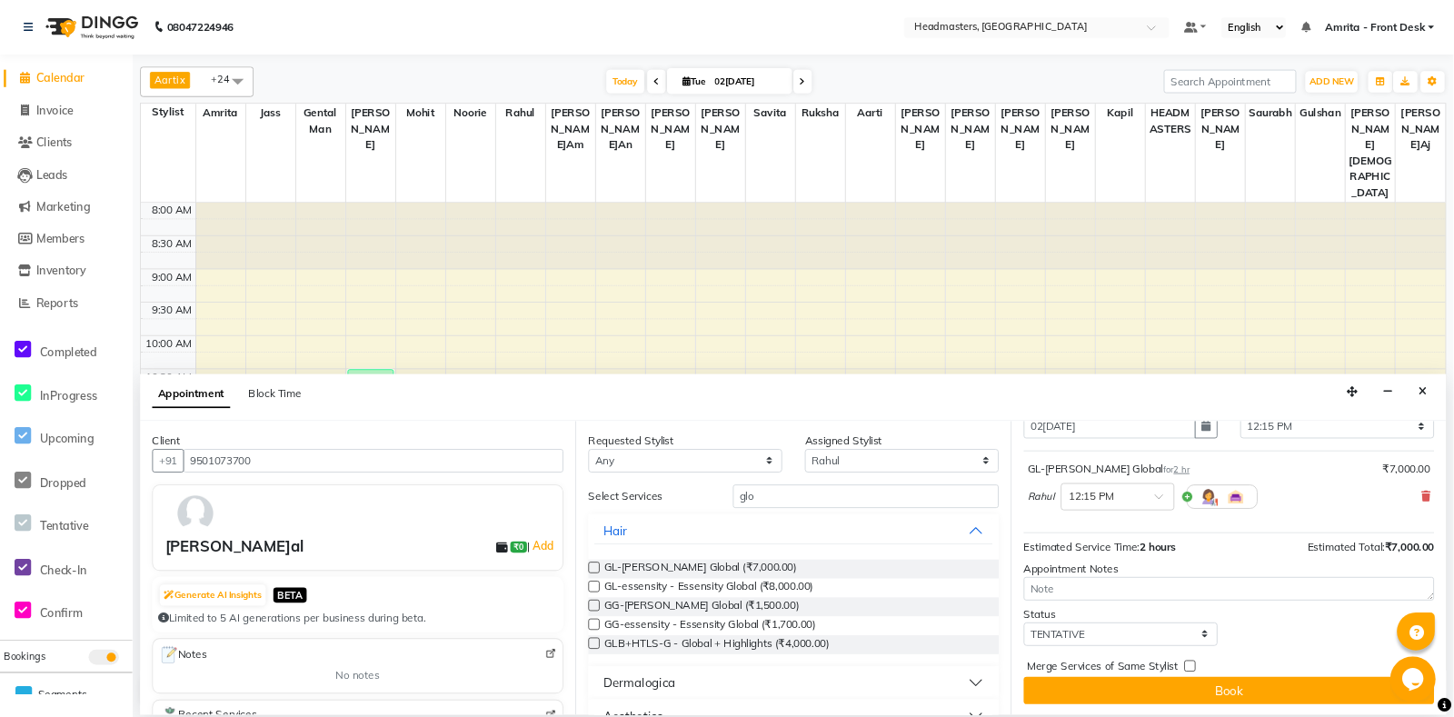
scroll to position [78, 0]
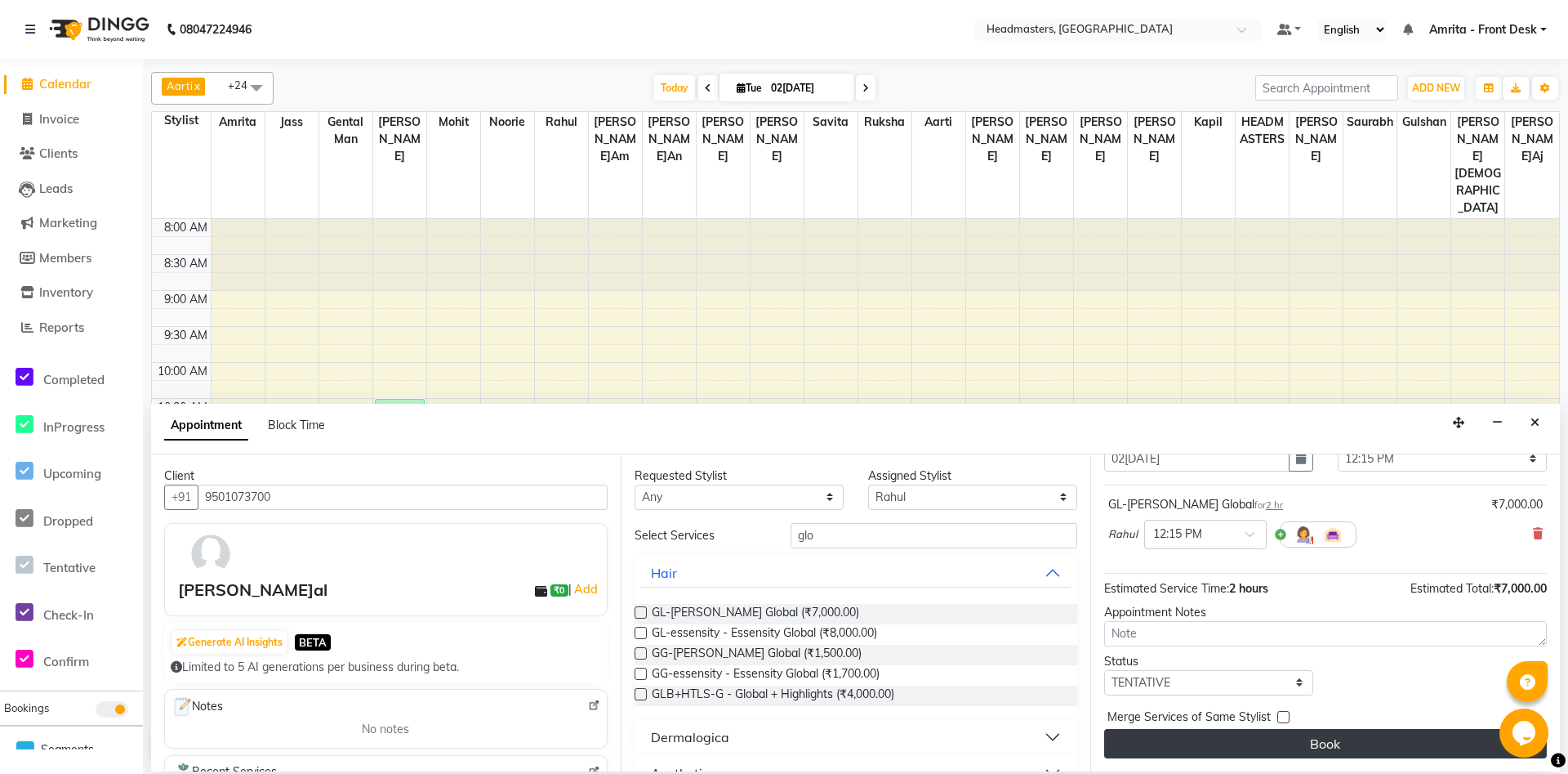
click at [1316, 756] on button "Book" at bounding box center [1325, 743] width 443 height 30
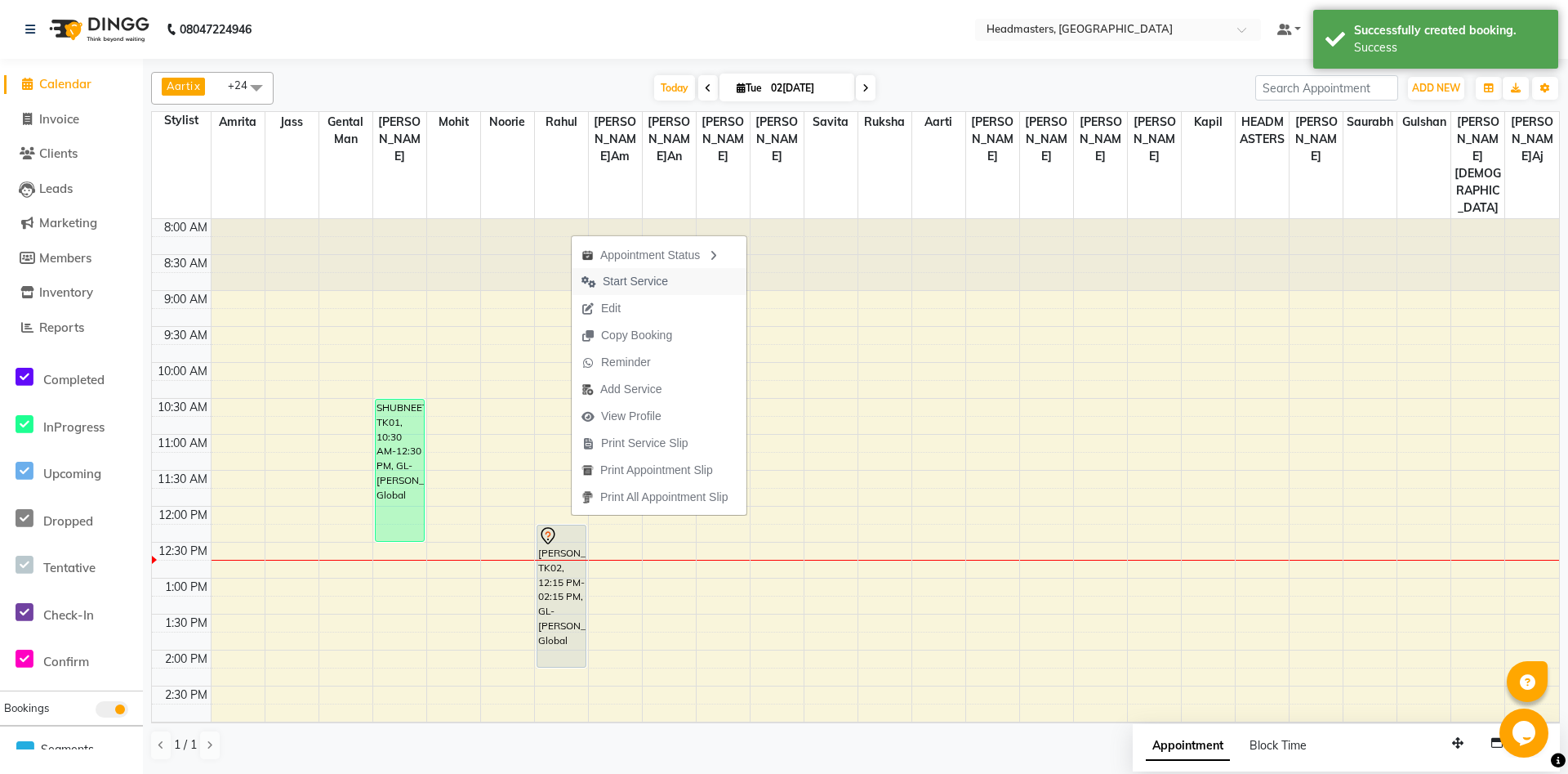
click at [640, 290] on span "Start Service" at bounding box center [625, 281] width 106 height 27
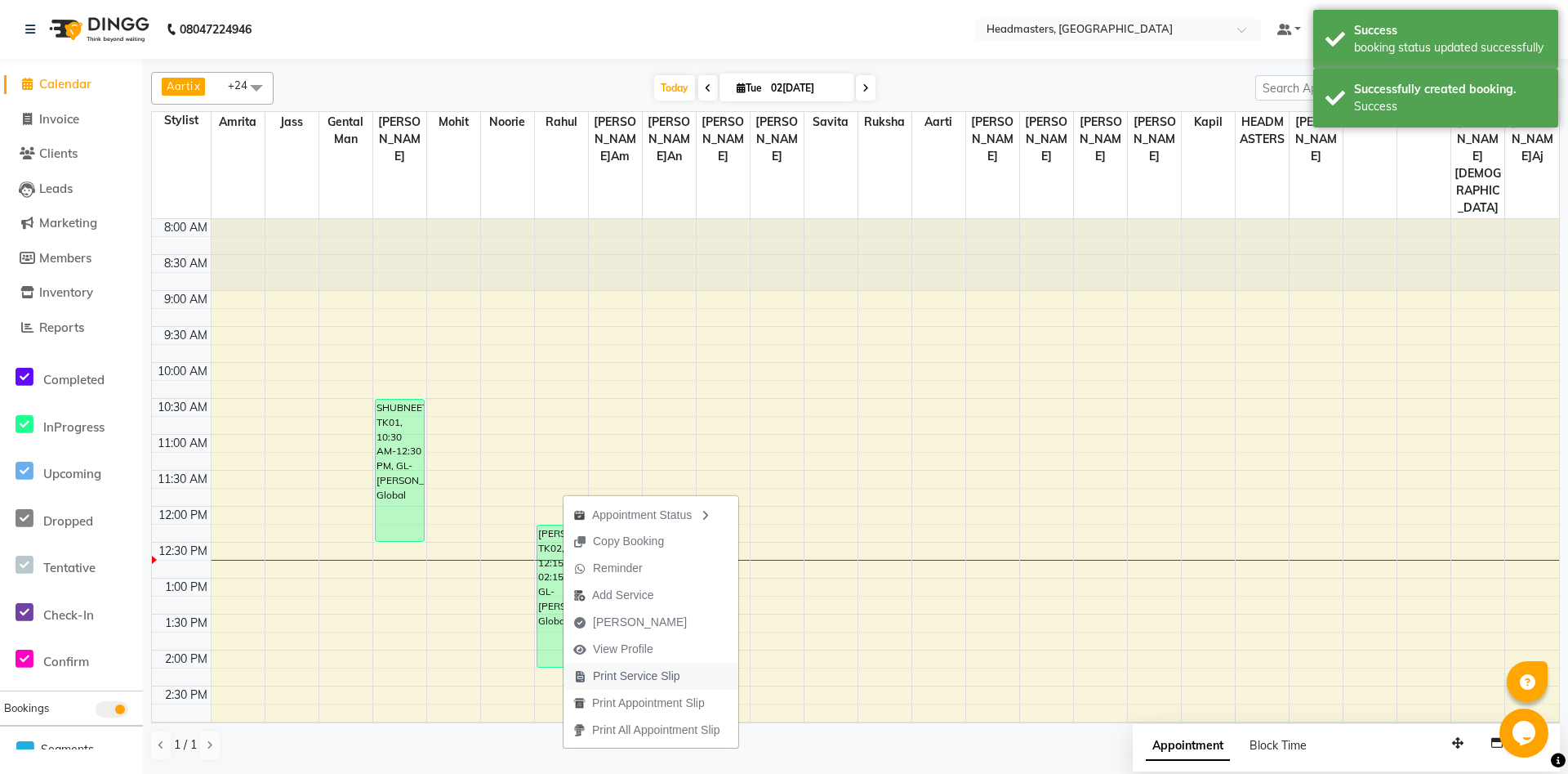
click at [614, 677] on span "Print Service Slip" at bounding box center [636, 675] width 87 height 17
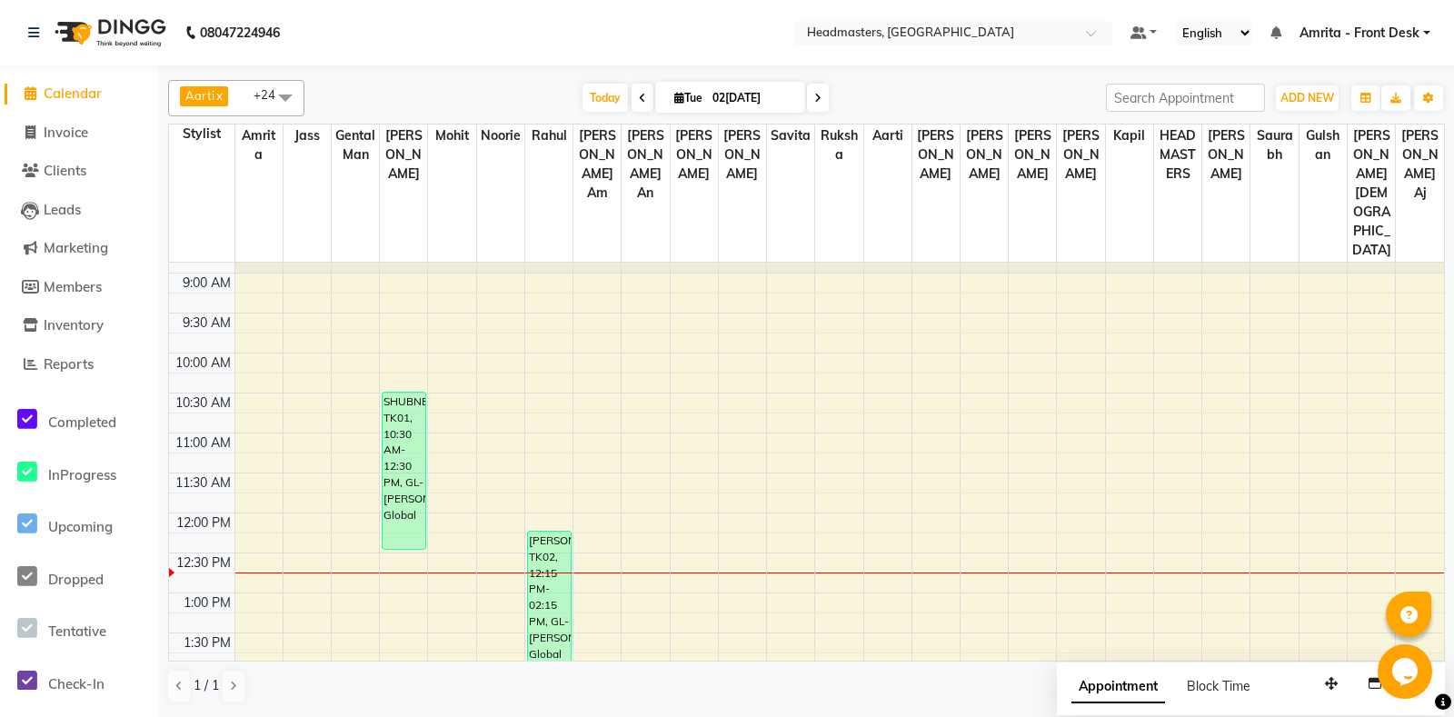
scroll to position [95, 0]
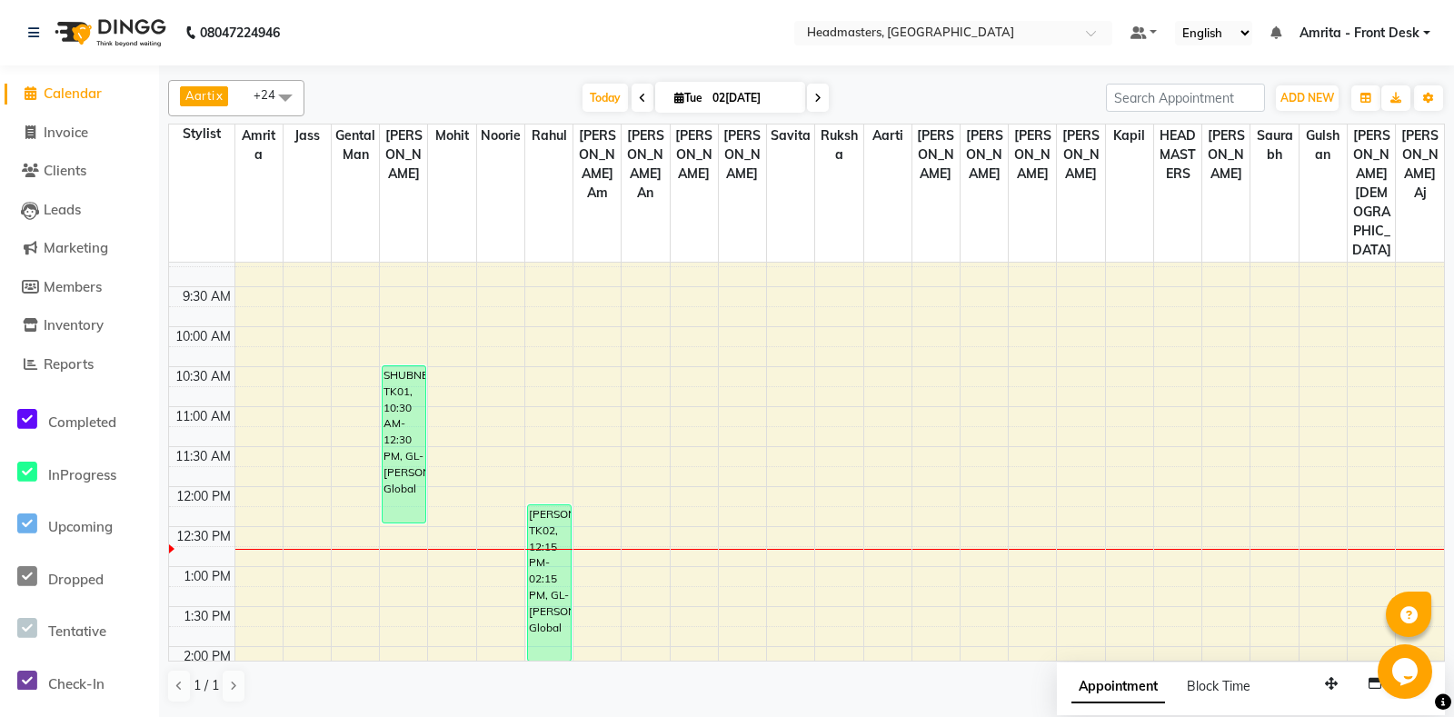
click at [1046, 341] on div "8:00 AM 8:30 AM 9:00 AM 9:30 AM 10:00 AM 10:30 AM 11:00 AM 11:30 AM 12:00 PM 12…" at bounding box center [806, 726] width 1275 height 1119
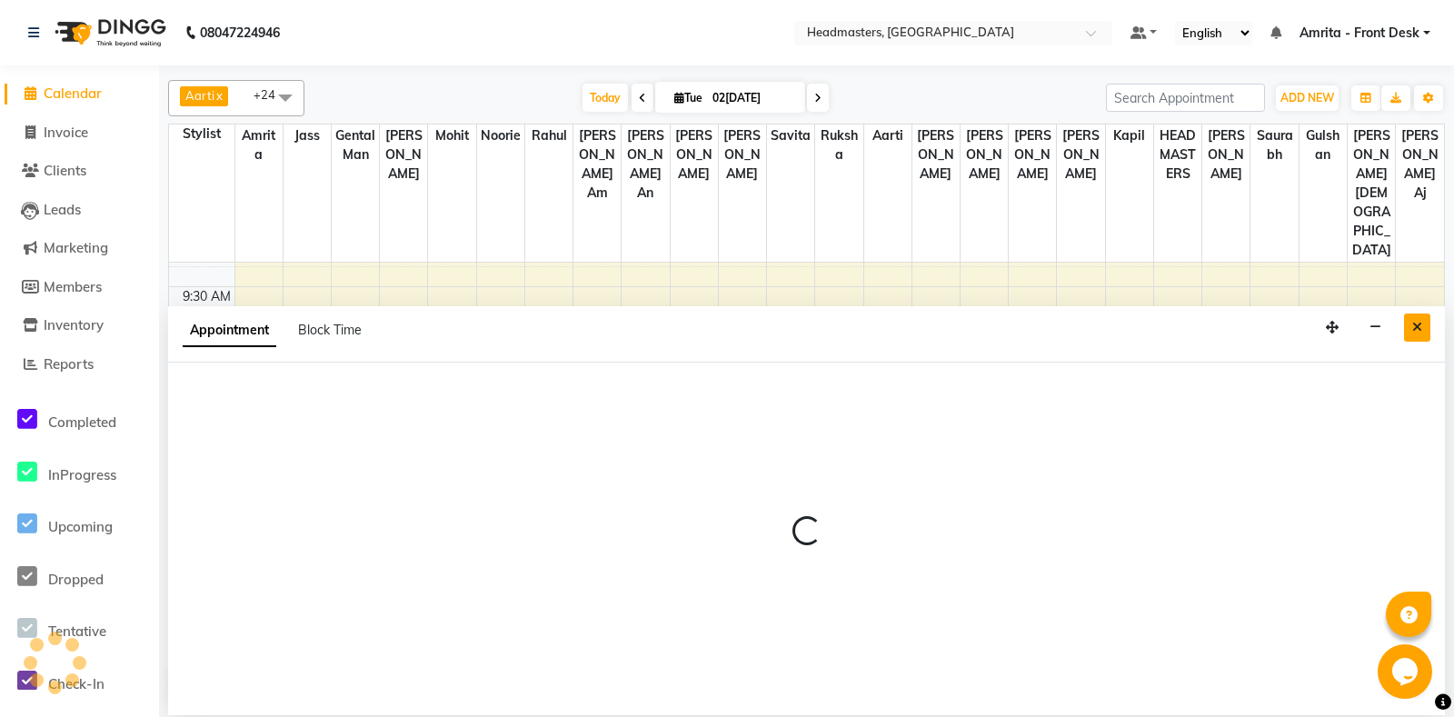
click at [1428, 325] on button "Close" at bounding box center [1417, 327] width 26 height 28
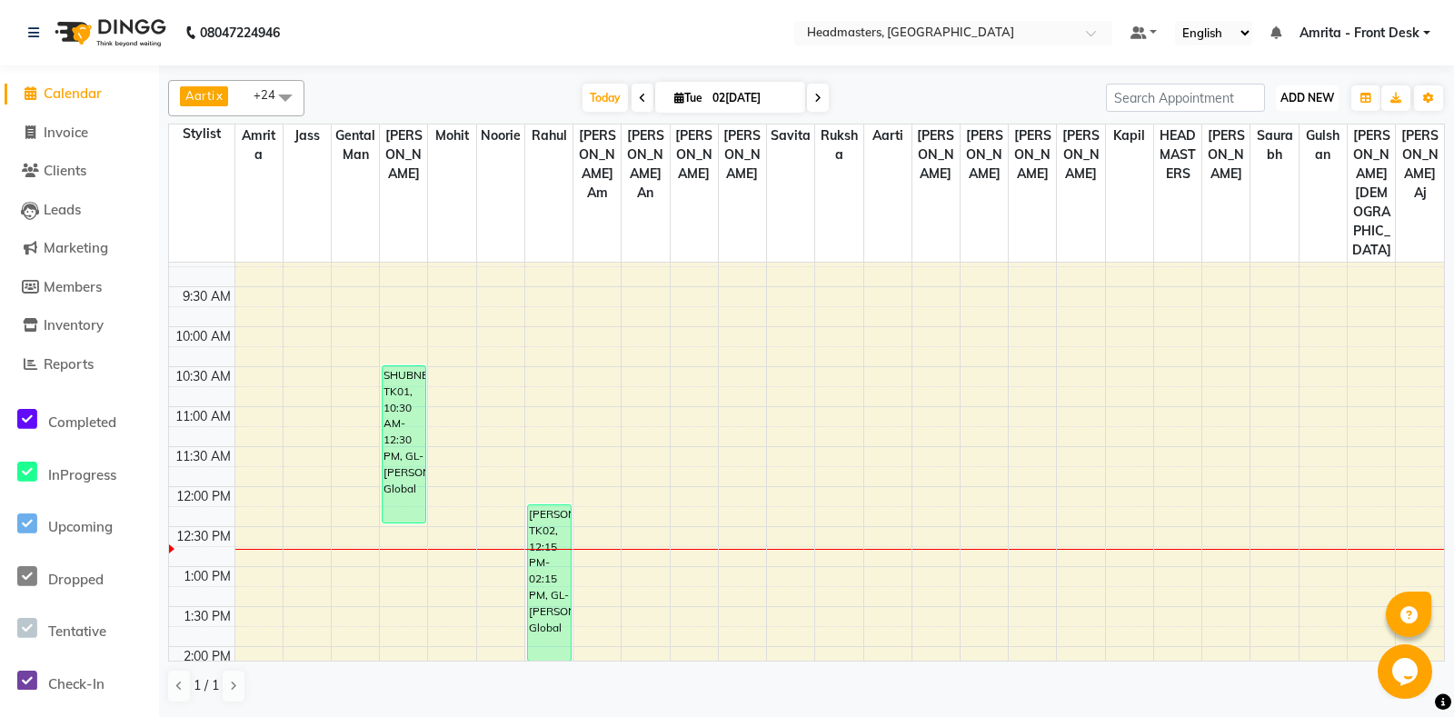
click at [1317, 94] on span "ADD NEW" at bounding box center [1307, 98] width 54 height 14
click at [1298, 157] on link "Add Invoice" at bounding box center [1266, 156] width 144 height 24
select select "service"
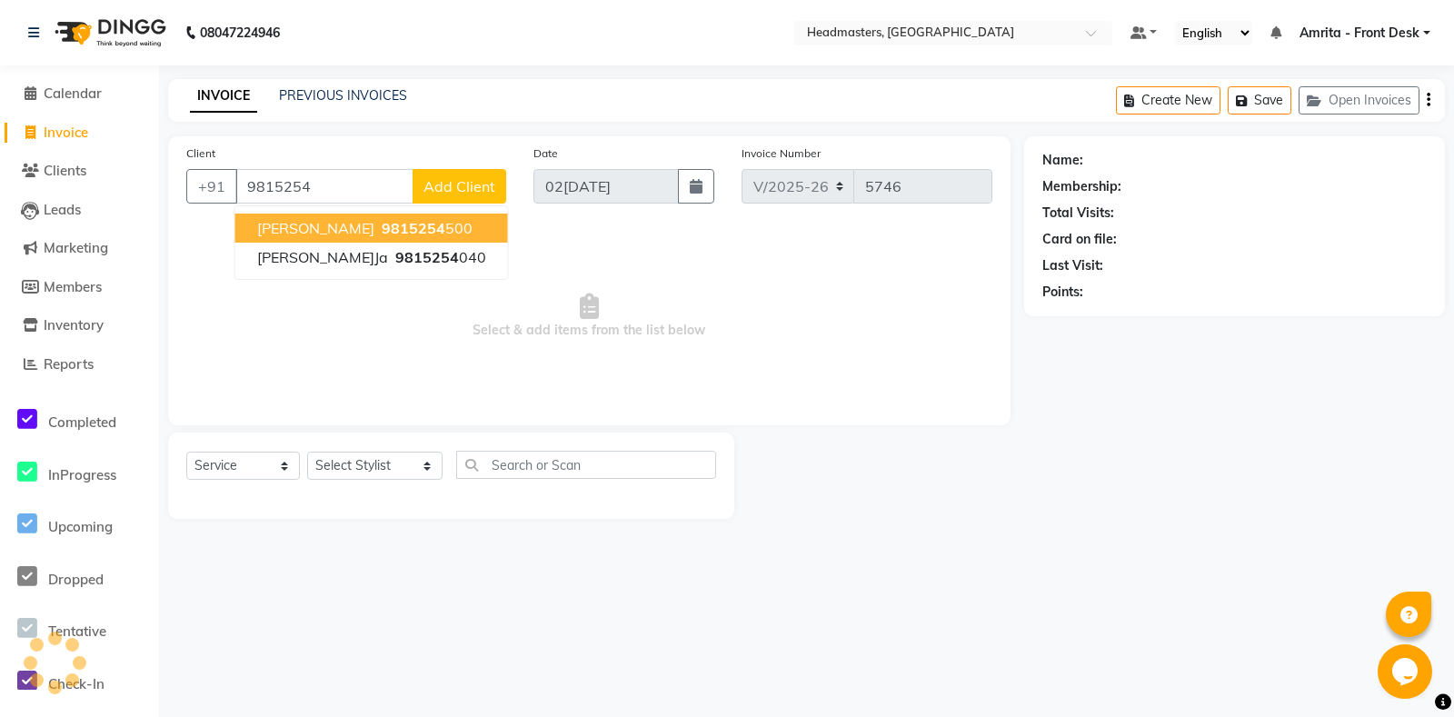
click at [382, 237] on span "9815254" at bounding box center [414, 228] width 64 height 18
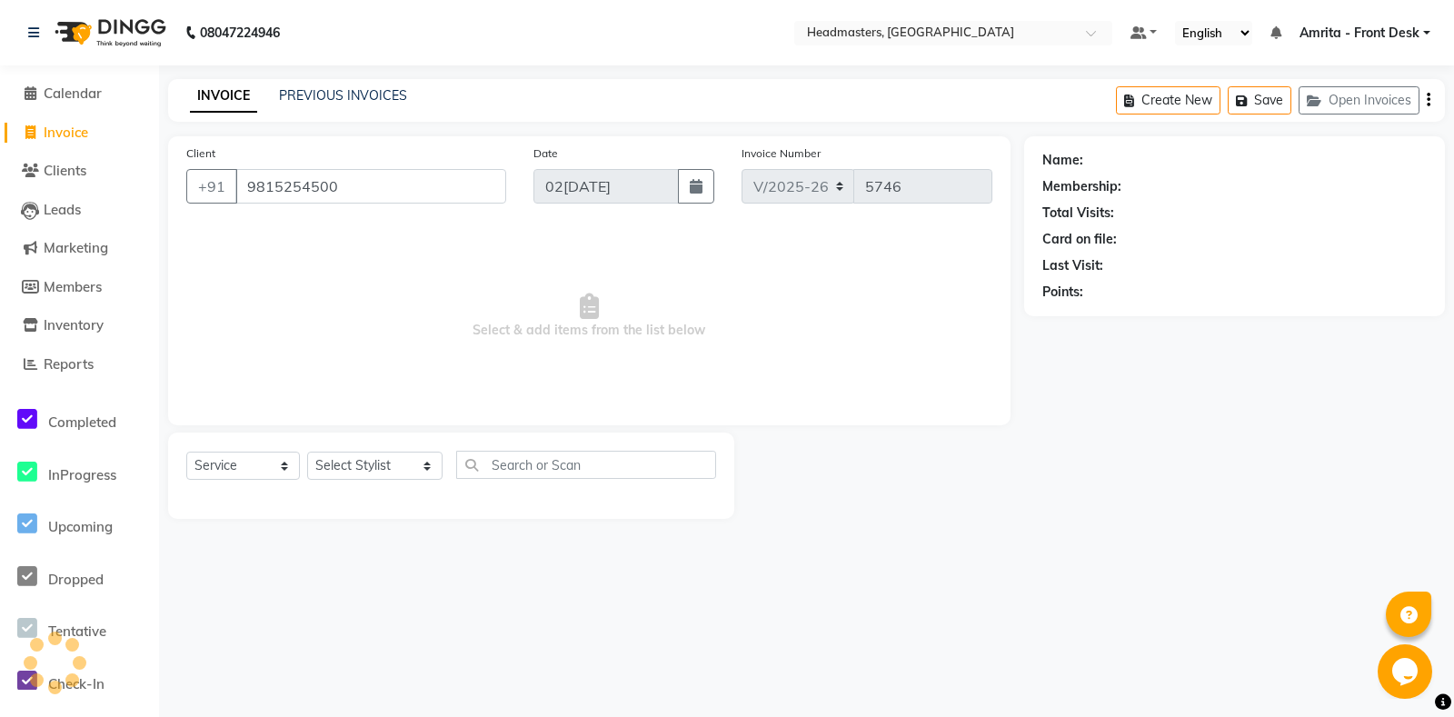
type input "9815254500"
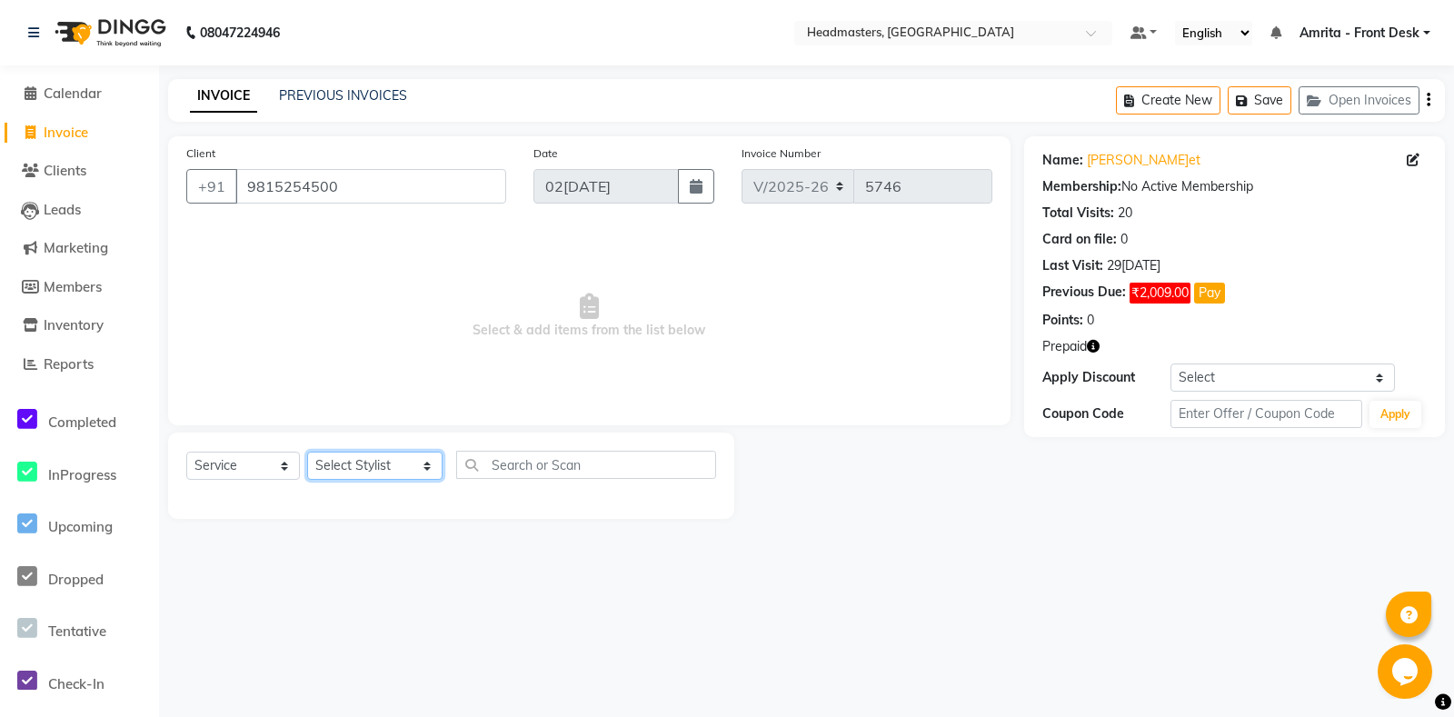
click at [307, 452] on select "Select Stylis[PERSON_NAME] Amrita - Front Des[PERSON_NAME]am Gental Man Gulshan…" at bounding box center [374, 466] width 135 height 28
select select "60714"
click option "Jass" at bounding box center [0, 0] width 0 height 0
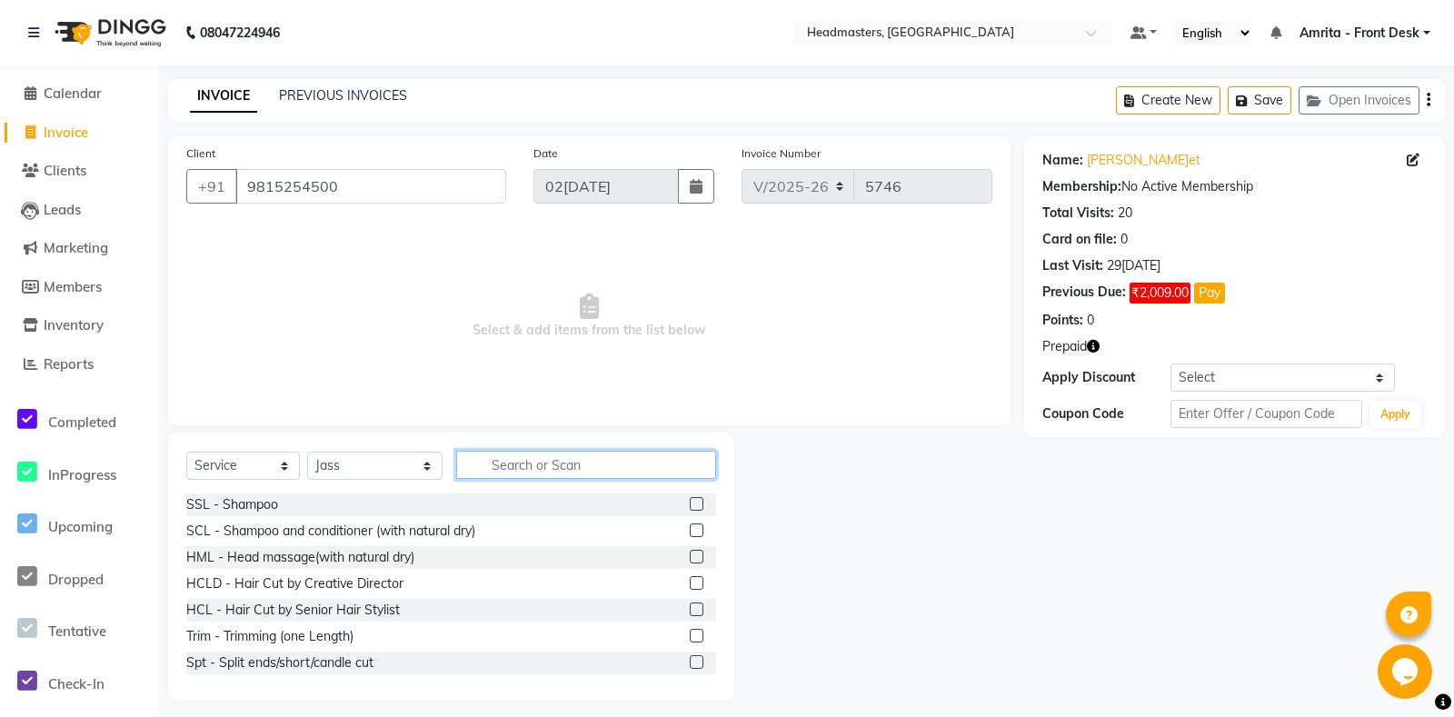
click at [542, 462] on input "text" at bounding box center [585, 465] width 259 height 28
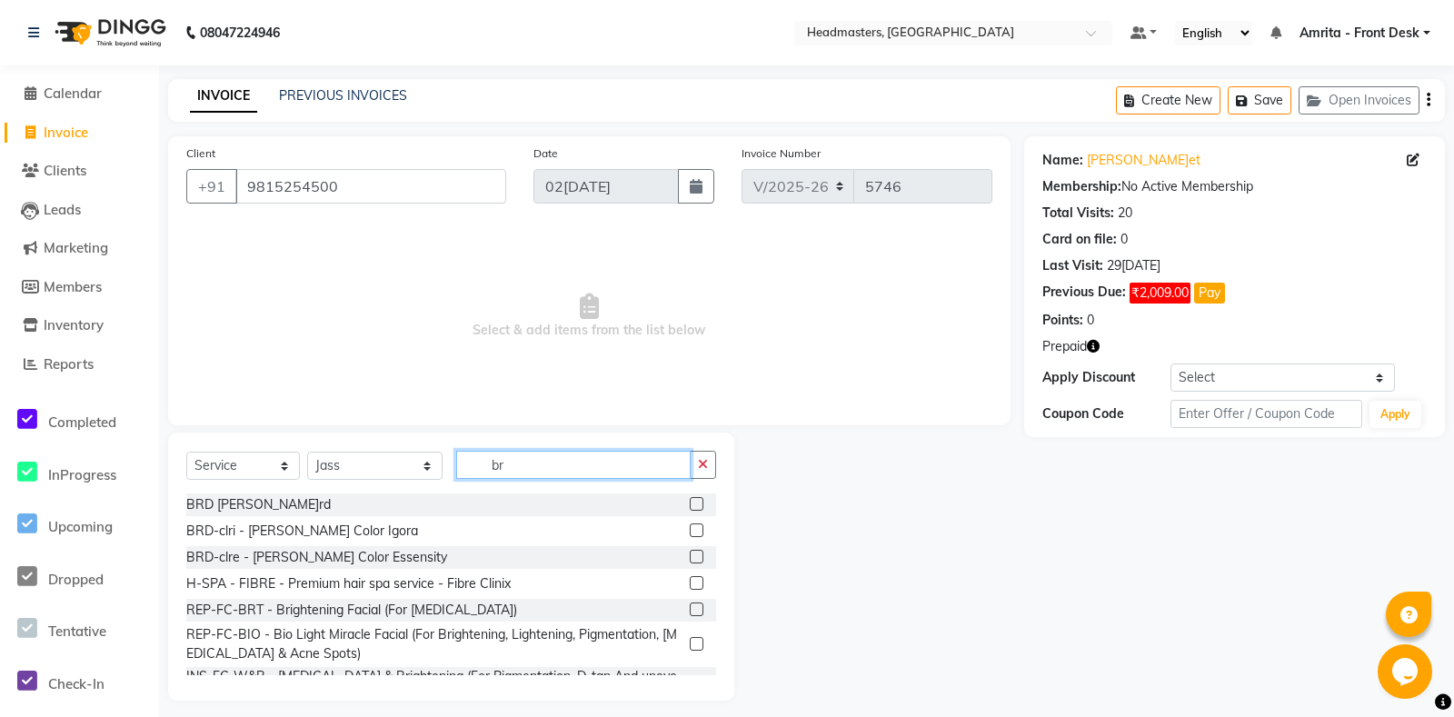
type input "br"
click at [700, 502] on label at bounding box center [697, 504] width 14 height 14
click at [700, 502] on input "checkbox" at bounding box center [696, 505] width 12 height 12
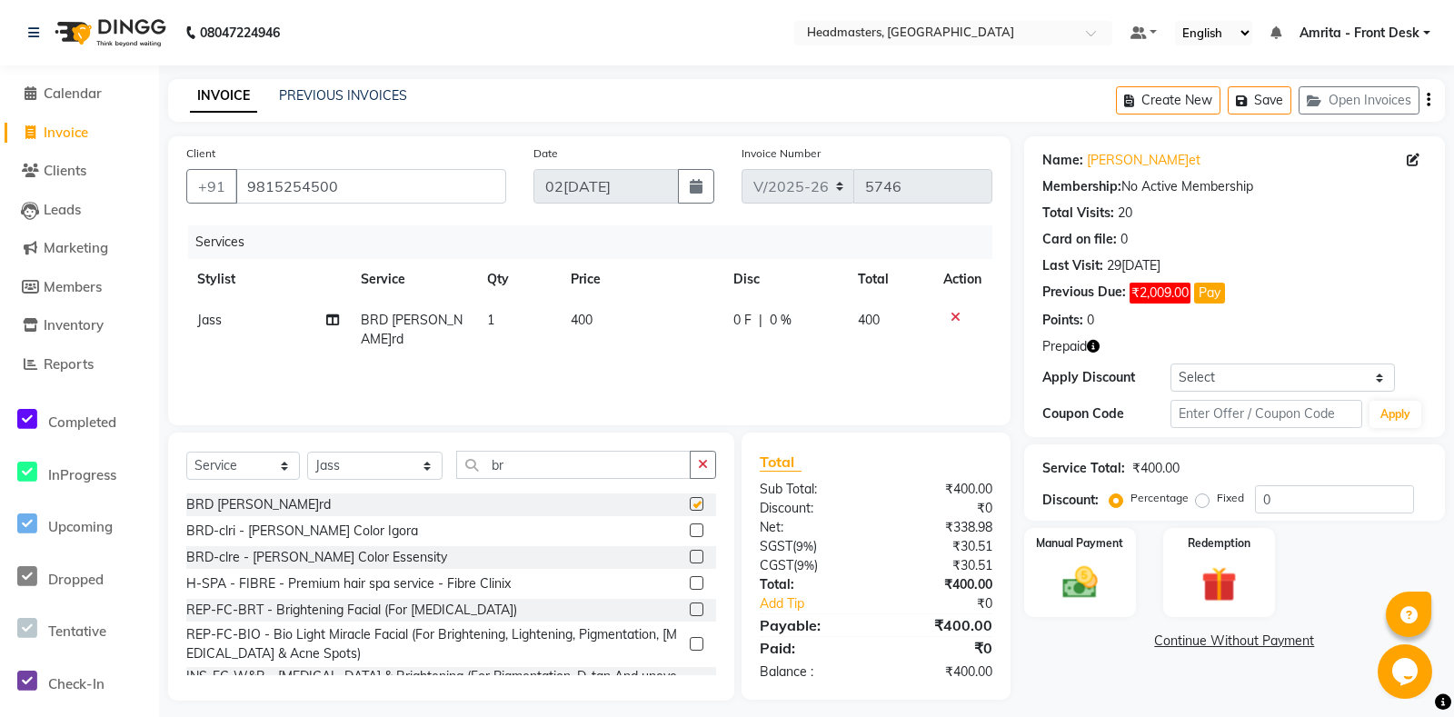
checkbox input "false"
click at [703, 461] on icon "button" at bounding box center [703, 464] width 10 height 13
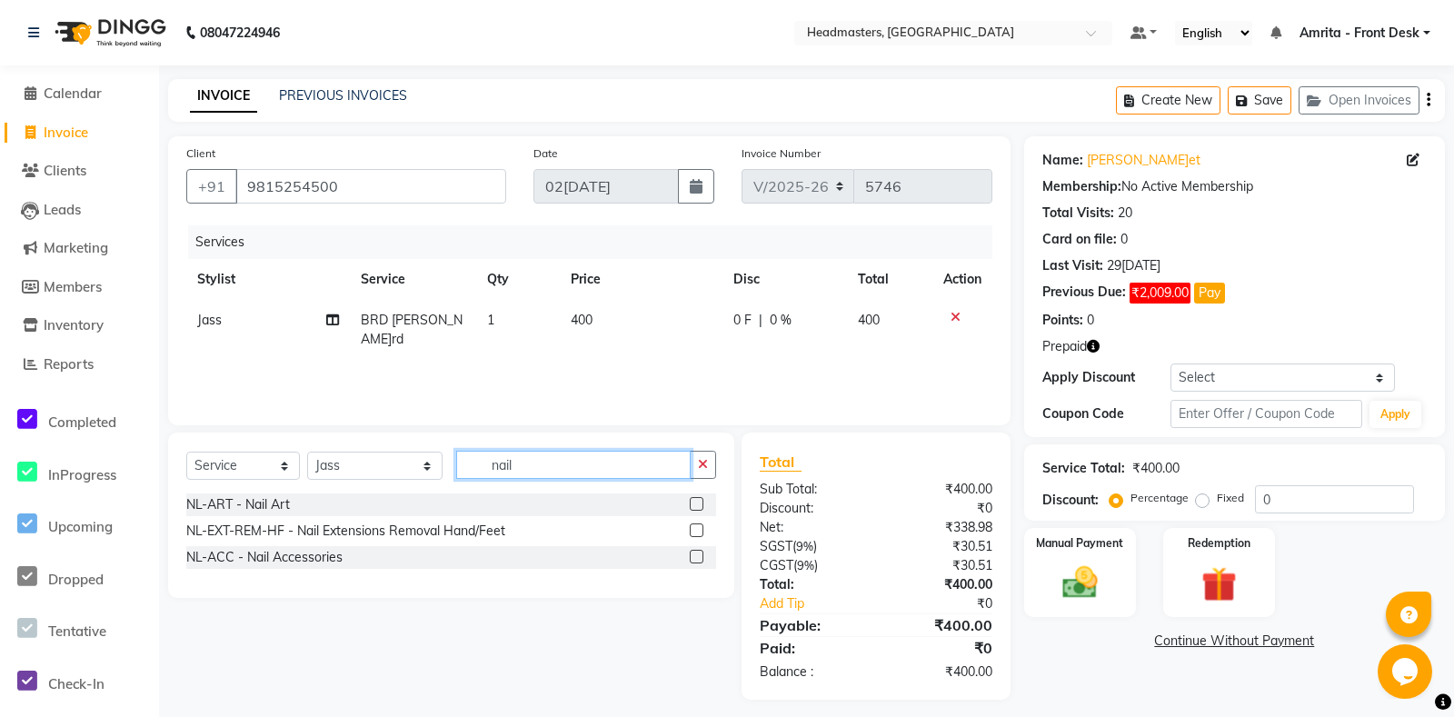
type input "nail"
click at [701, 559] on label at bounding box center [697, 557] width 14 height 14
click at [701, 559] on input "checkbox" at bounding box center [696, 558] width 12 height 12
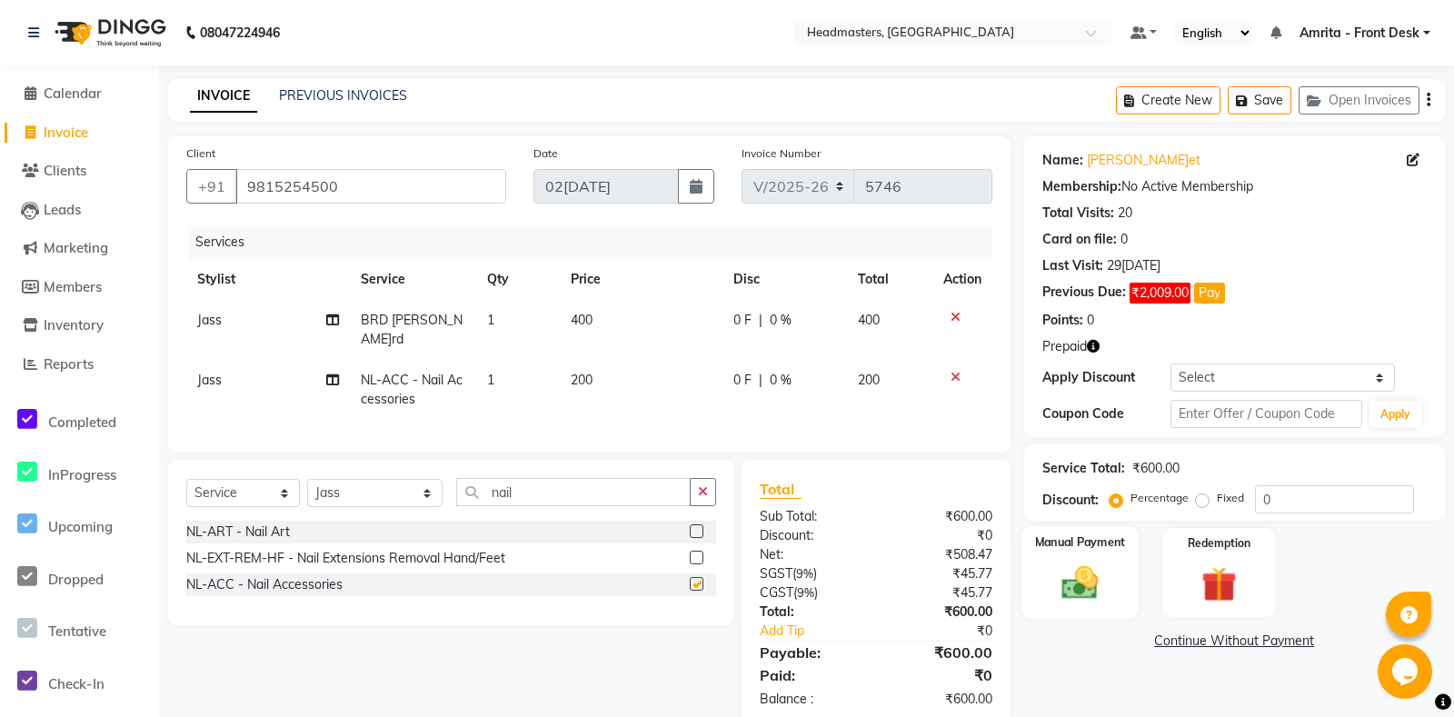
scroll to position [18, 0]
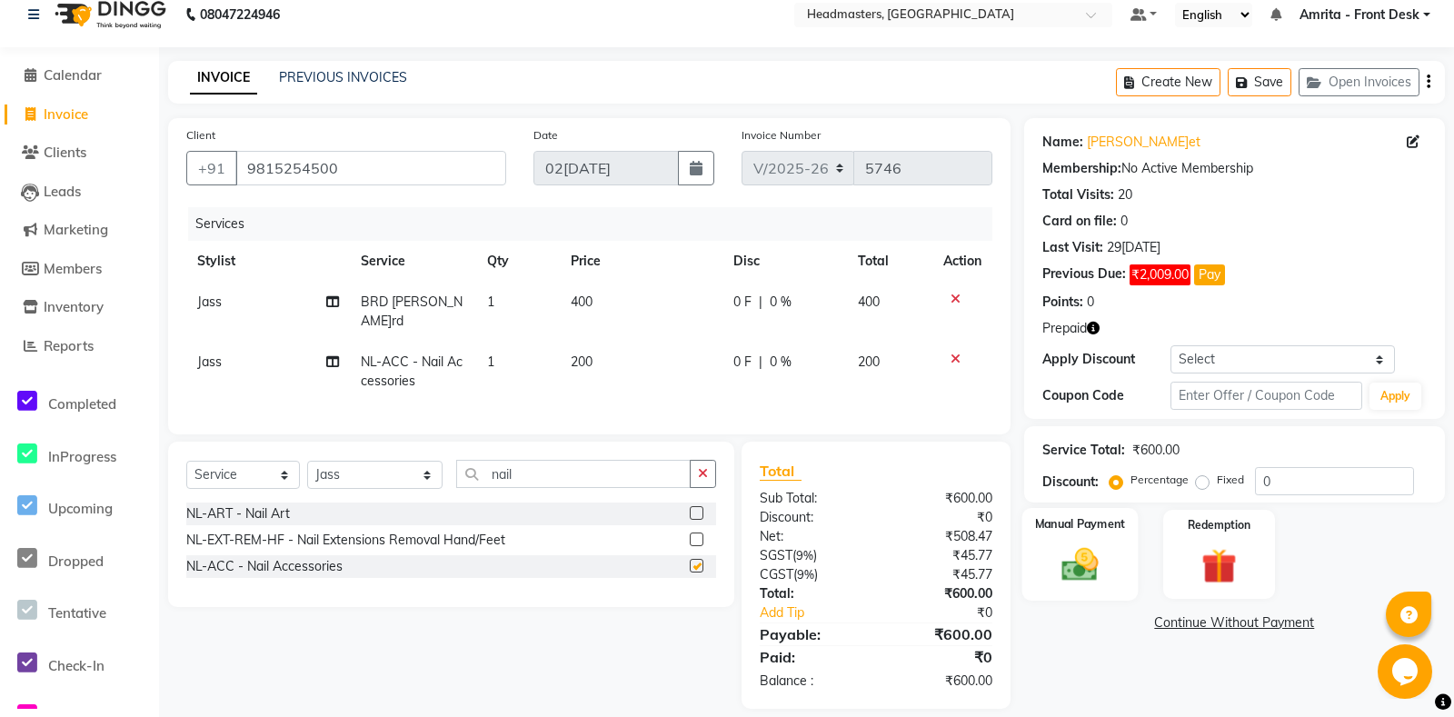
checkbox input "false"
click at [1235, 532] on label "Redemption" at bounding box center [1219, 523] width 65 height 17
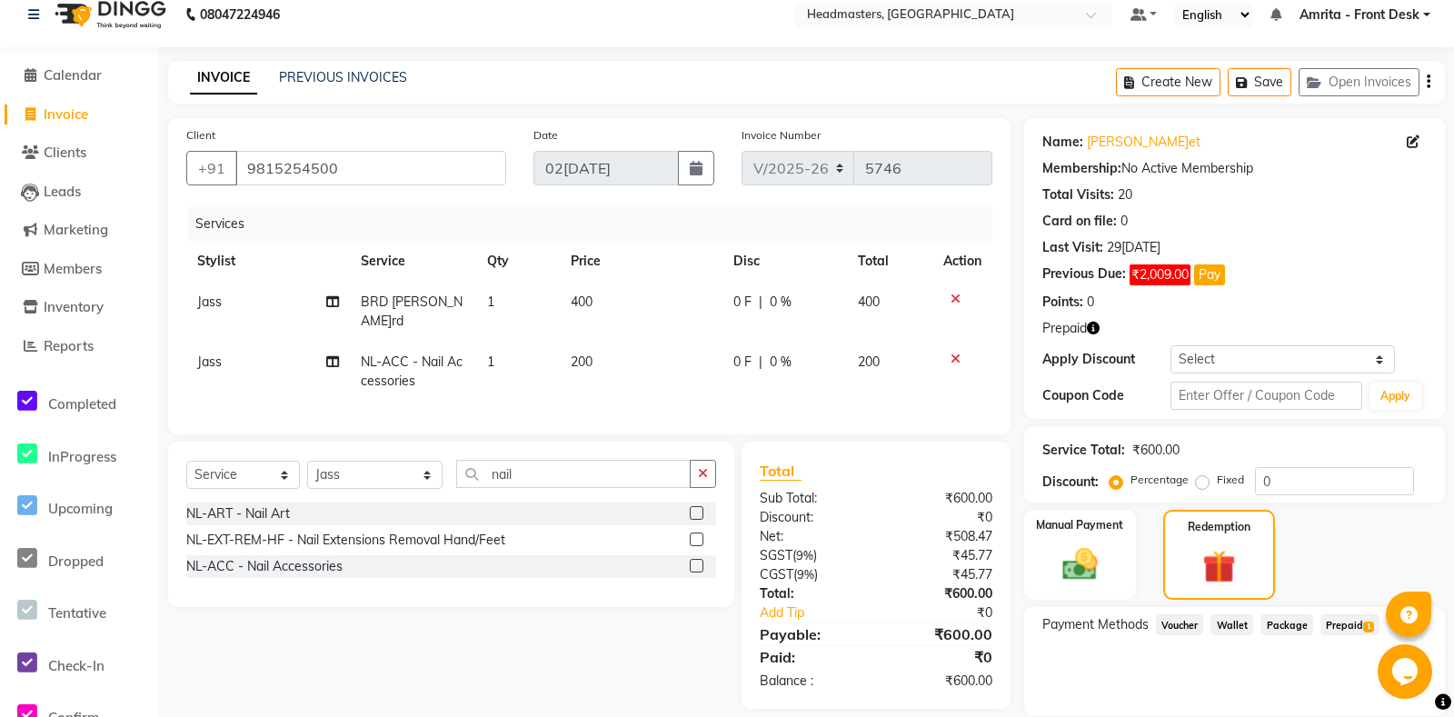
scroll to position [102, 0]
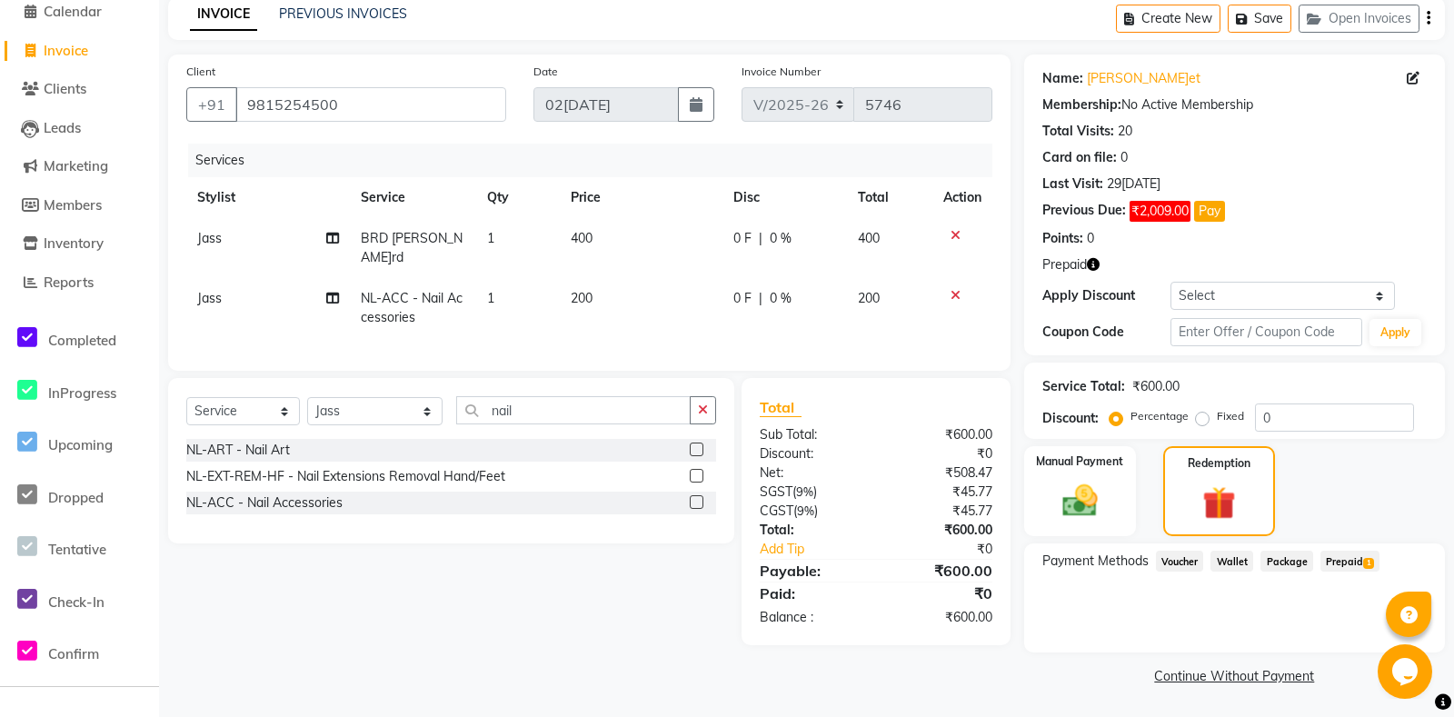
click at [1343, 562] on span "Prepaid 1" at bounding box center [1349, 561] width 59 height 21
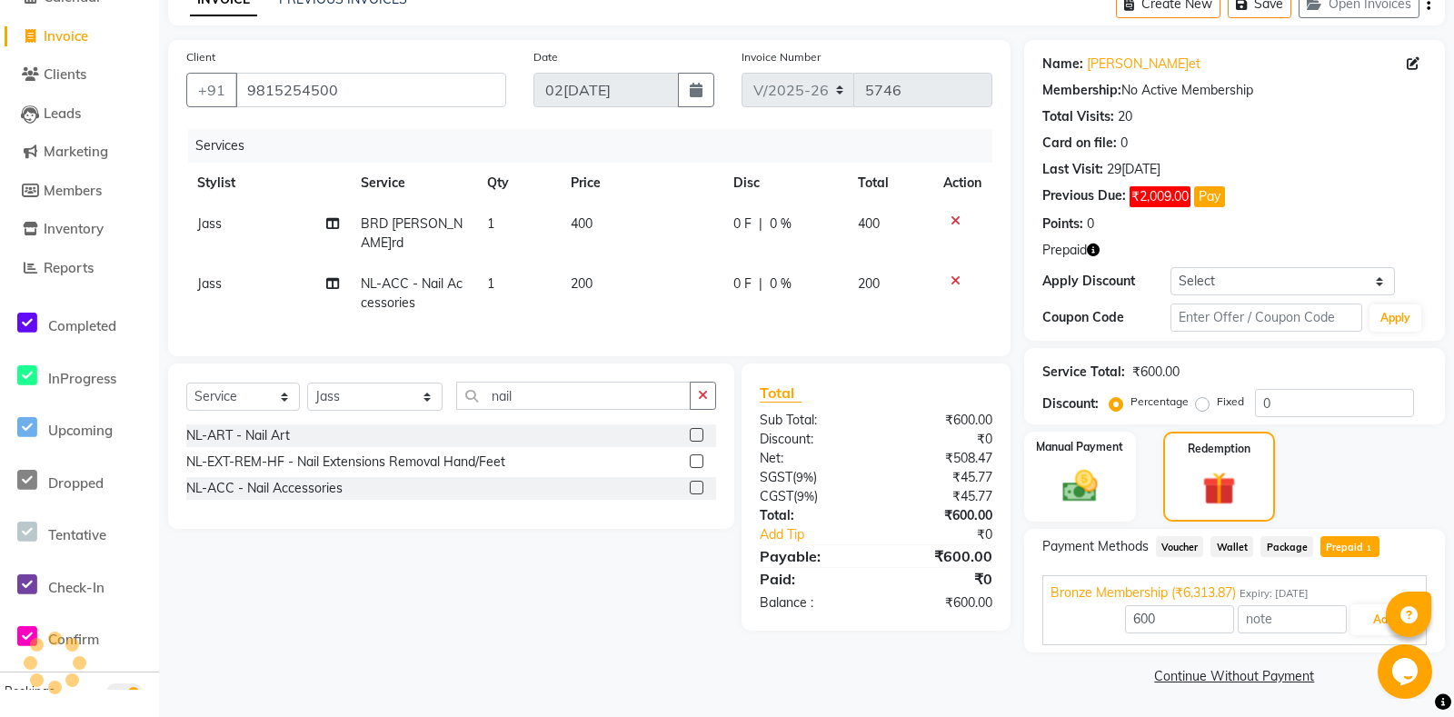
scroll to position [116, 0]
click at [1370, 622] on button "Add" at bounding box center [1383, 619] width 66 height 31
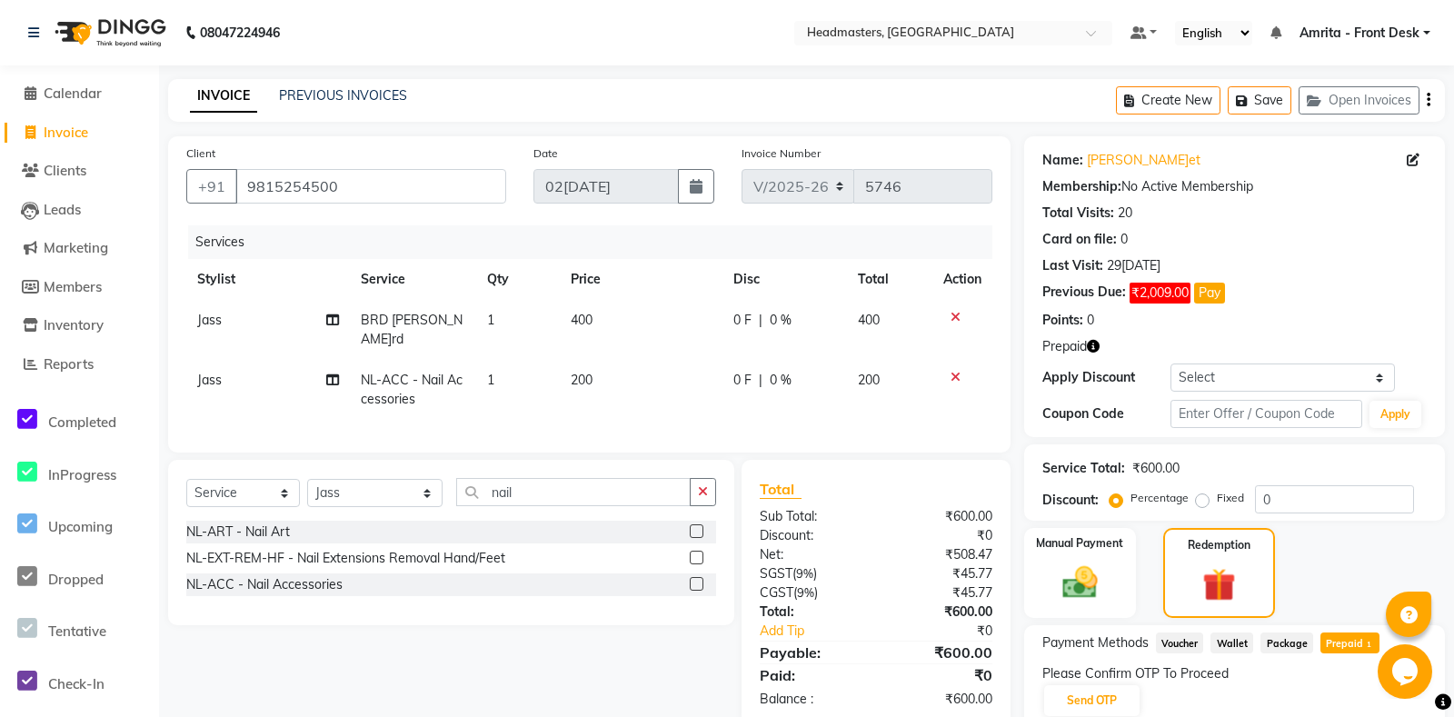
scroll to position [102, 0]
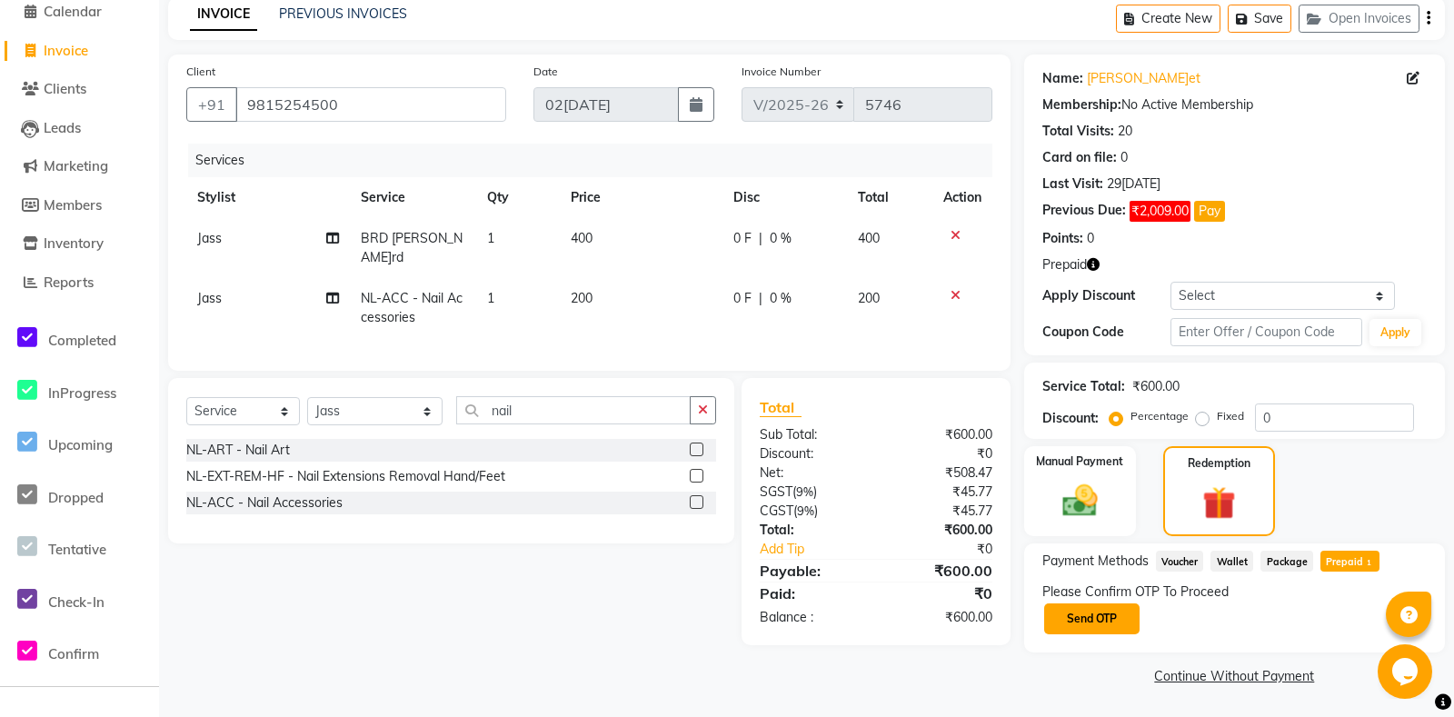
click at [1108, 622] on button "Send OTP" at bounding box center [1091, 618] width 95 height 31
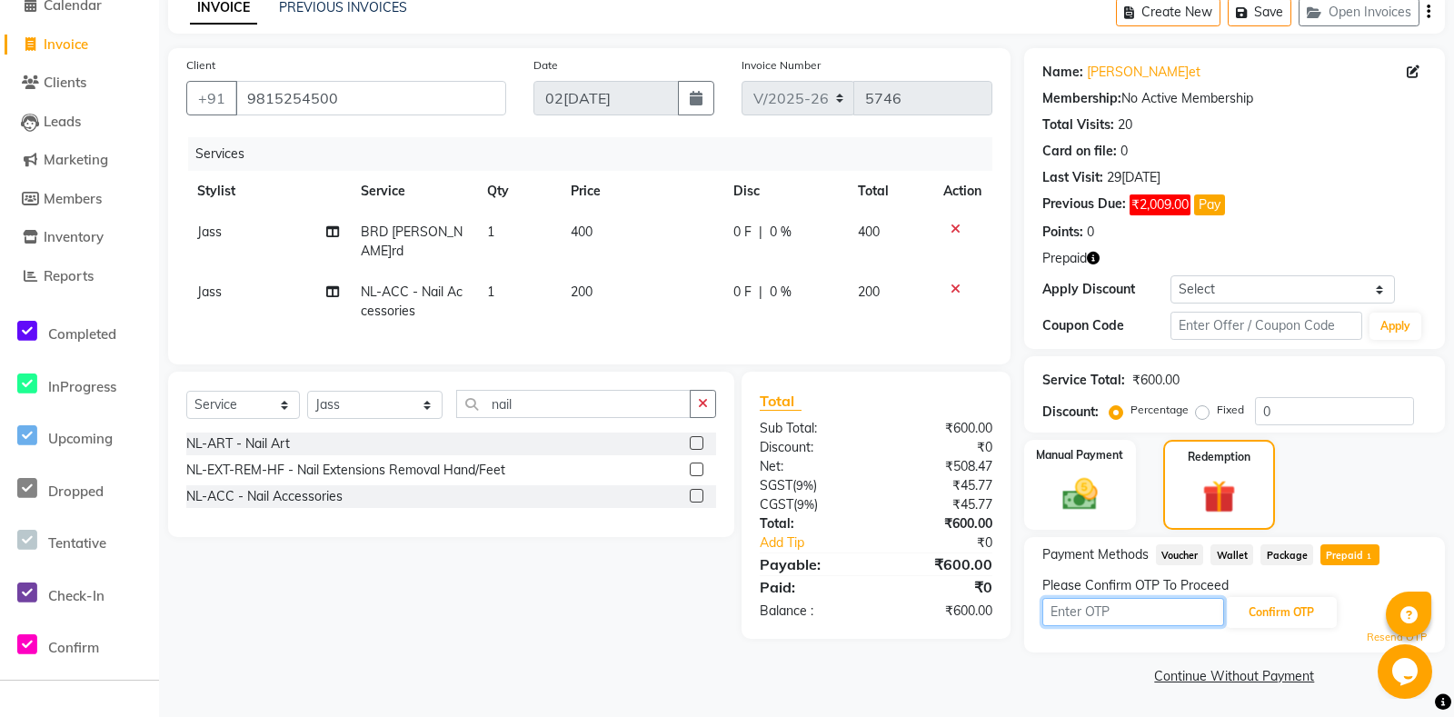
click at [1090, 625] on input "text" at bounding box center [1133, 612] width 182 height 28
type input "7254"
click at [1278, 628] on button "Confirm OTP" at bounding box center [1281, 612] width 111 height 31
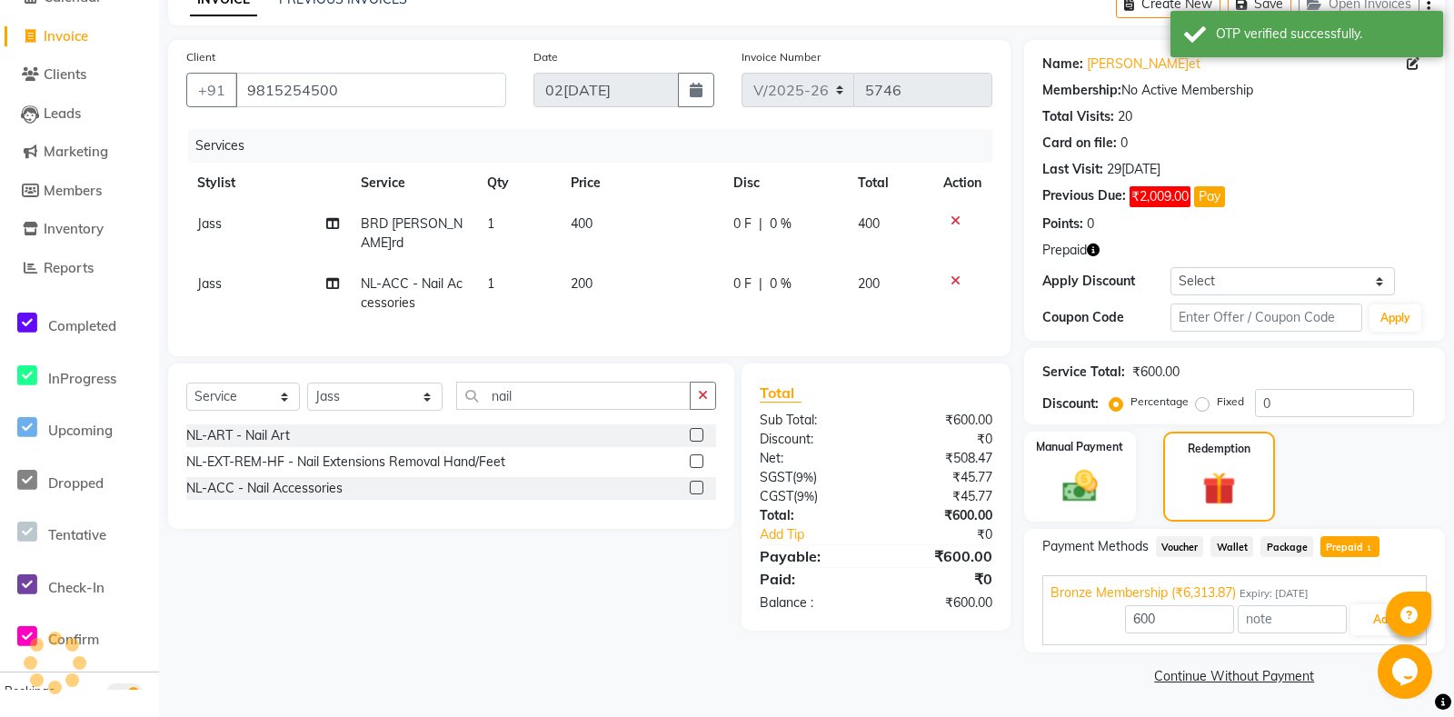
scroll to position [116, 0]
click at [1362, 631] on button "Add" at bounding box center [1383, 619] width 66 height 31
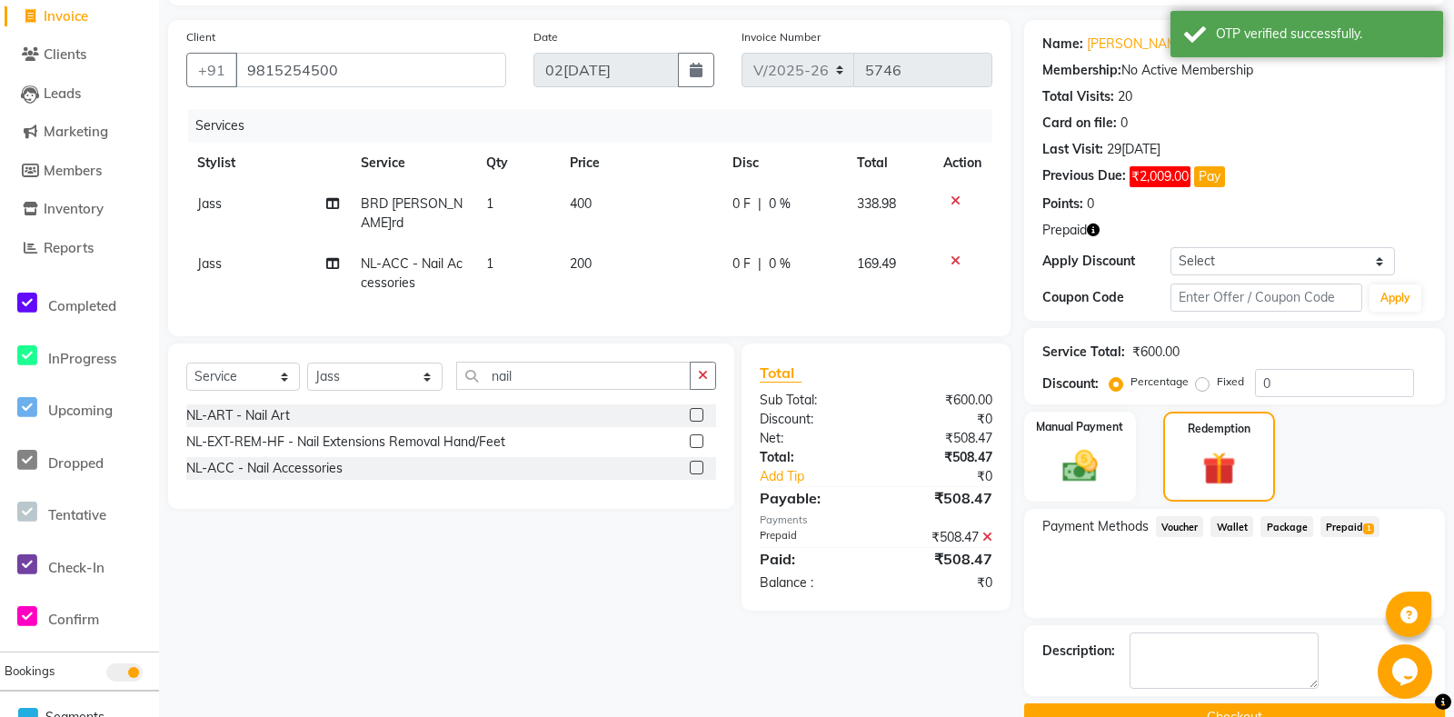
scroll to position [177, 0]
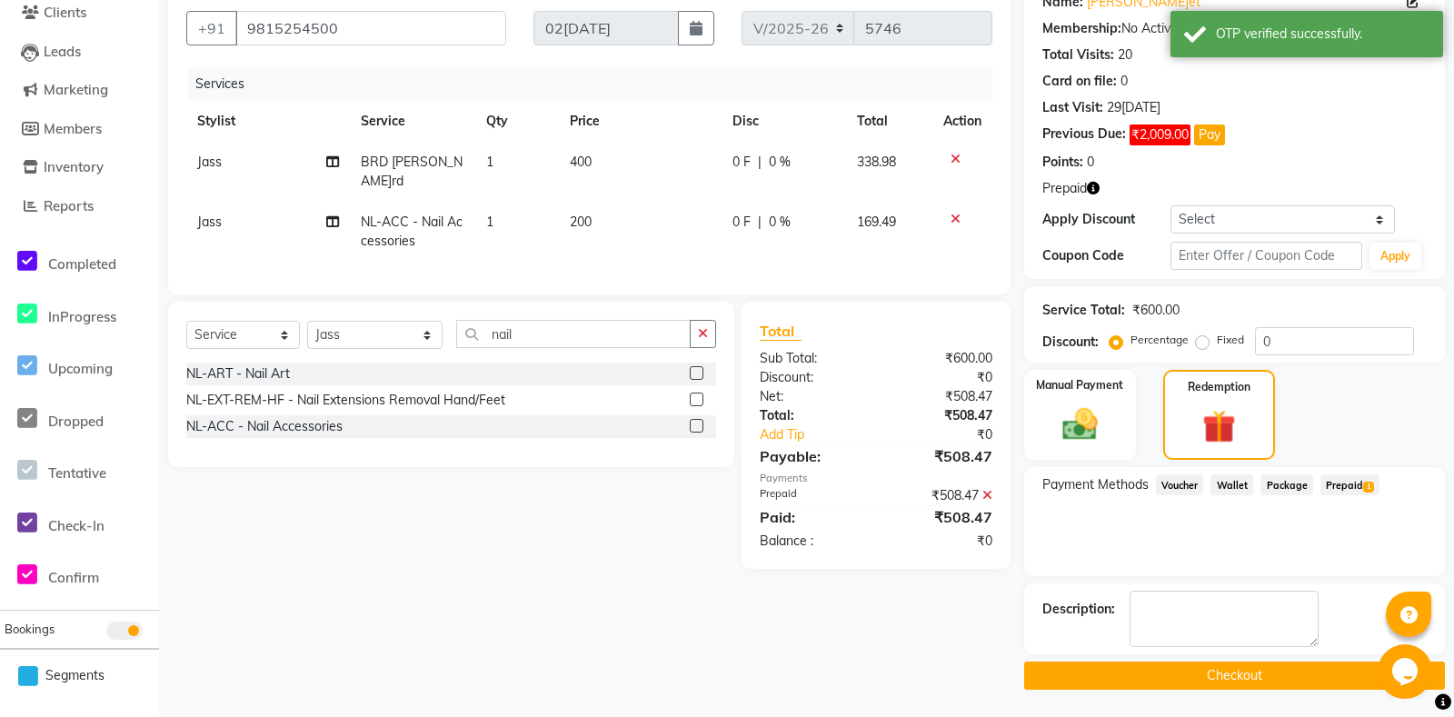
click at [1139, 684] on button "Checkout" at bounding box center [1234, 676] width 421 height 28
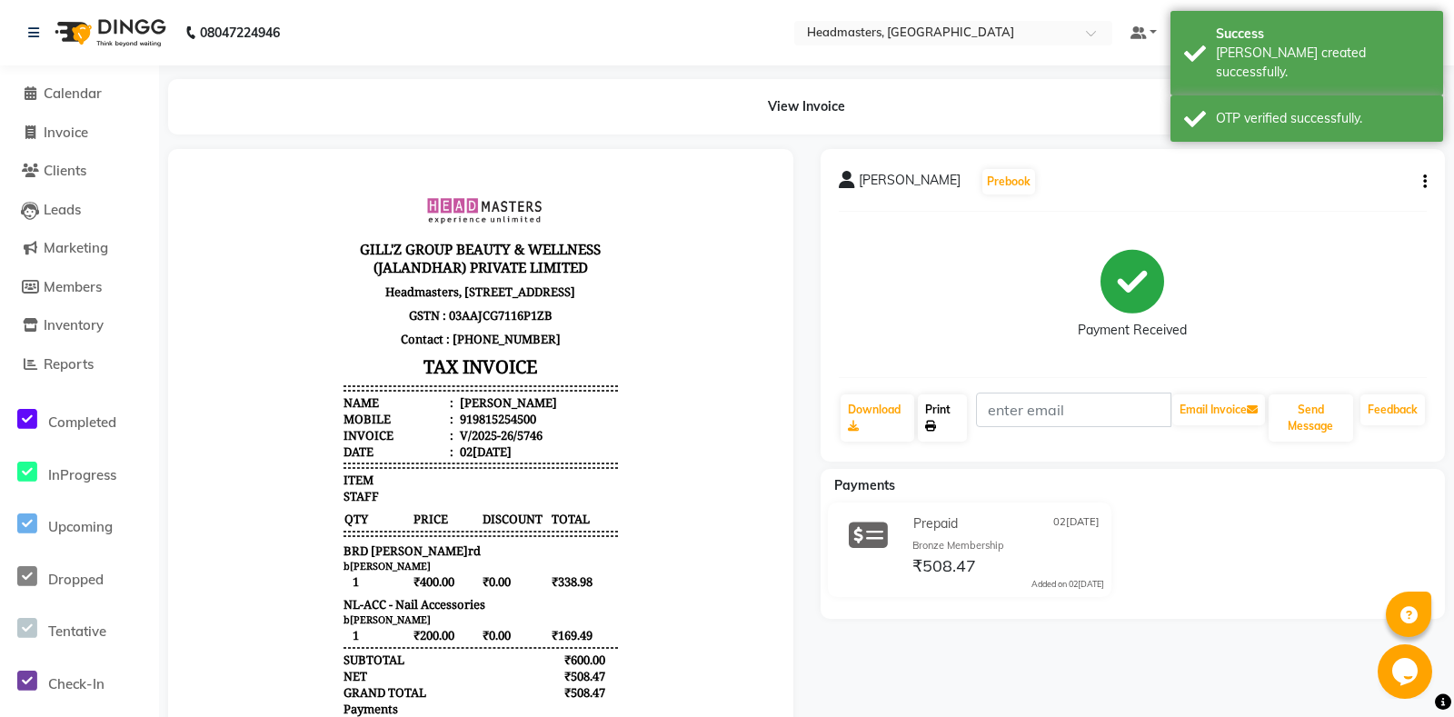
click at [960, 406] on link "Print" at bounding box center [942, 417] width 48 height 47
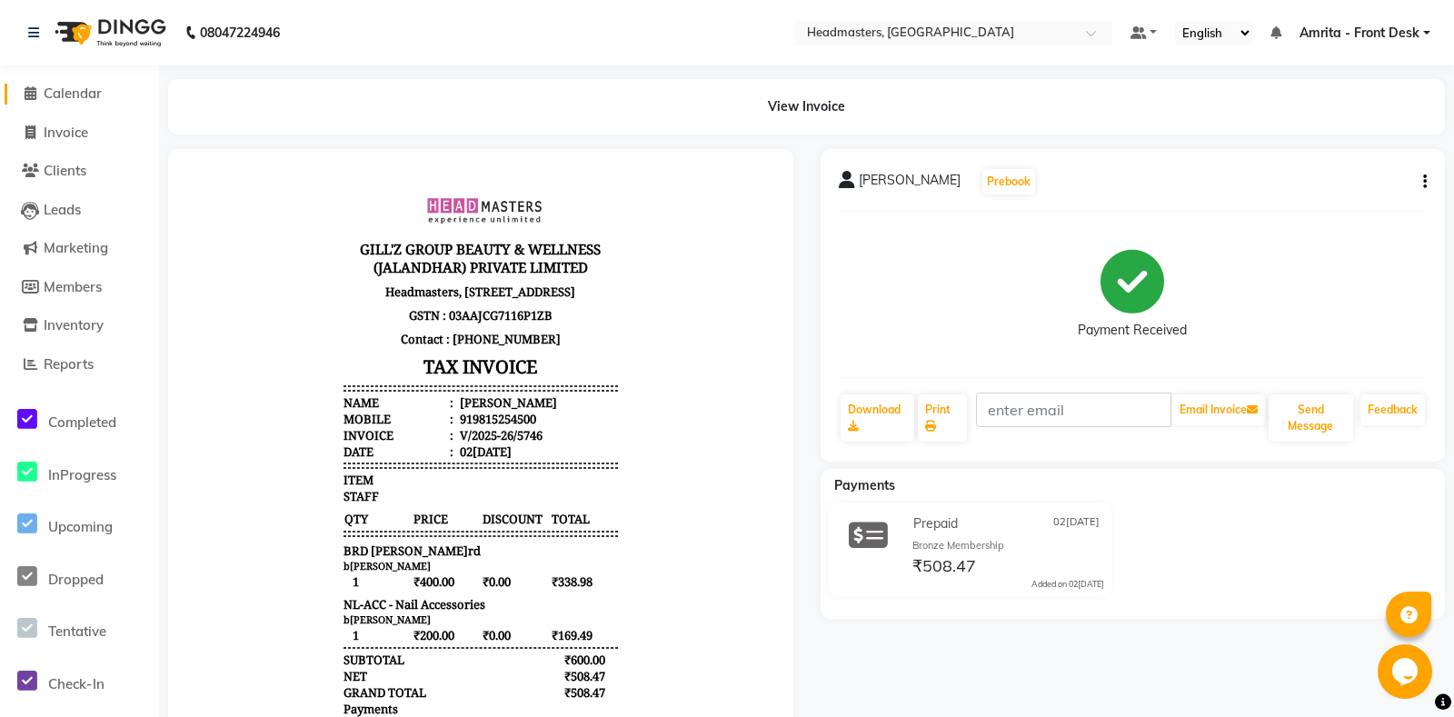
click at [15, 98] on link "Calendar" at bounding box center [80, 94] width 150 height 21
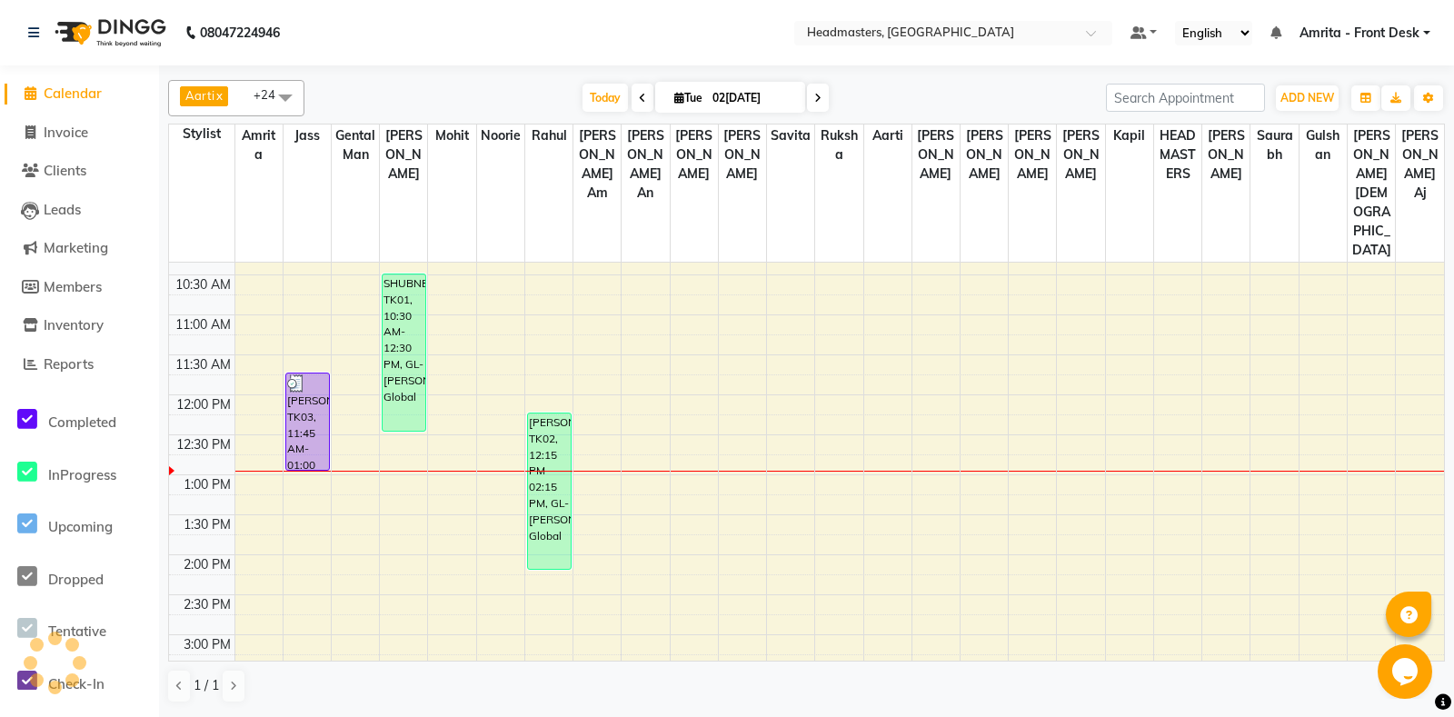
scroll to position [191, 0]
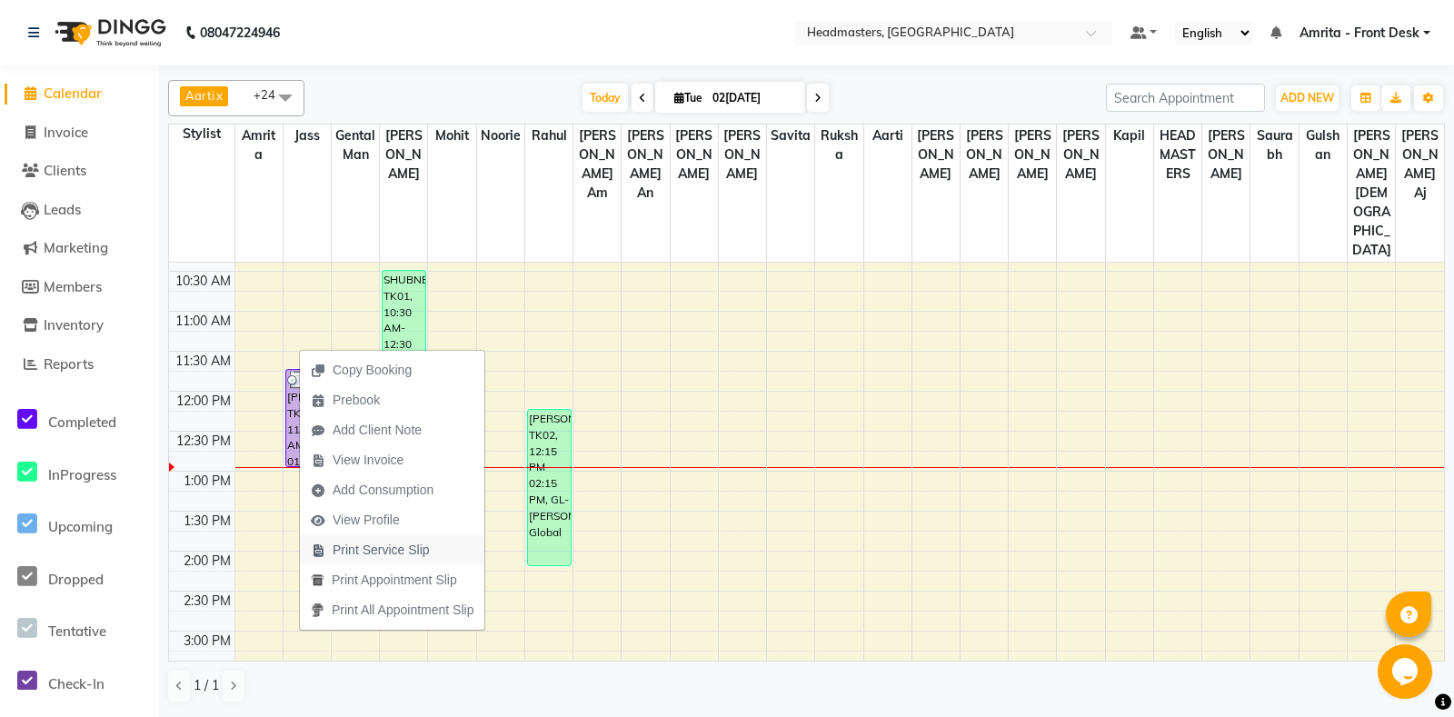
click at [379, 552] on span "Print Service Slip" at bounding box center [381, 550] width 97 height 19
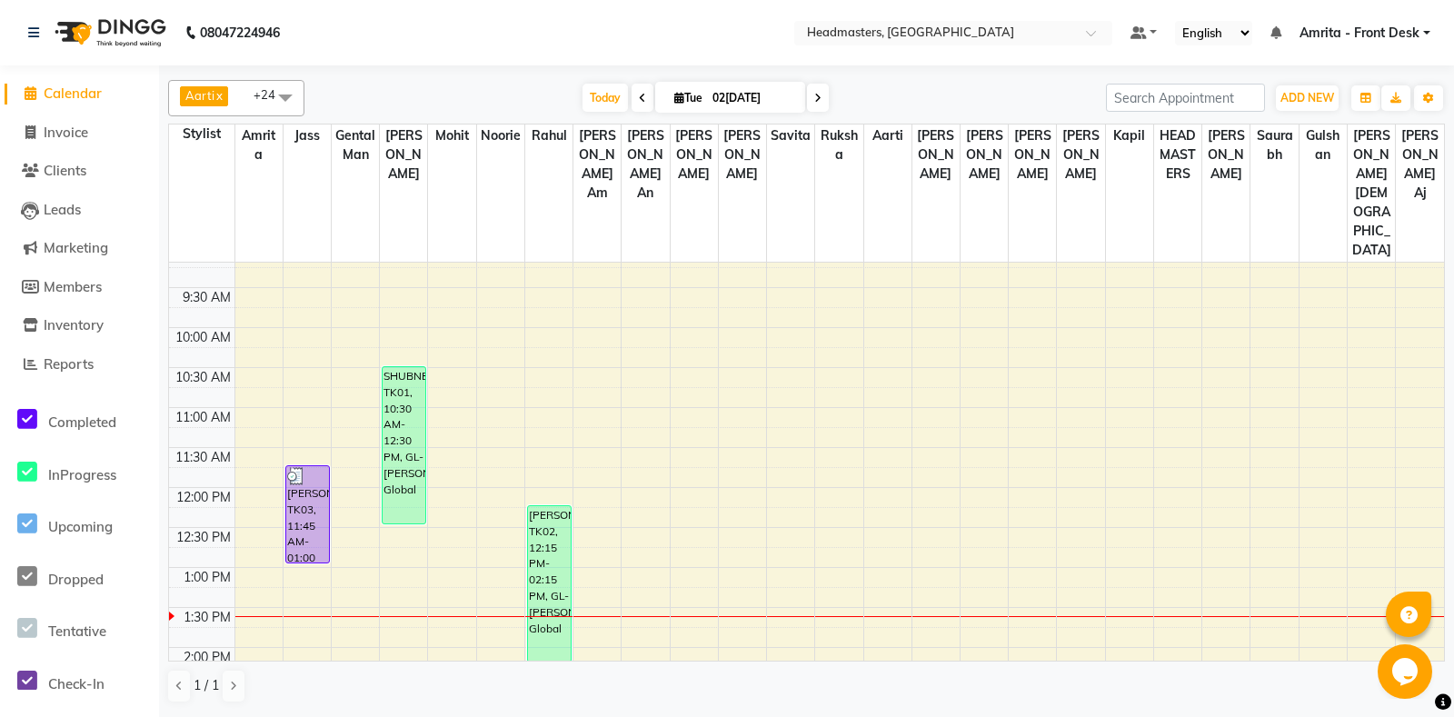
scroll to position [95, 0]
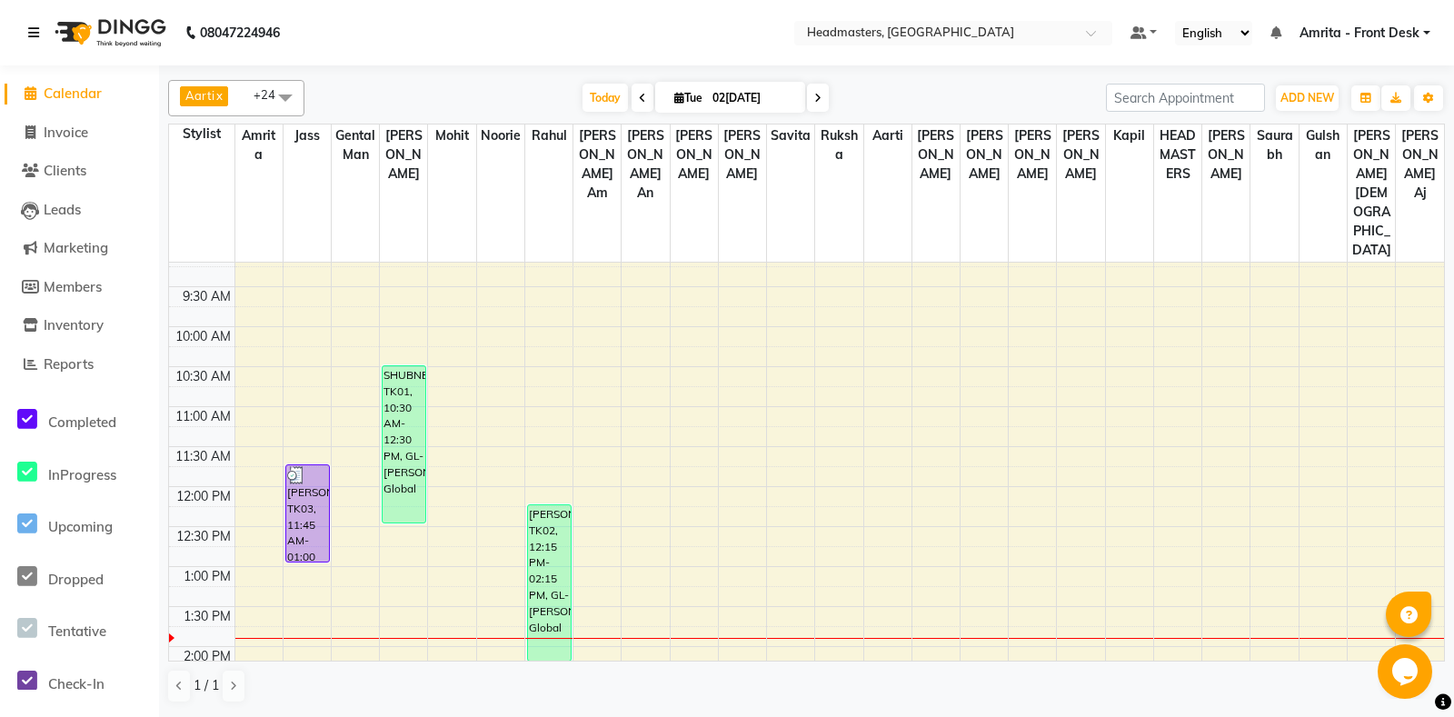
click at [33, 39] on icon at bounding box center [33, 32] width 11 height 13
